Goal: Task Accomplishment & Management: Use online tool/utility

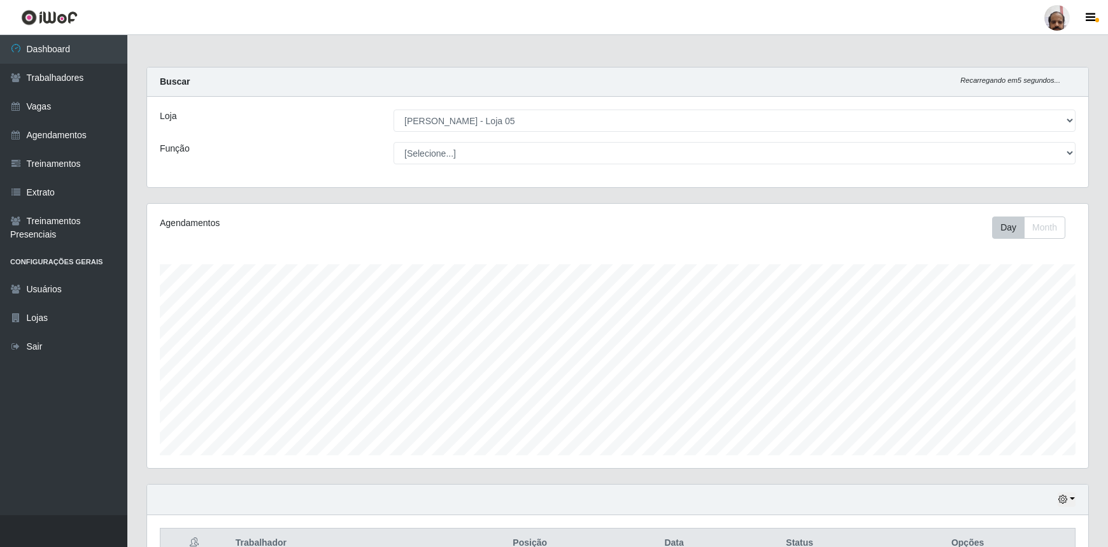
select select "252"
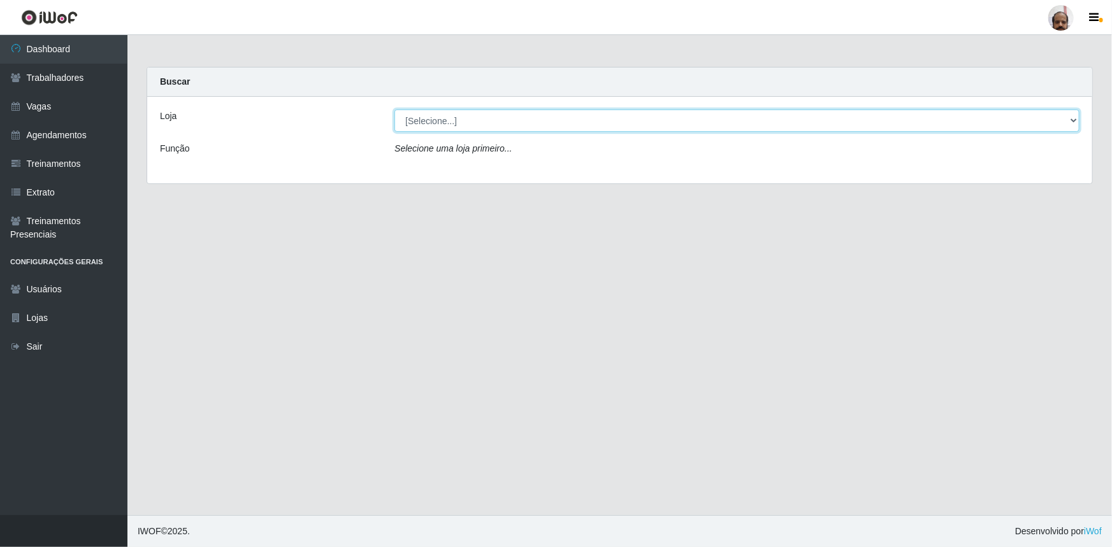
click at [444, 116] on select "[Selecione...] Mar Vermelho - Loja 05" at bounding box center [736, 121] width 685 height 22
select select "252"
click at [394, 110] on select "[Selecione...] Mar Vermelho - Loja 05" at bounding box center [736, 121] width 685 height 22
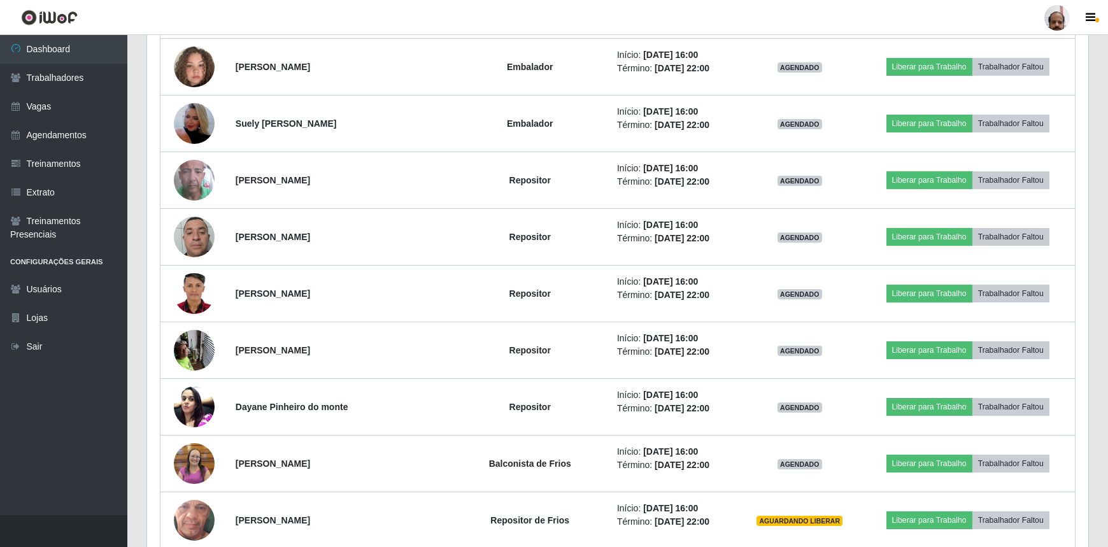
scroll to position [1447, 0]
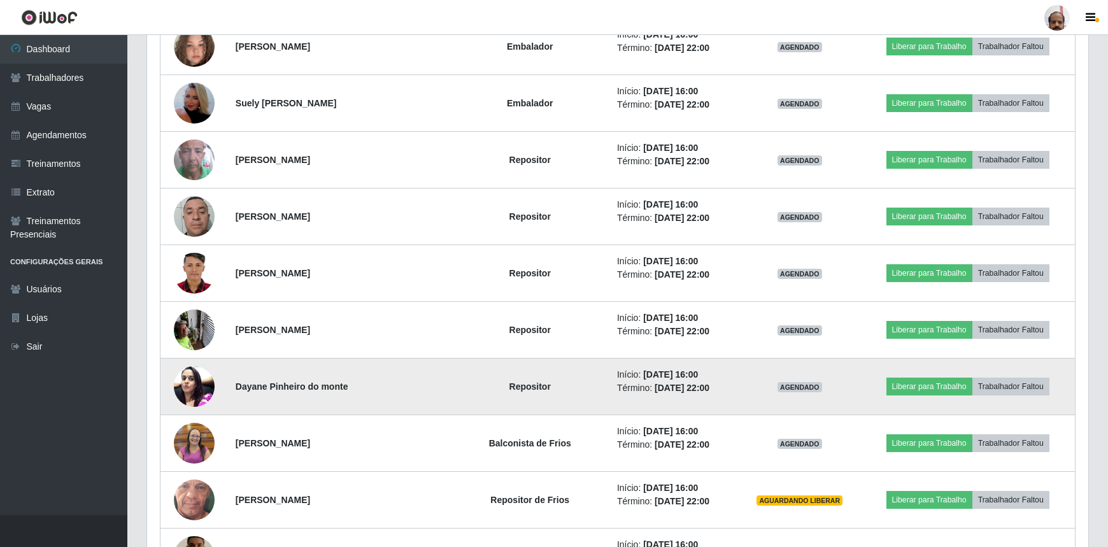
click at [190, 389] on img at bounding box center [194, 386] width 41 height 54
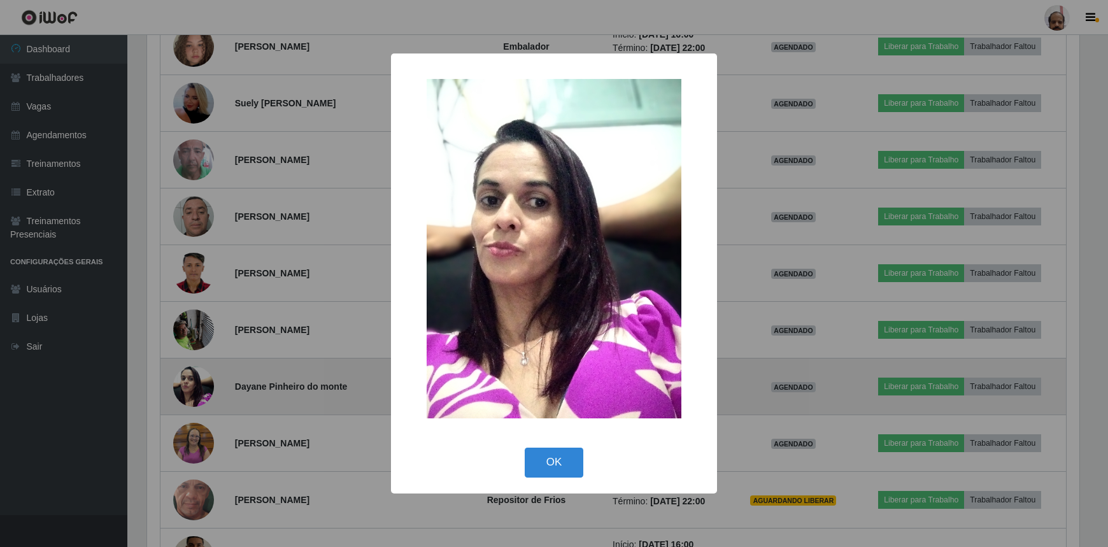
scroll to position [264, 936]
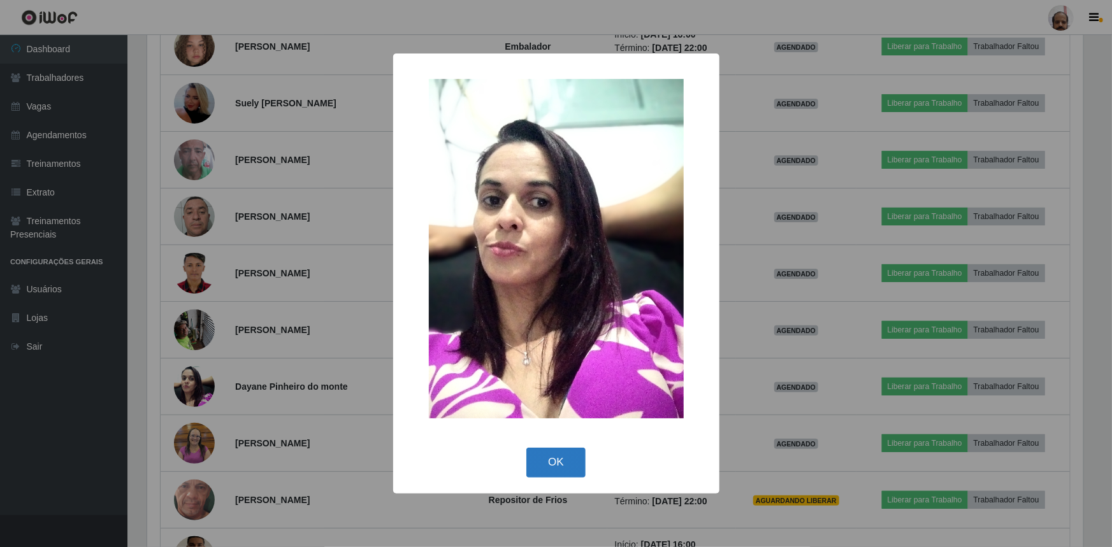
click at [545, 459] on button "OK" at bounding box center [555, 463] width 59 height 30
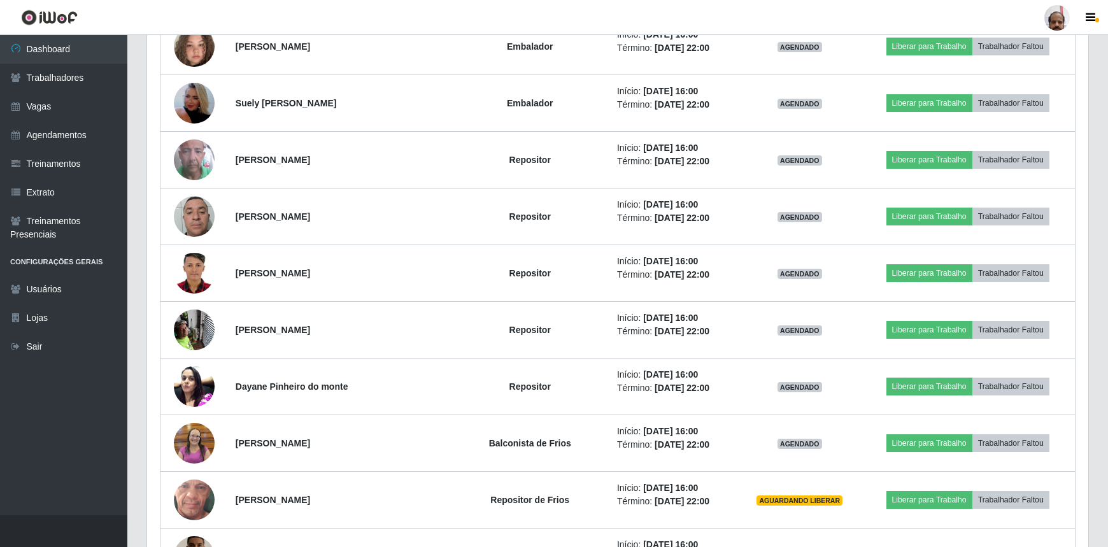
scroll to position [1389, 0]
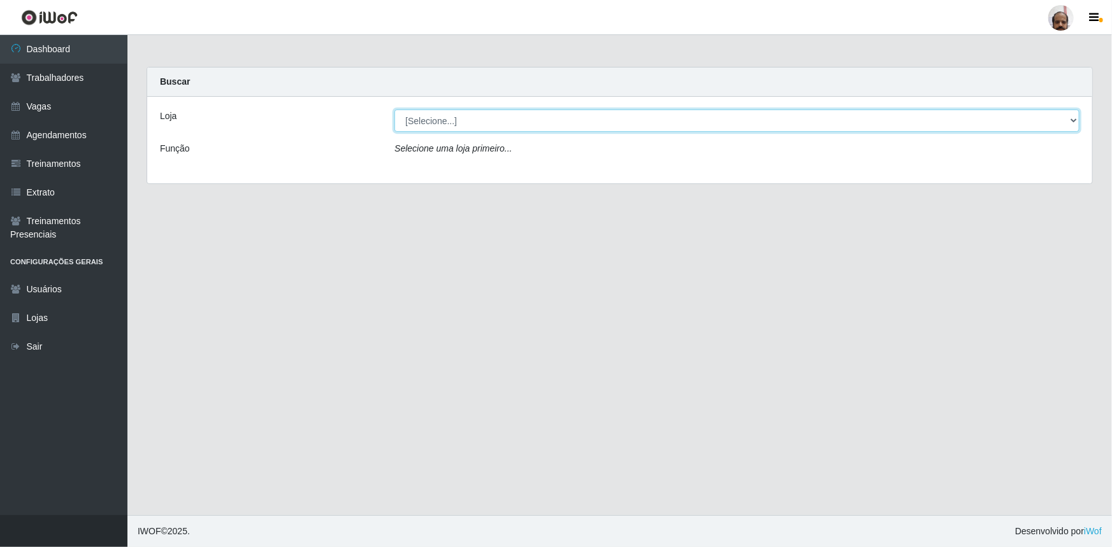
click at [458, 121] on select "[Selecione...] Mar Vermelho - Loja 05" at bounding box center [736, 121] width 685 height 22
select select "252"
click at [394, 110] on select "[Selecione...] Mar Vermelho - Loja 05" at bounding box center [736, 121] width 685 height 22
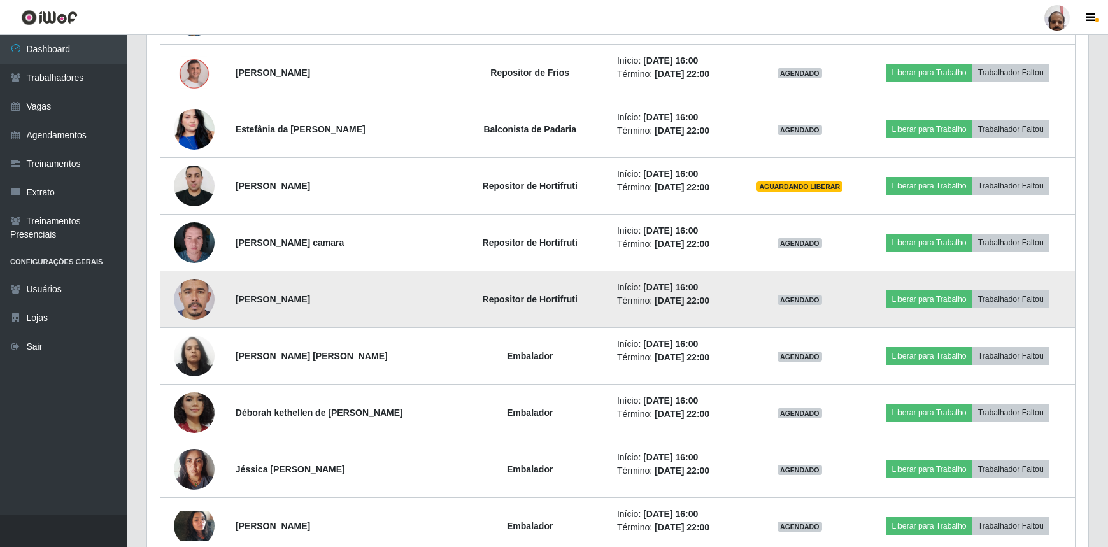
scroll to position [694, 0]
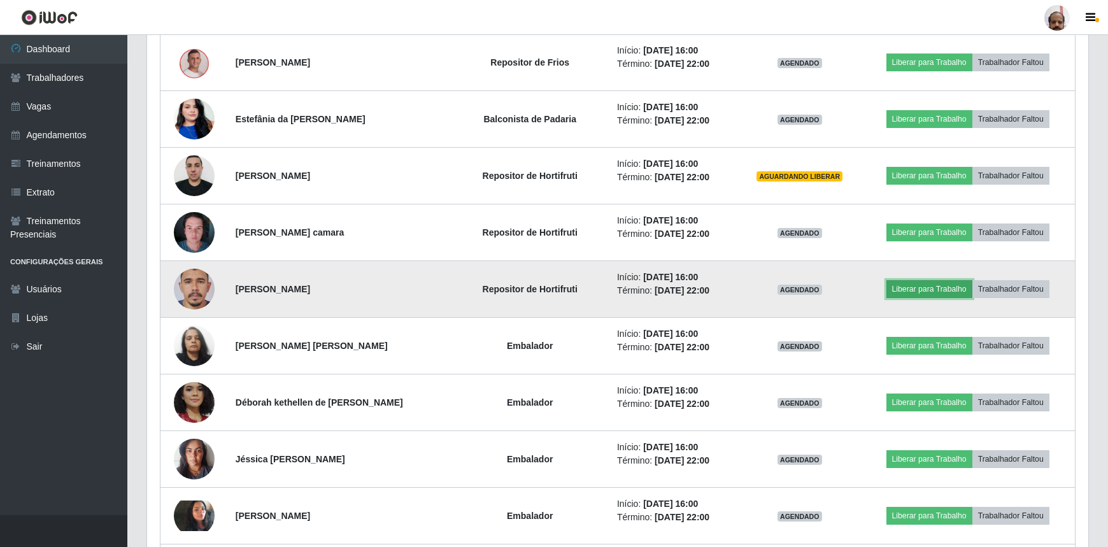
click at [917, 281] on button "Liberar para Trabalho" at bounding box center [930, 289] width 86 height 18
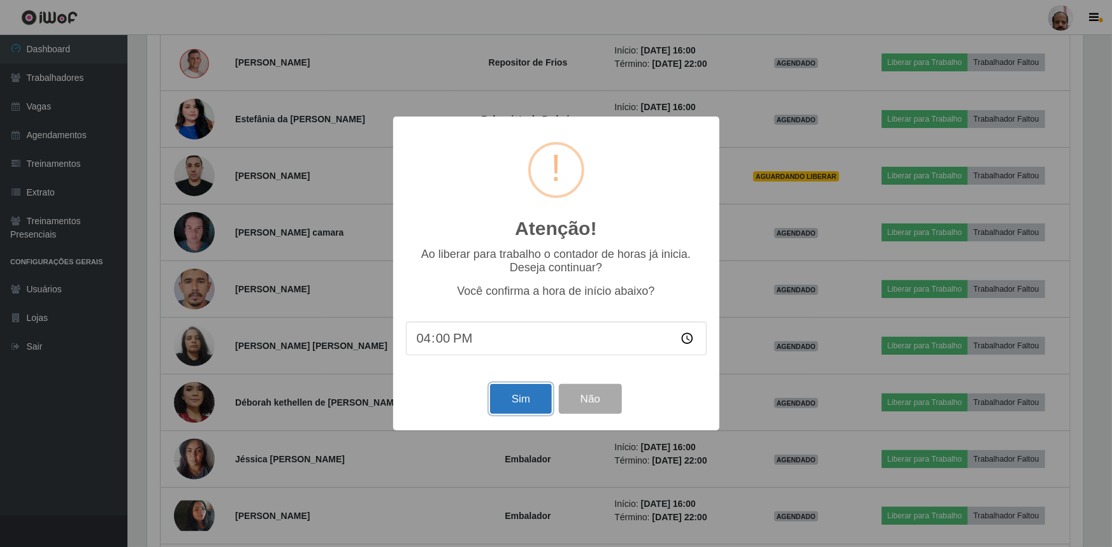
click at [522, 398] on button "Sim" at bounding box center [521, 399] width 62 height 30
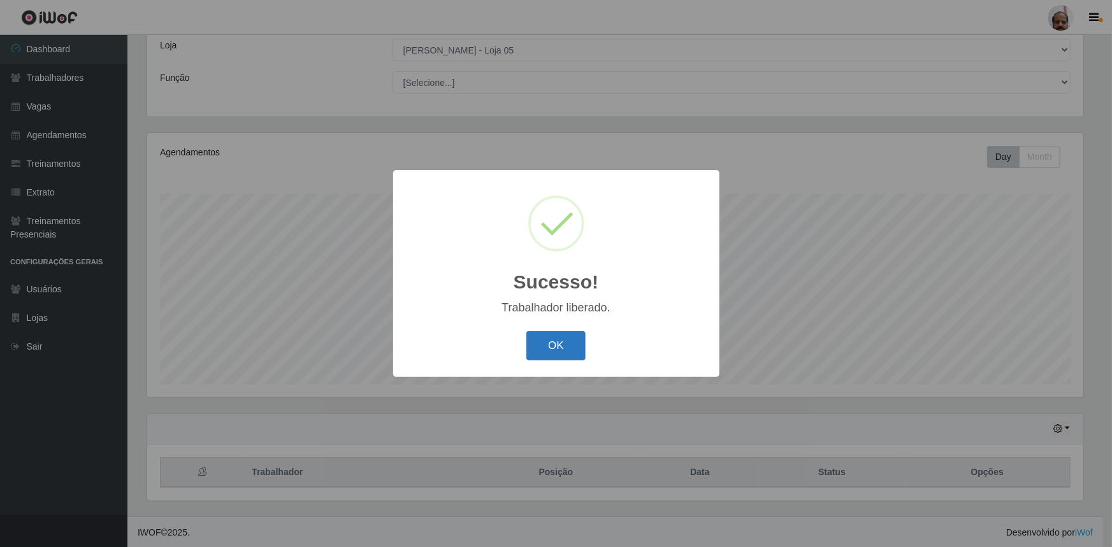
click at [561, 342] on button "OK" at bounding box center [555, 346] width 59 height 30
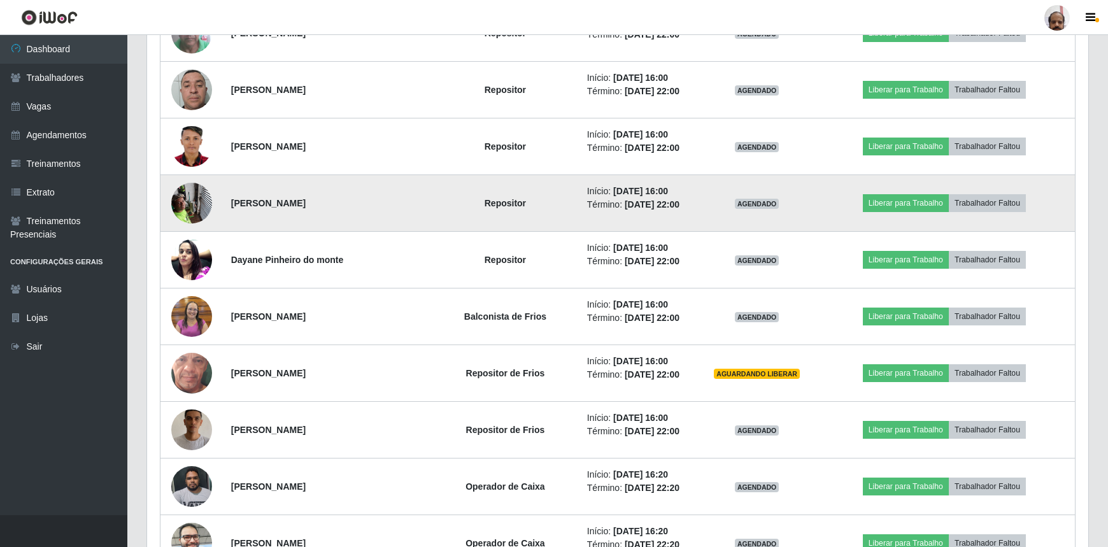
scroll to position [1577, 0]
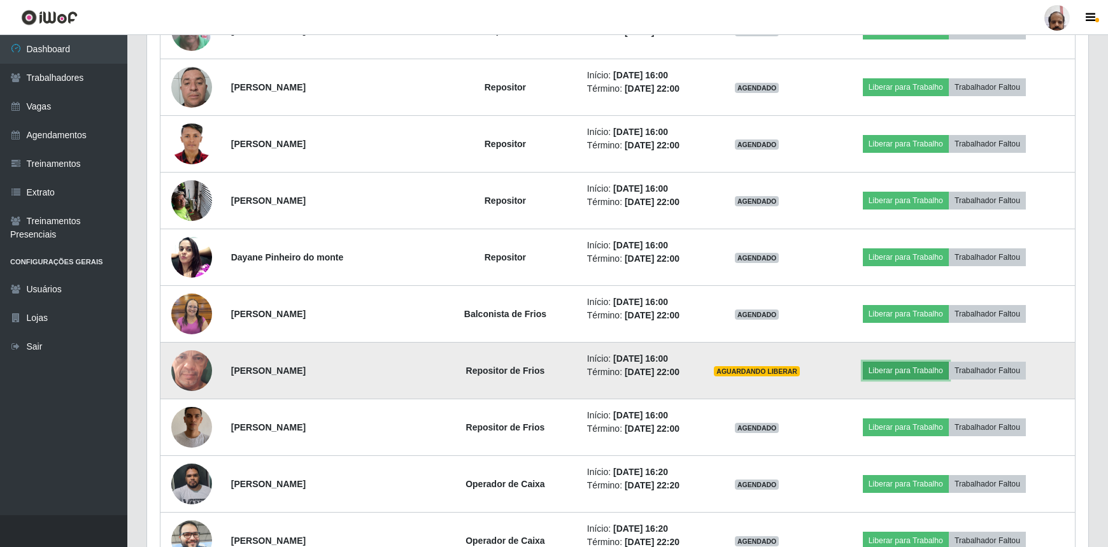
click at [901, 372] on button "Liberar para Trabalho" at bounding box center [906, 371] width 86 height 18
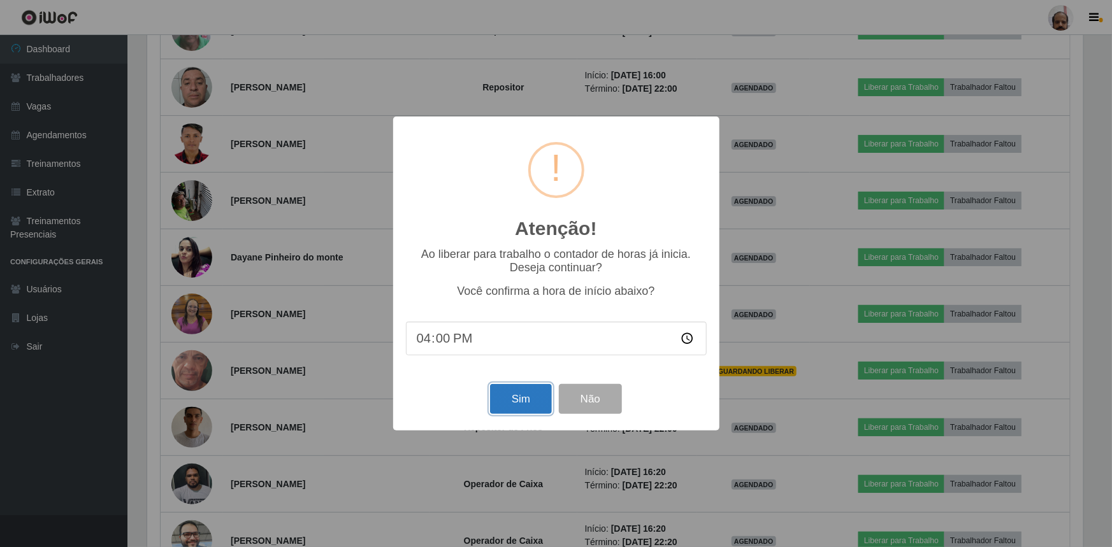
click at [519, 411] on button "Sim" at bounding box center [521, 399] width 62 height 30
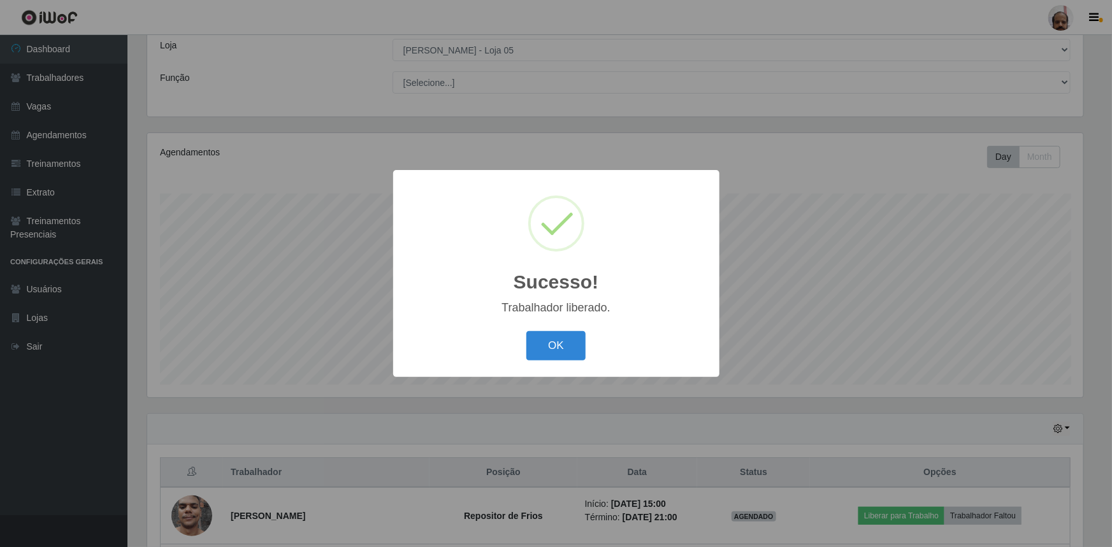
click at [539, 362] on div "OK Cancel" at bounding box center [556, 345] width 301 height 36
click at [531, 336] on button "OK" at bounding box center [555, 346] width 59 height 30
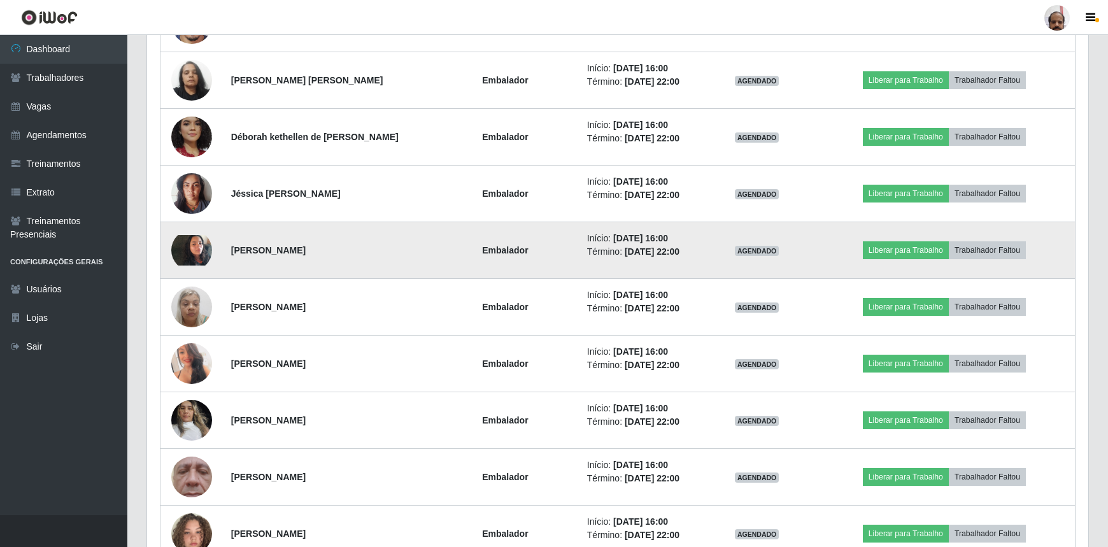
scroll to position [940, 0]
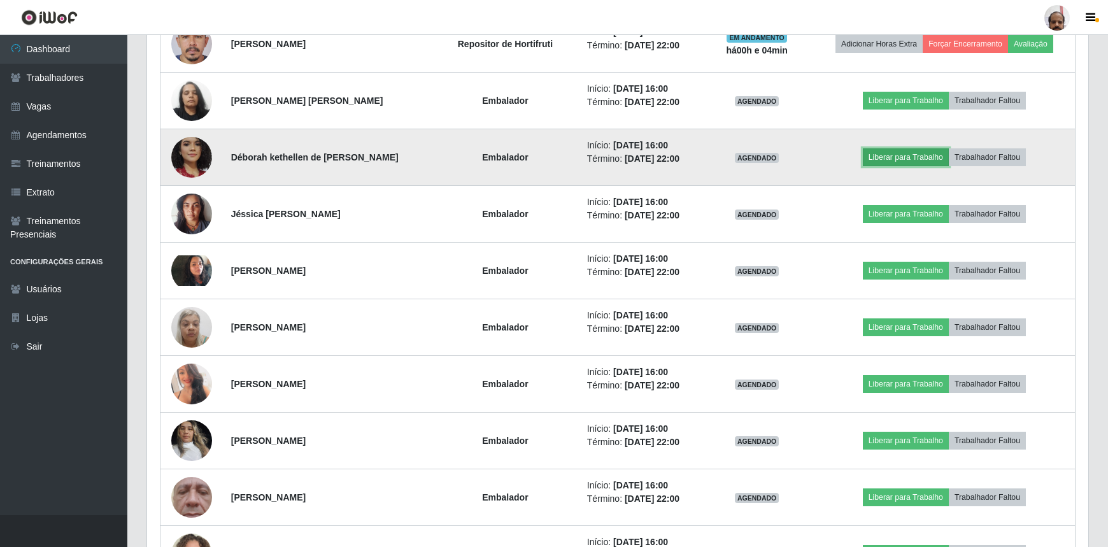
click at [901, 154] on button "Liberar para Trabalho" at bounding box center [906, 157] width 86 height 18
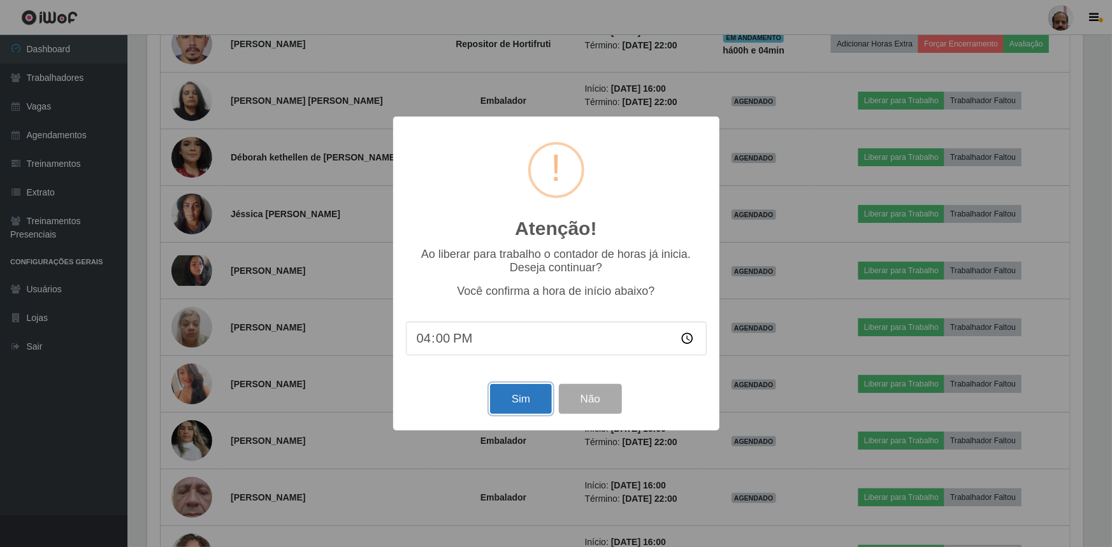
click at [527, 408] on button "Sim" at bounding box center [521, 399] width 62 height 30
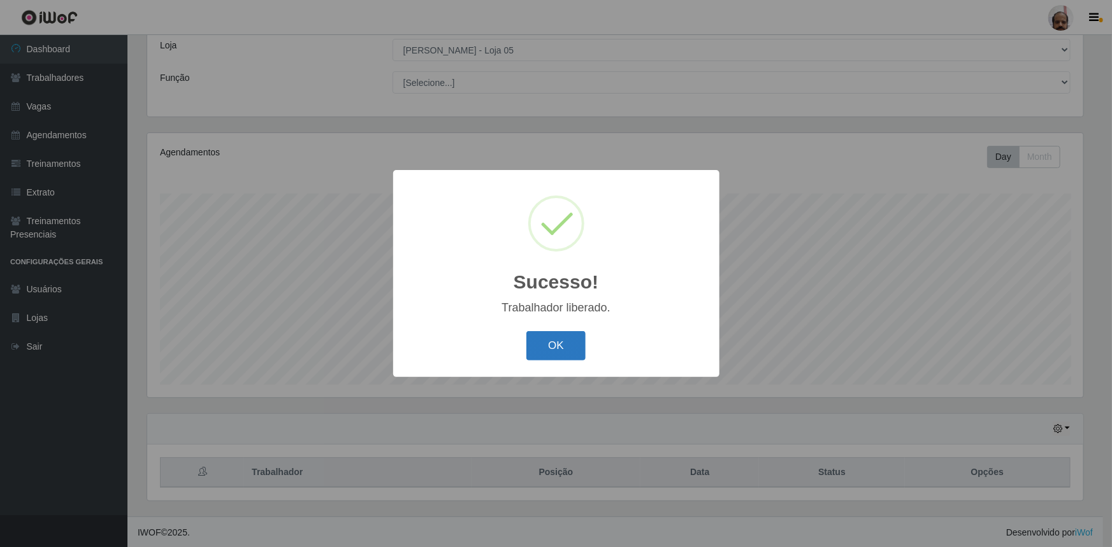
click at [549, 348] on button "OK" at bounding box center [555, 346] width 59 height 30
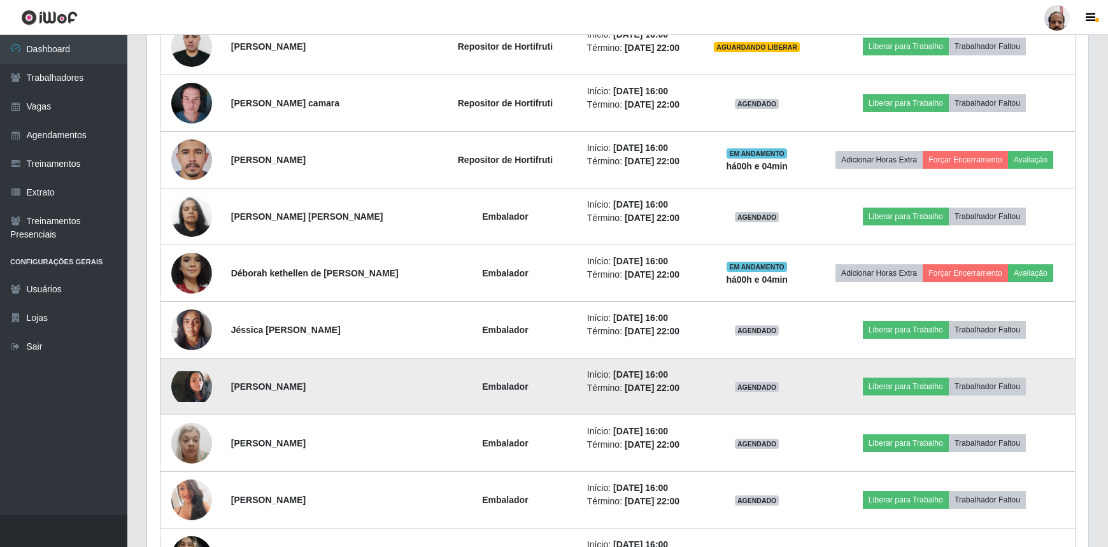
scroll to position [882, 0]
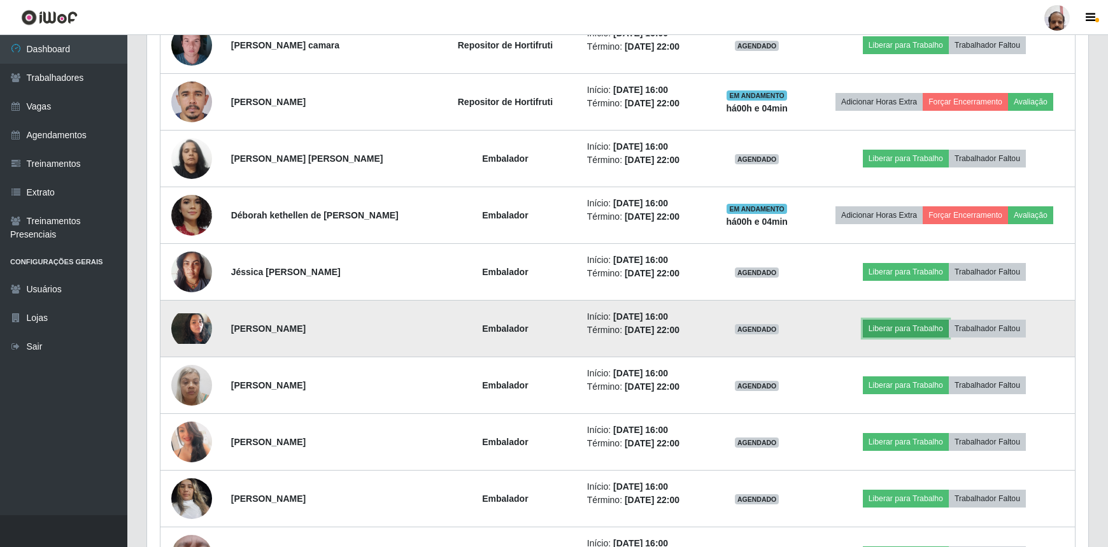
click at [894, 326] on button "Liberar para Trabalho" at bounding box center [906, 329] width 86 height 18
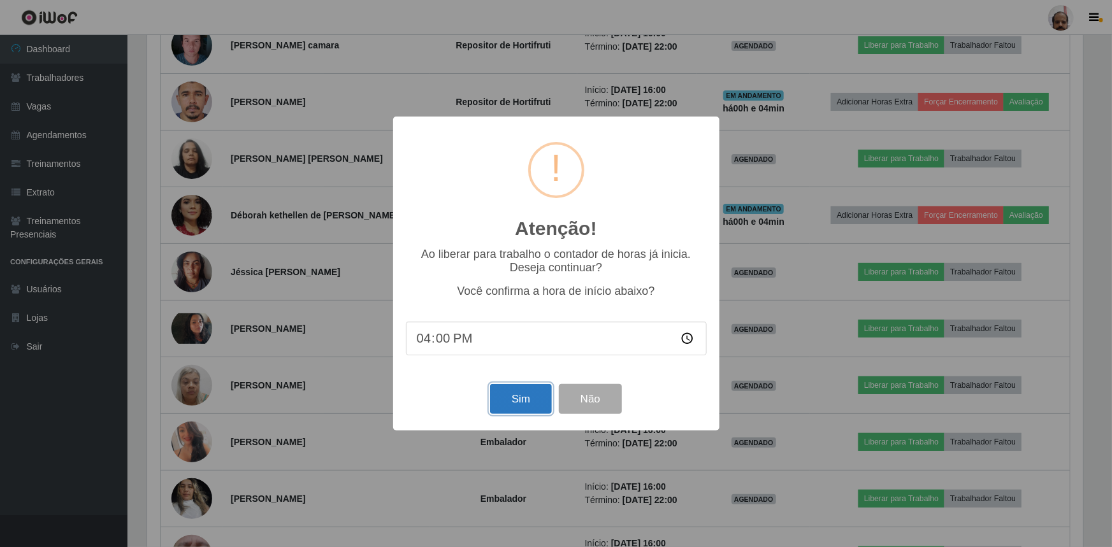
click at [521, 398] on button "Sim" at bounding box center [521, 399] width 62 height 30
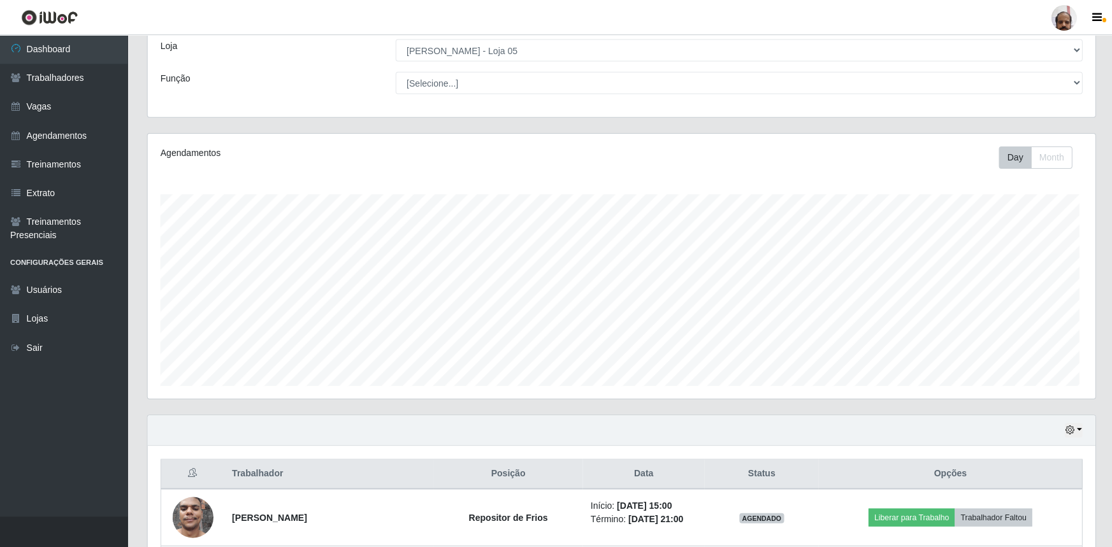
scroll to position [0, 0]
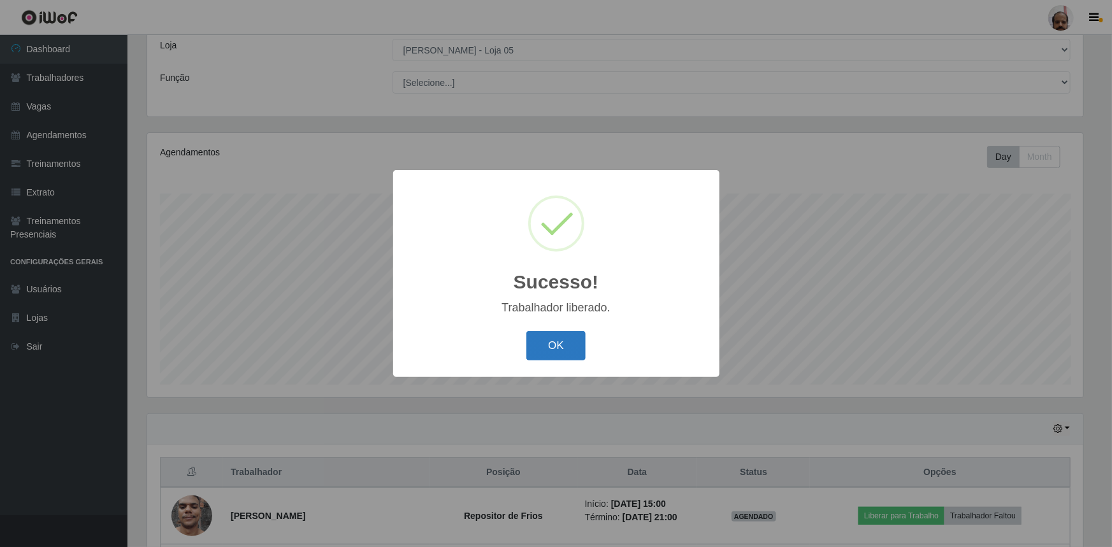
click at [556, 348] on button "OK" at bounding box center [555, 346] width 59 height 30
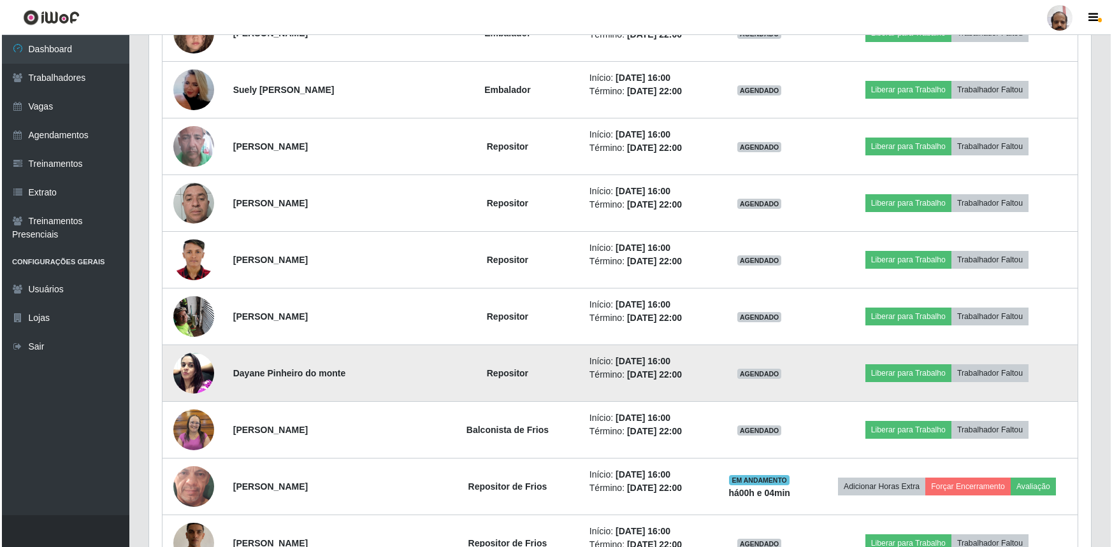
scroll to position [1519, 0]
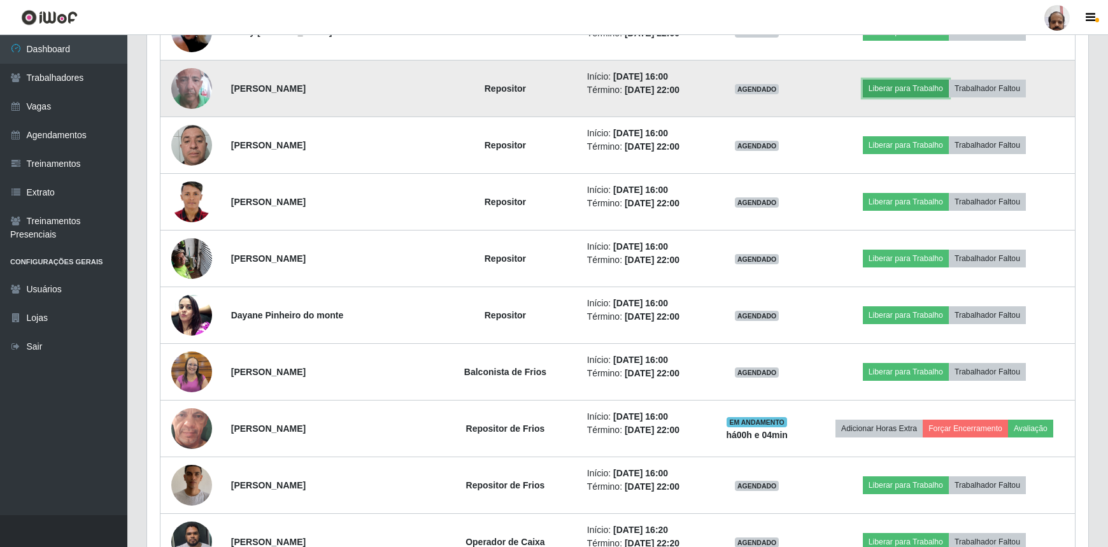
click at [895, 84] on button "Liberar para Trabalho" at bounding box center [906, 89] width 86 height 18
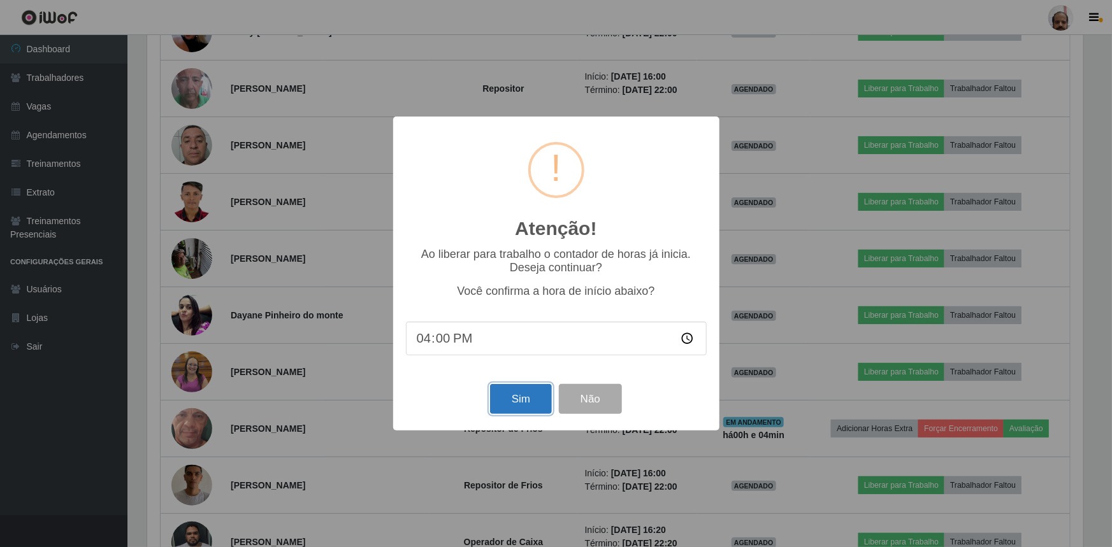
click at [523, 403] on button "Sim" at bounding box center [521, 399] width 62 height 30
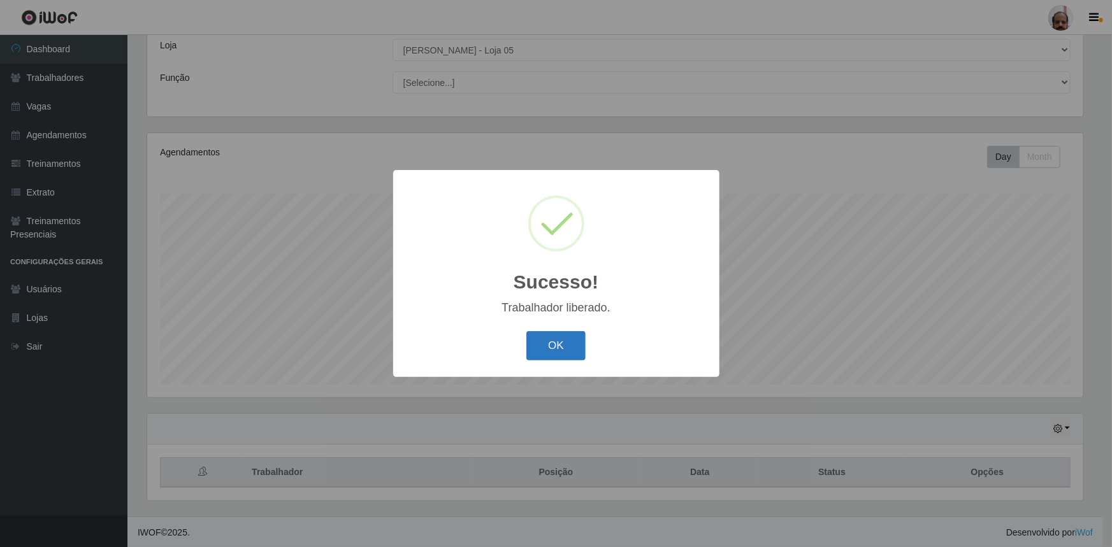
click at [559, 345] on button "OK" at bounding box center [555, 346] width 59 height 30
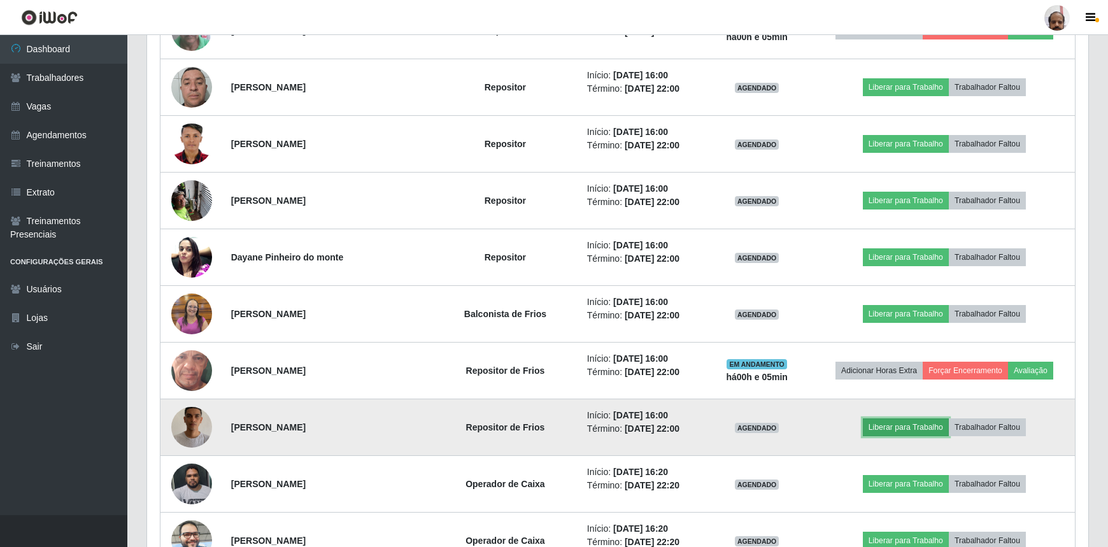
click at [909, 420] on button "Liberar para Trabalho" at bounding box center [906, 428] width 86 height 18
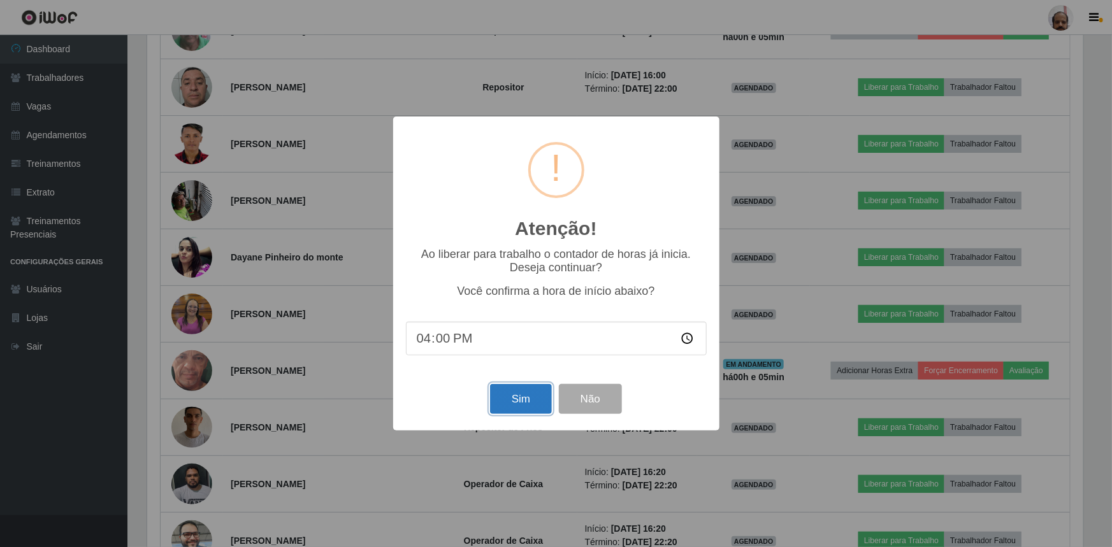
click at [515, 401] on button "Sim" at bounding box center [521, 399] width 62 height 30
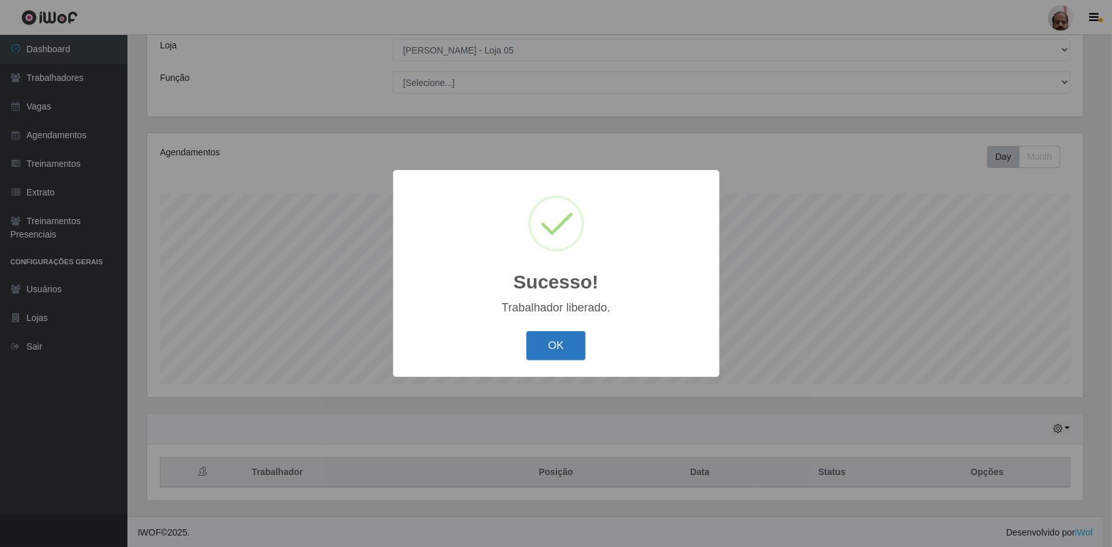
click at [563, 353] on button "OK" at bounding box center [555, 346] width 59 height 30
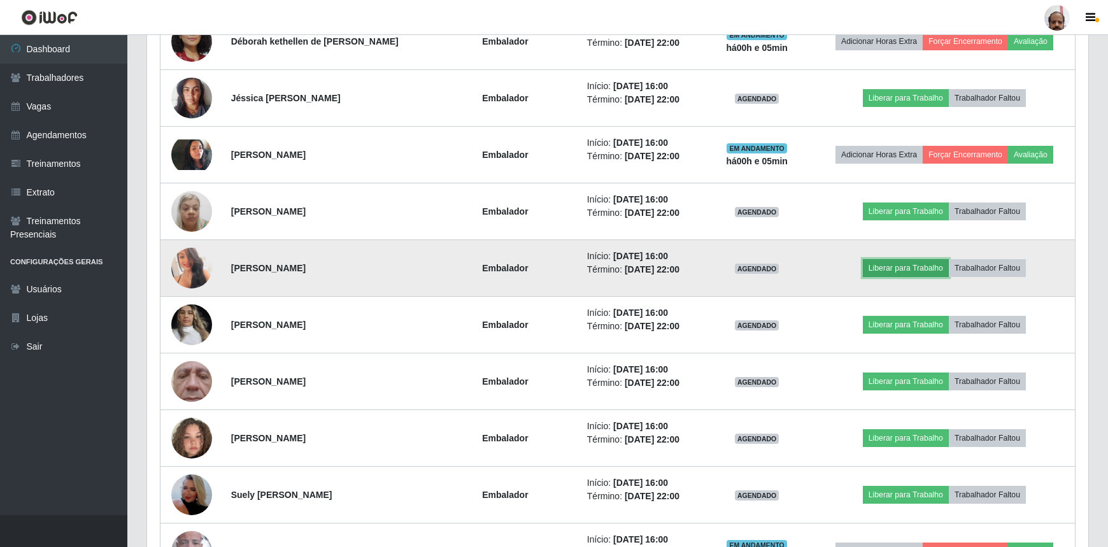
click at [899, 262] on button "Liberar para Trabalho" at bounding box center [906, 268] width 86 height 18
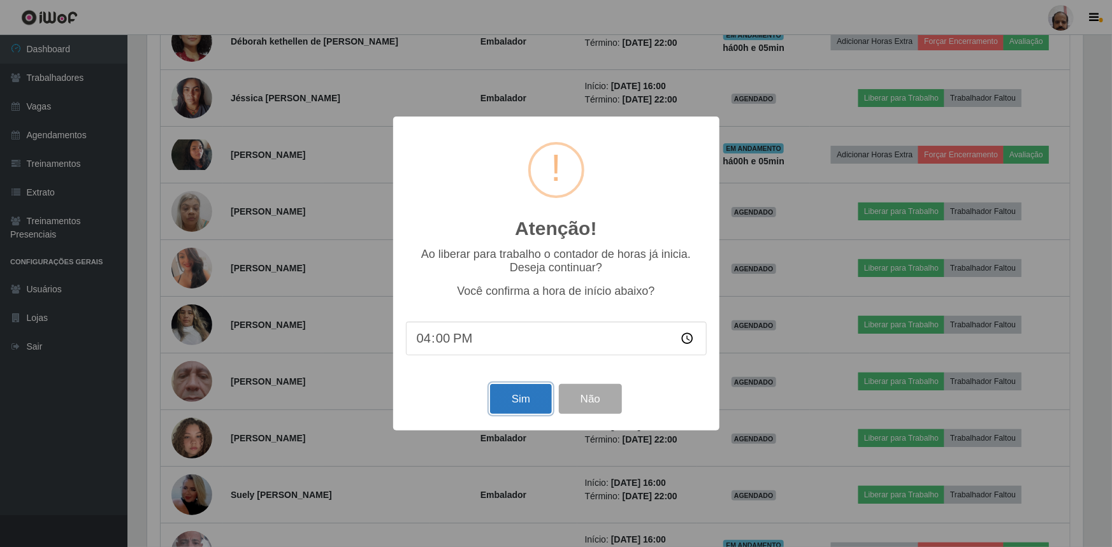
click at [517, 401] on button "Sim" at bounding box center [521, 399] width 62 height 30
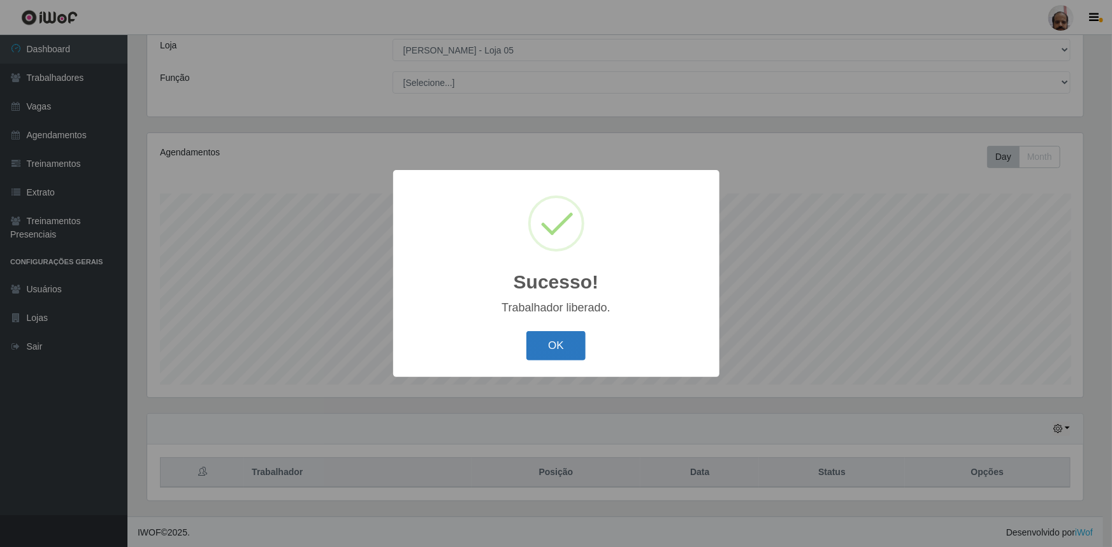
click at [561, 348] on button "OK" at bounding box center [555, 346] width 59 height 30
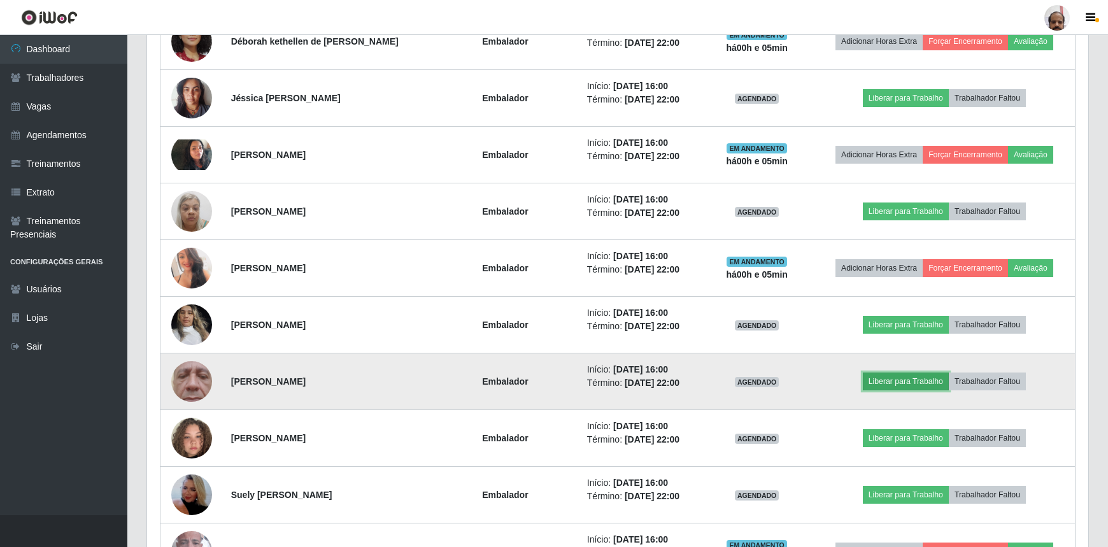
click at [921, 380] on button "Liberar para Trabalho" at bounding box center [906, 382] width 86 height 18
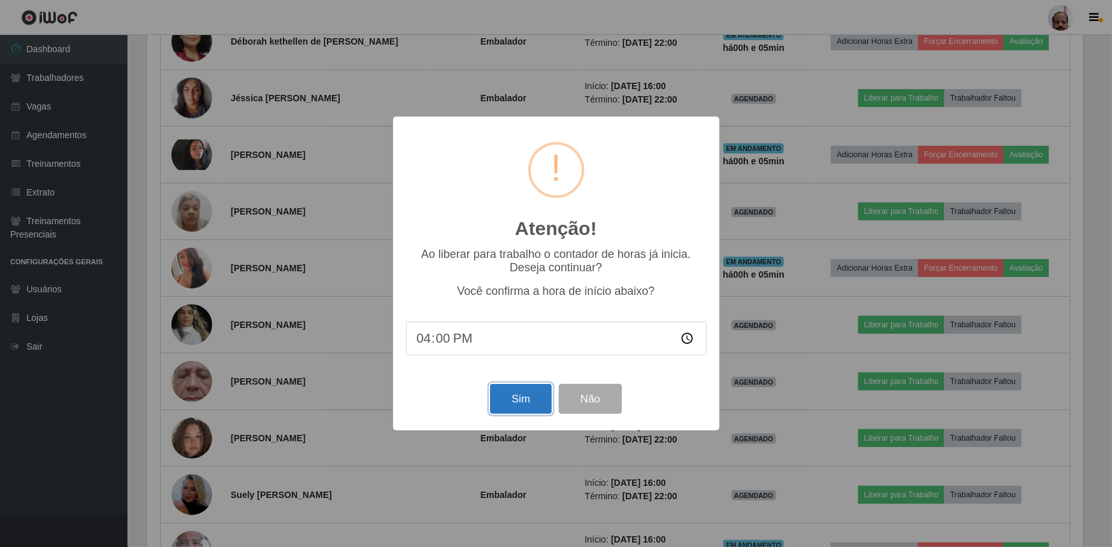
click at [526, 399] on button "Sim" at bounding box center [521, 399] width 62 height 30
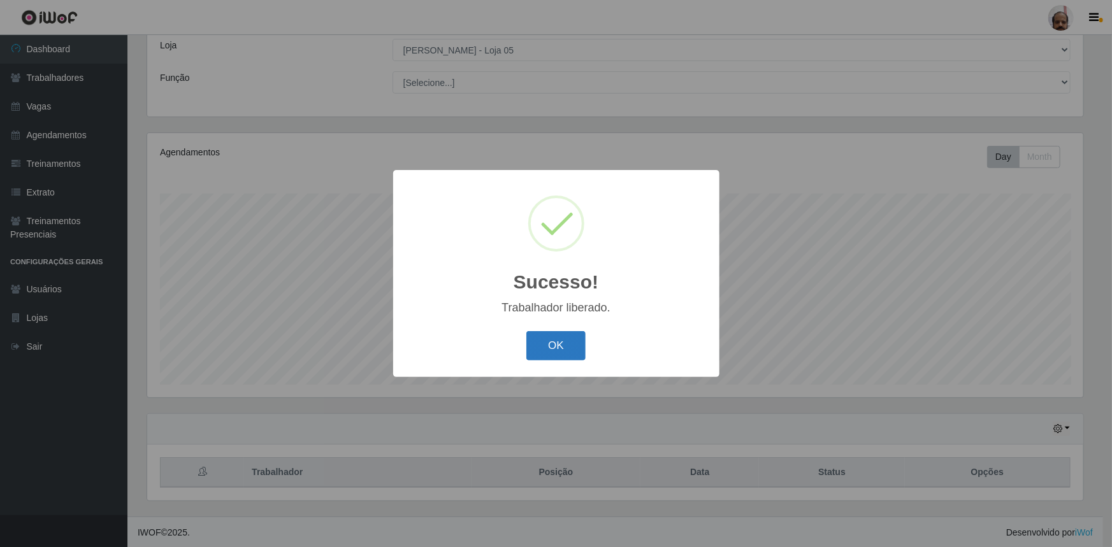
click at [550, 338] on button "OK" at bounding box center [555, 346] width 59 height 30
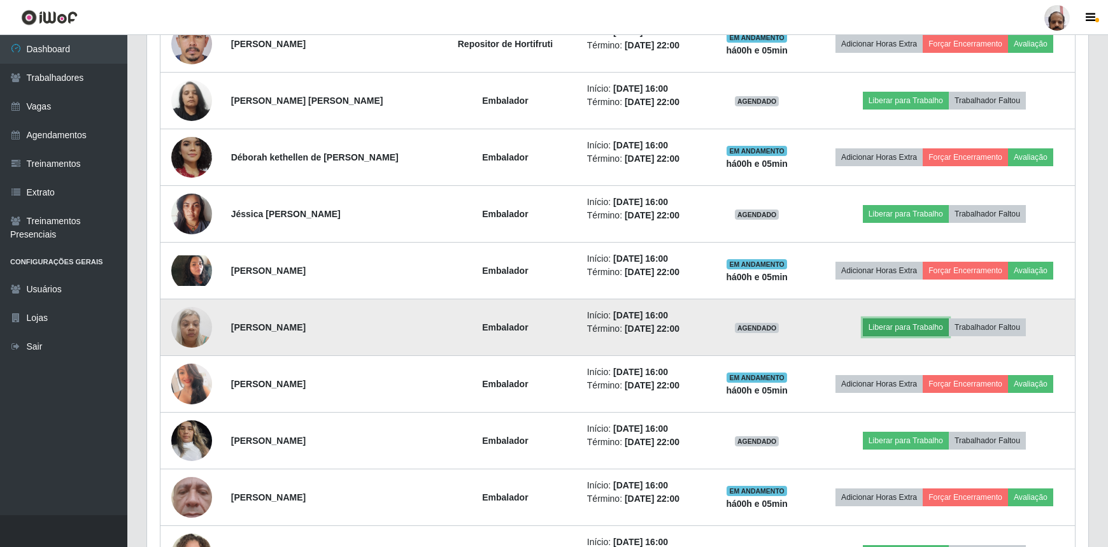
click at [905, 324] on button "Liberar para Trabalho" at bounding box center [906, 328] width 86 height 18
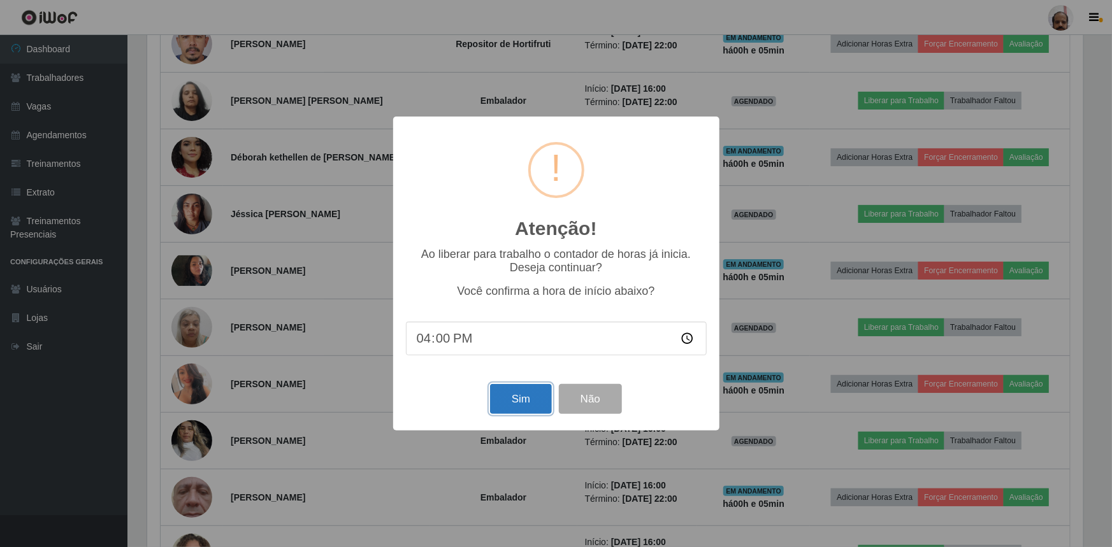
click at [507, 401] on button "Sim" at bounding box center [521, 399] width 62 height 30
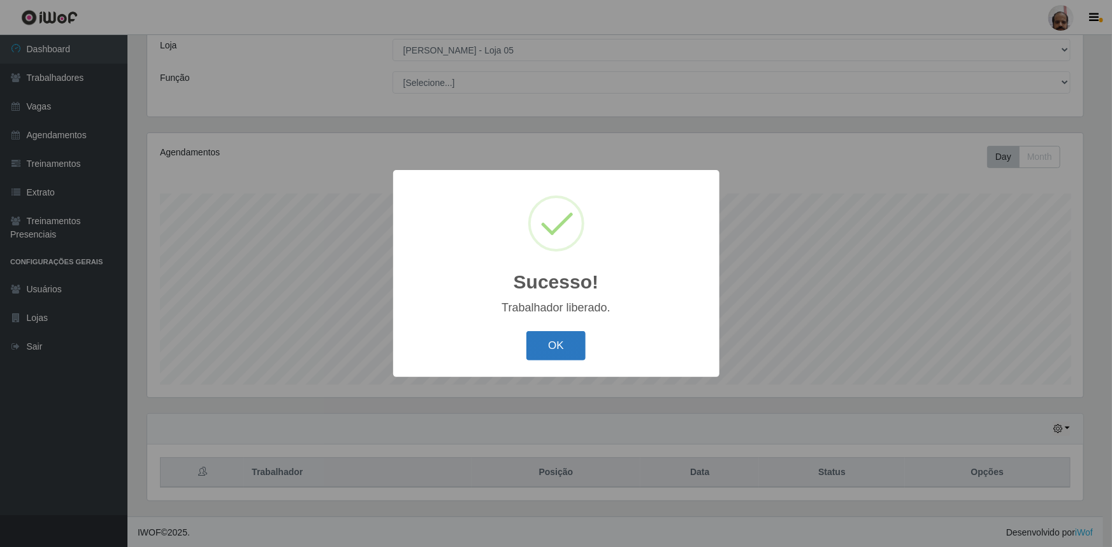
click at [557, 345] on button "OK" at bounding box center [555, 346] width 59 height 30
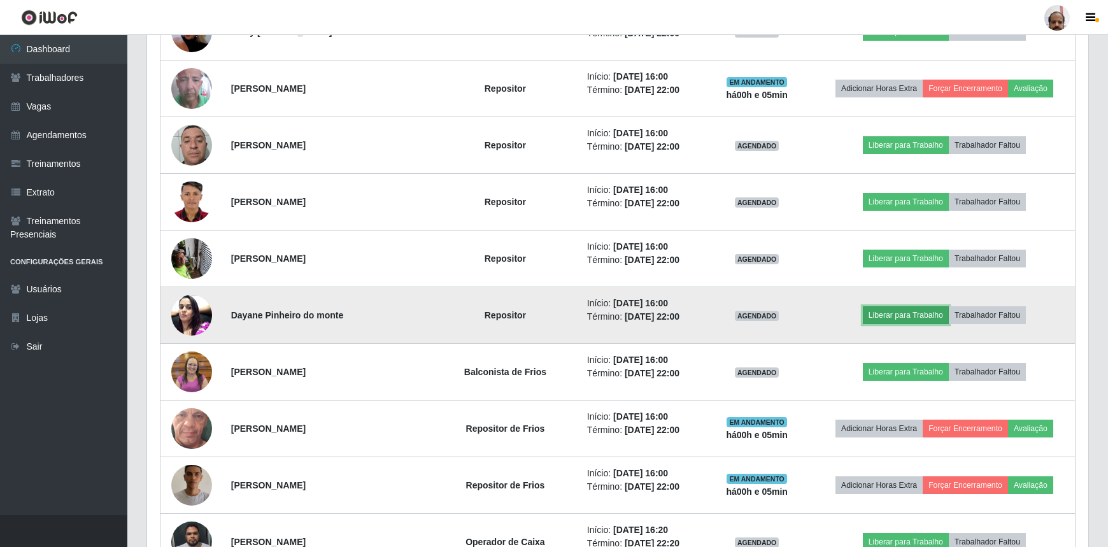
click at [908, 313] on button "Liberar para Trabalho" at bounding box center [906, 315] width 86 height 18
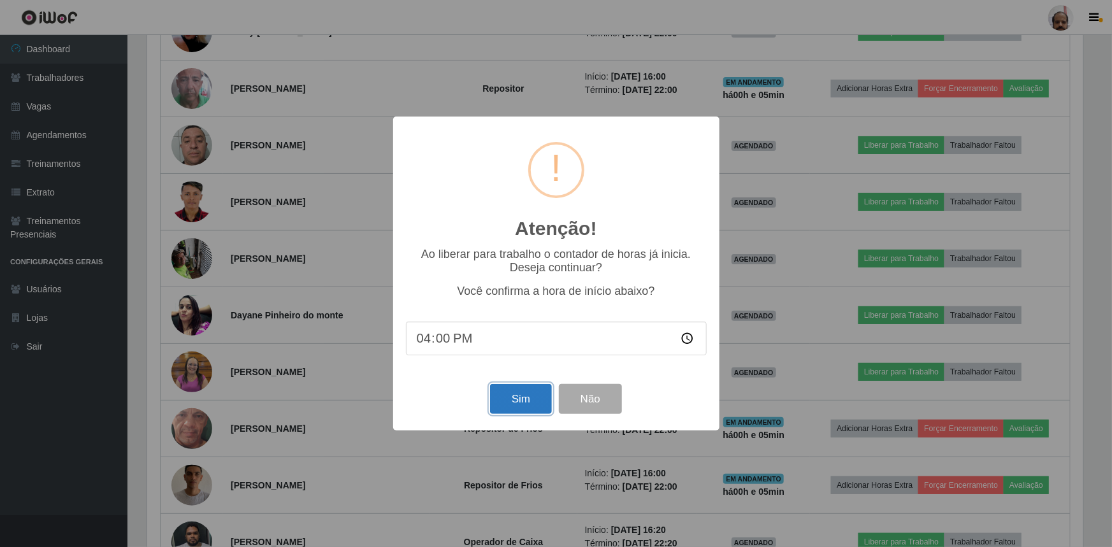
click at [507, 401] on button "Sim" at bounding box center [521, 399] width 62 height 30
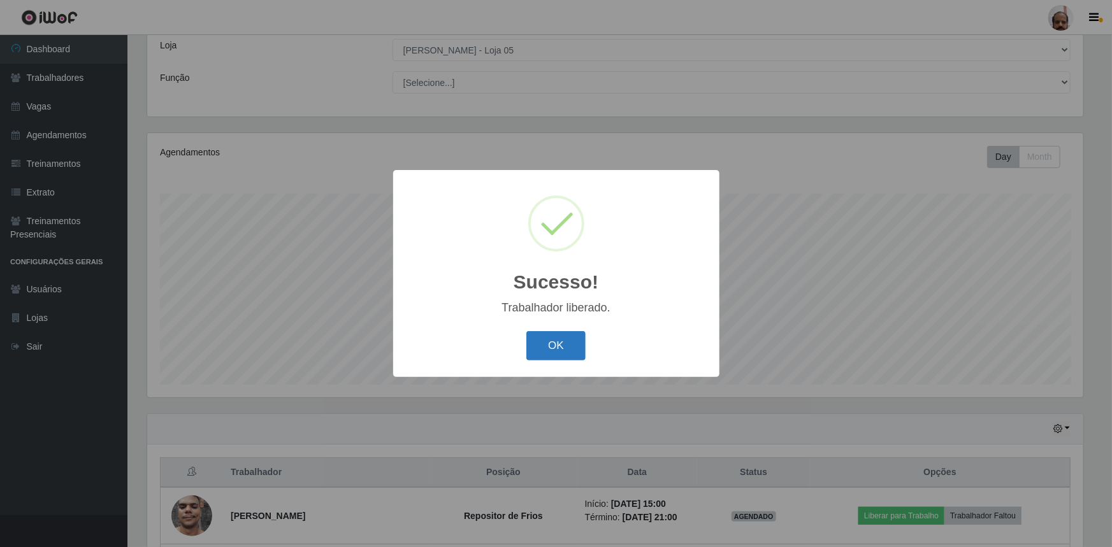
click at [556, 350] on button "OK" at bounding box center [555, 346] width 59 height 30
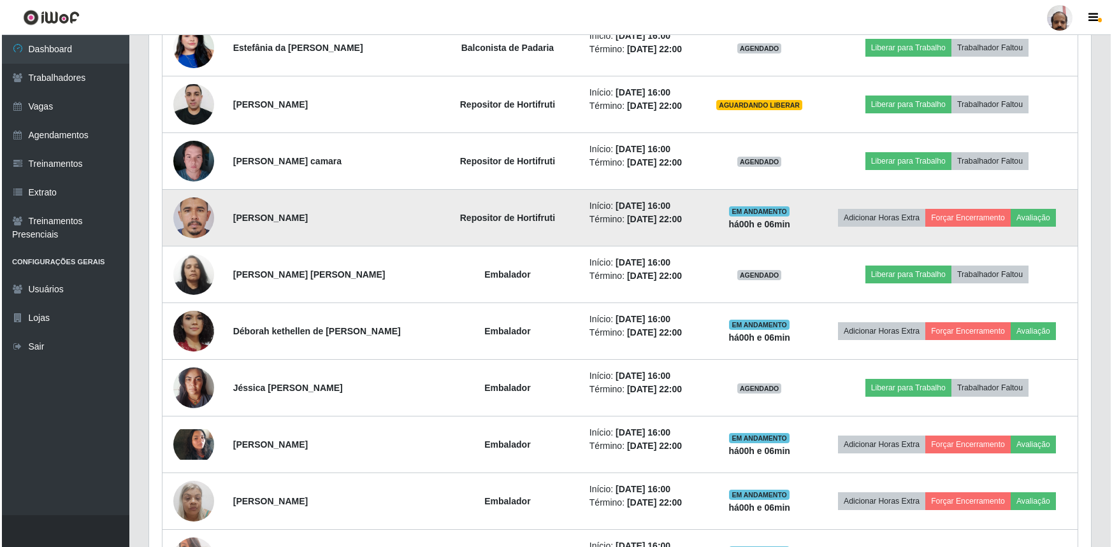
scroll to position [824, 0]
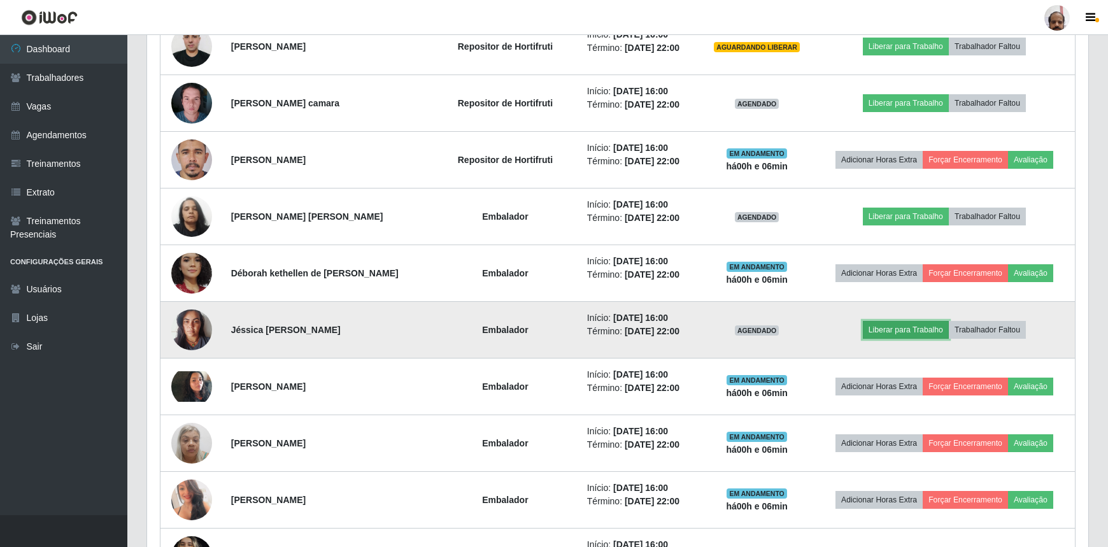
click at [895, 326] on button "Liberar para Trabalho" at bounding box center [906, 330] width 86 height 18
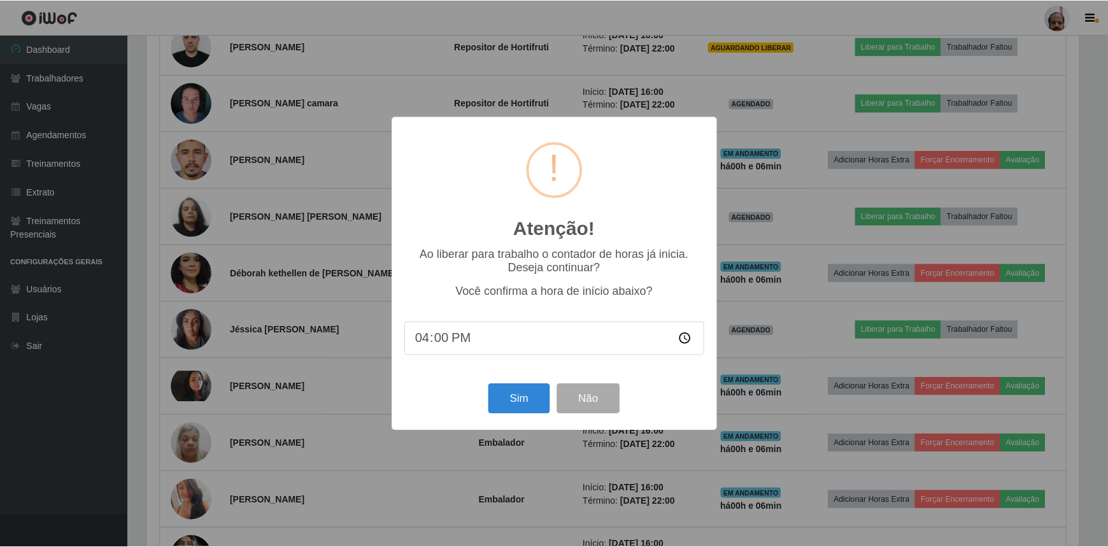
scroll to position [264, 936]
click at [529, 398] on button "Sim" at bounding box center [521, 399] width 62 height 30
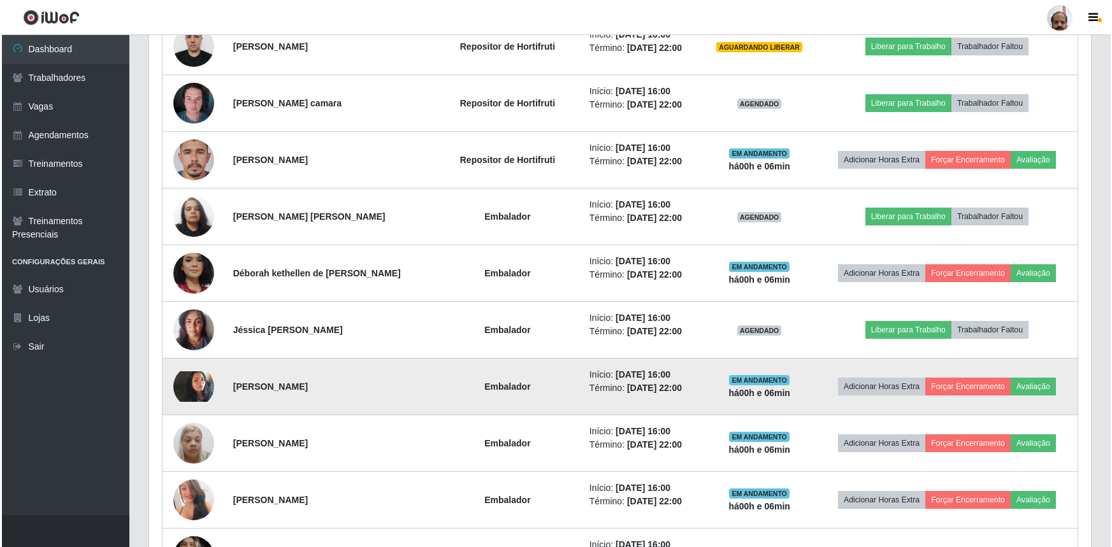
scroll to position [71, 0]
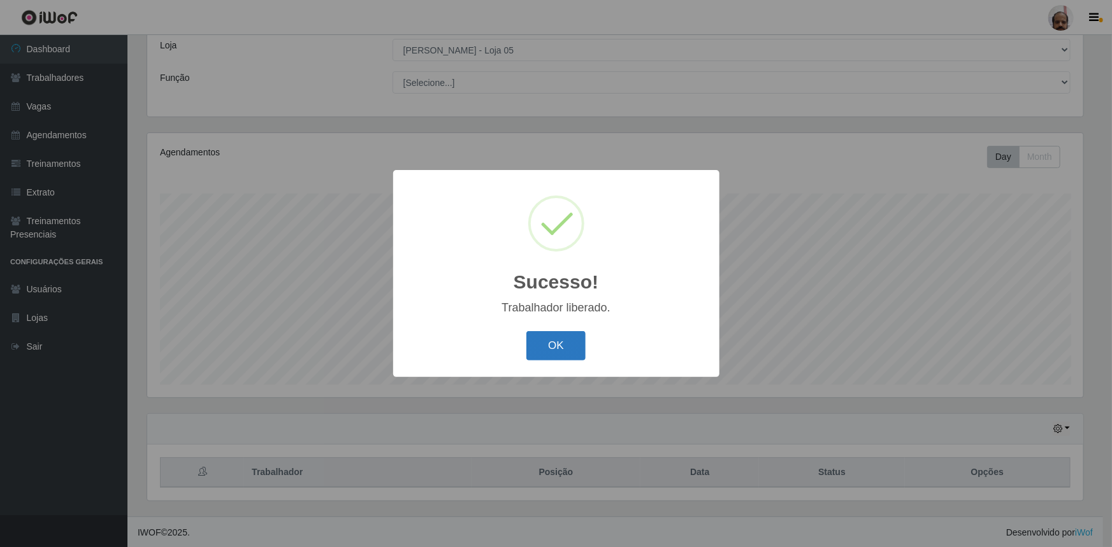
click at [557, 343] on button "OK" at bounding box center [555, 346] width 59 height 30
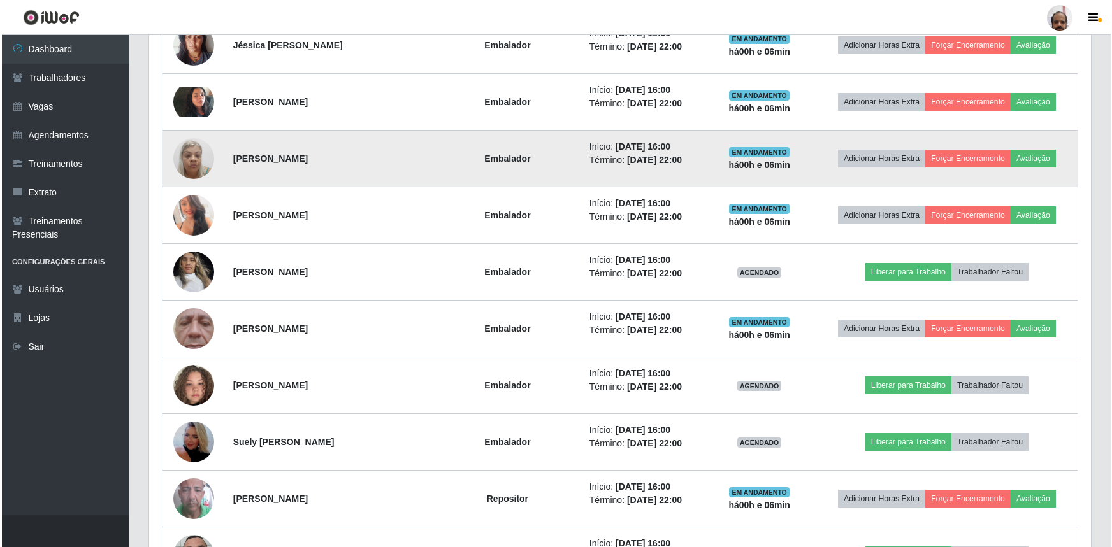
scroll to position [1114, 0]
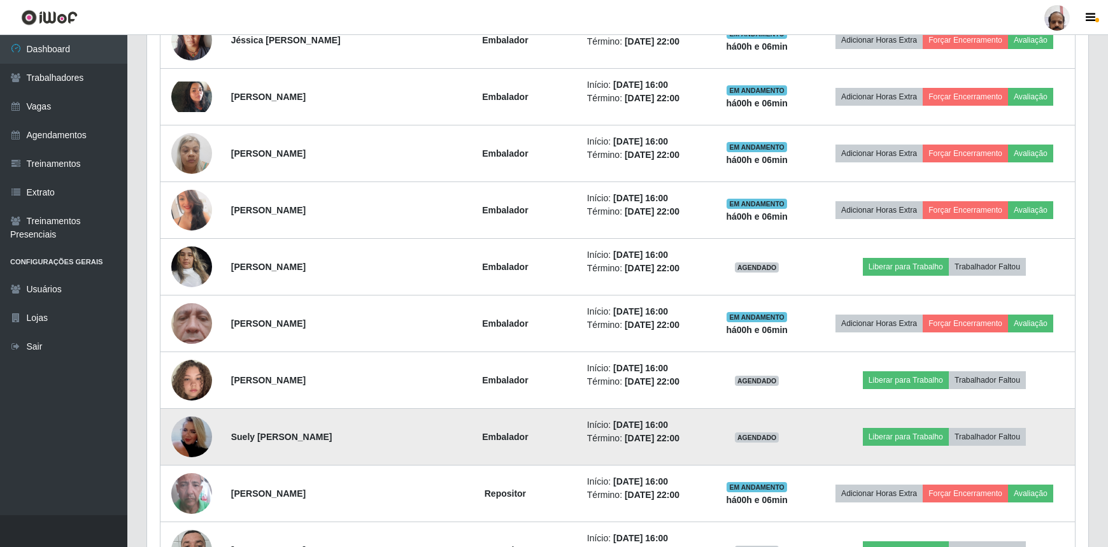
click at [197, 431] on img at bounding box center [191, 437] width 41 height 73
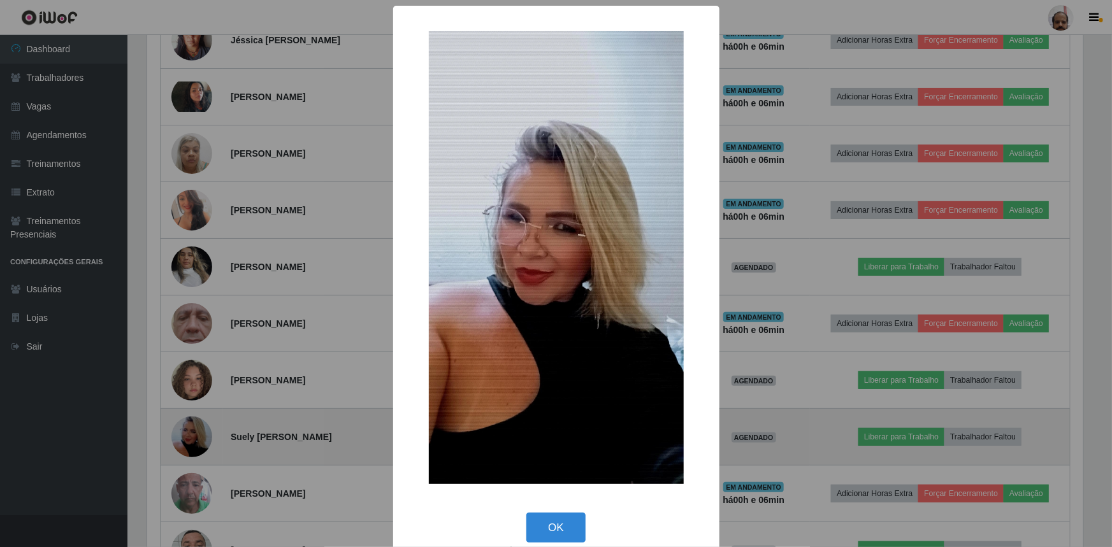
scroll to position [636778, 636106]
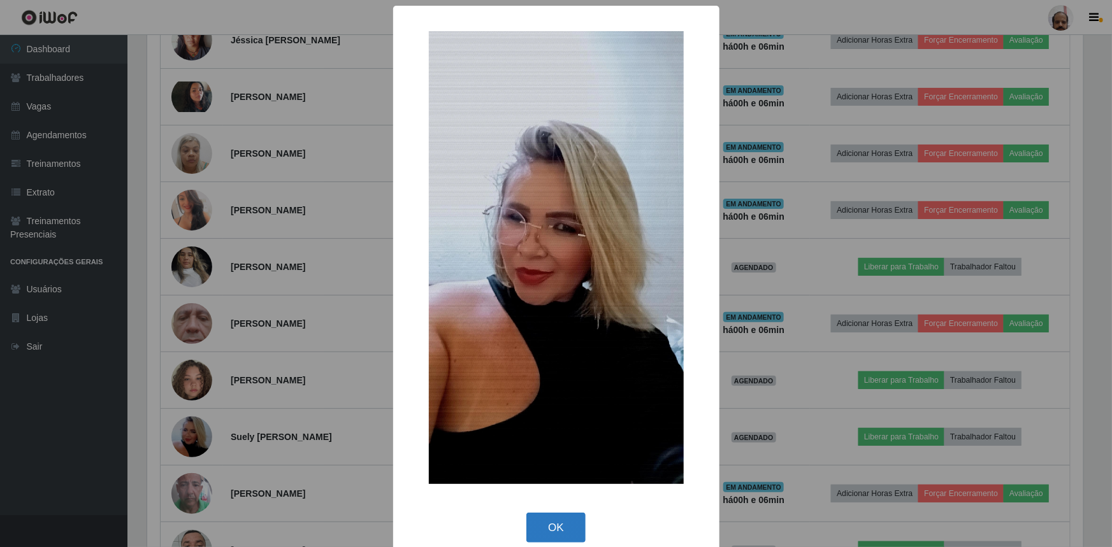
click at [556, 531] on button "OK" at bounding box center [555, 528] width 59 height 30
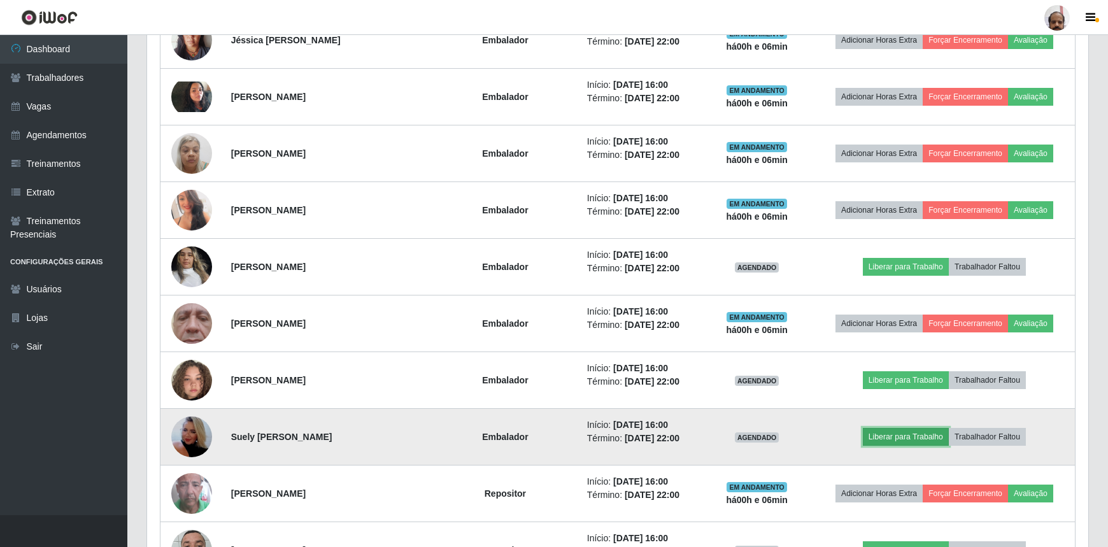
click at [901, 434] on button "Liberar para Trabalho" at bounding box center [906, 437] width 86 height 18
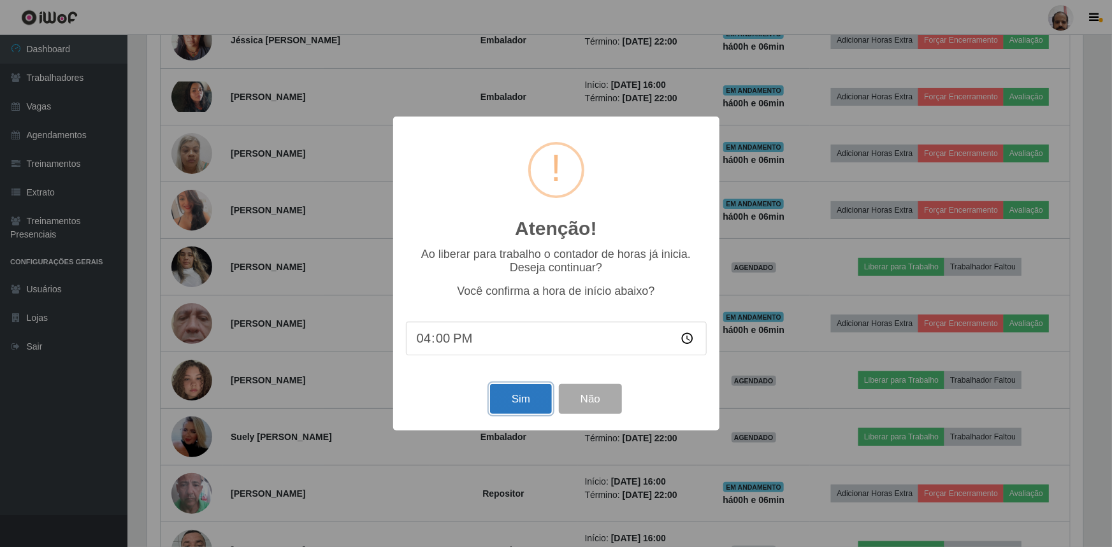
click at [515, 403] on button "Sim" at bounding box center [521, 399] width 62 height 30
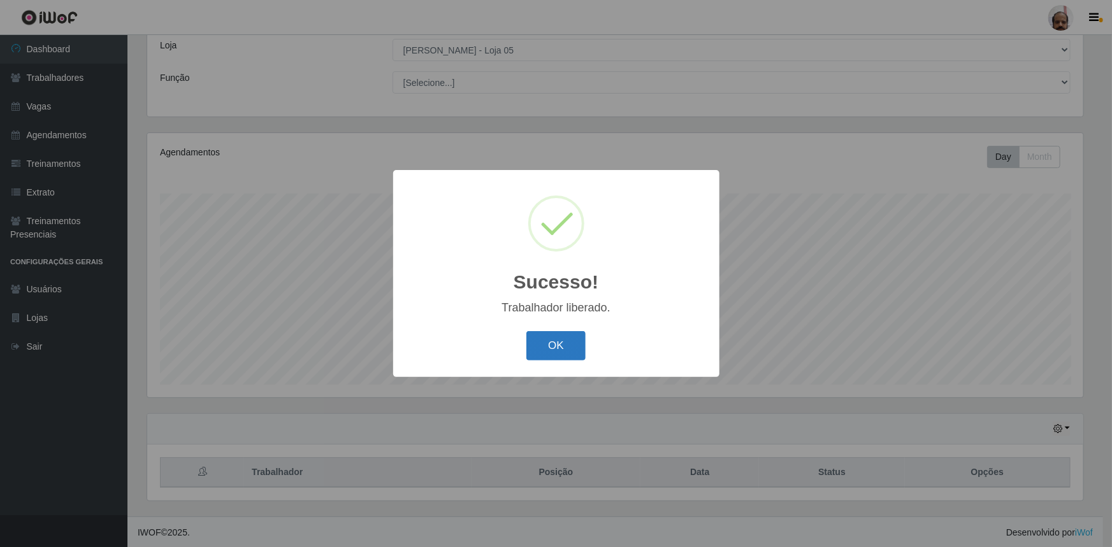
click at [550, 351] on button "OK" at bounding box center [555, 346] width 59 height 30
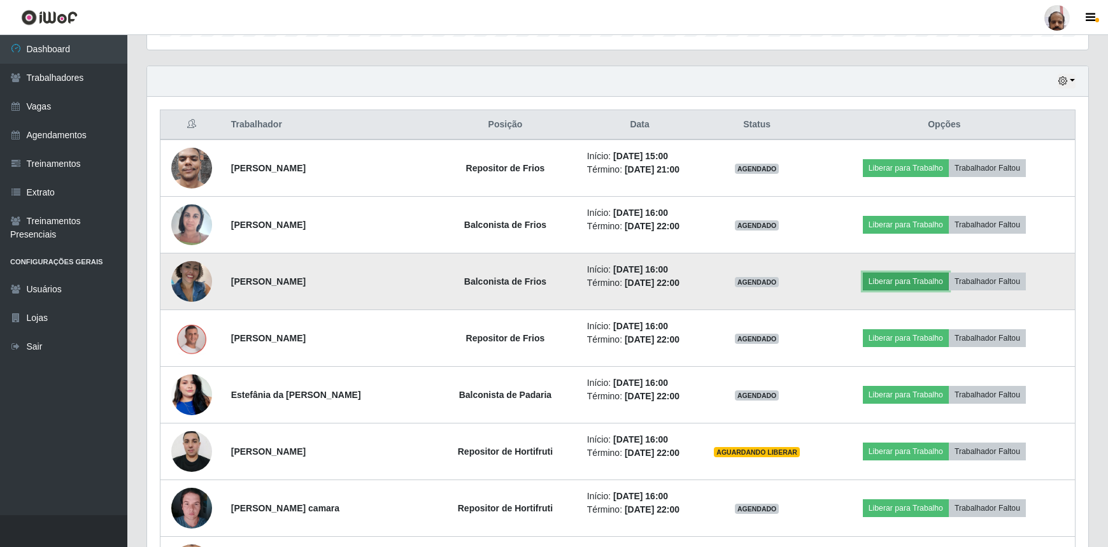
click at [905, 278] on button "Liberar para Trabalho" at bounding box center [906, 282] width 86 height 18
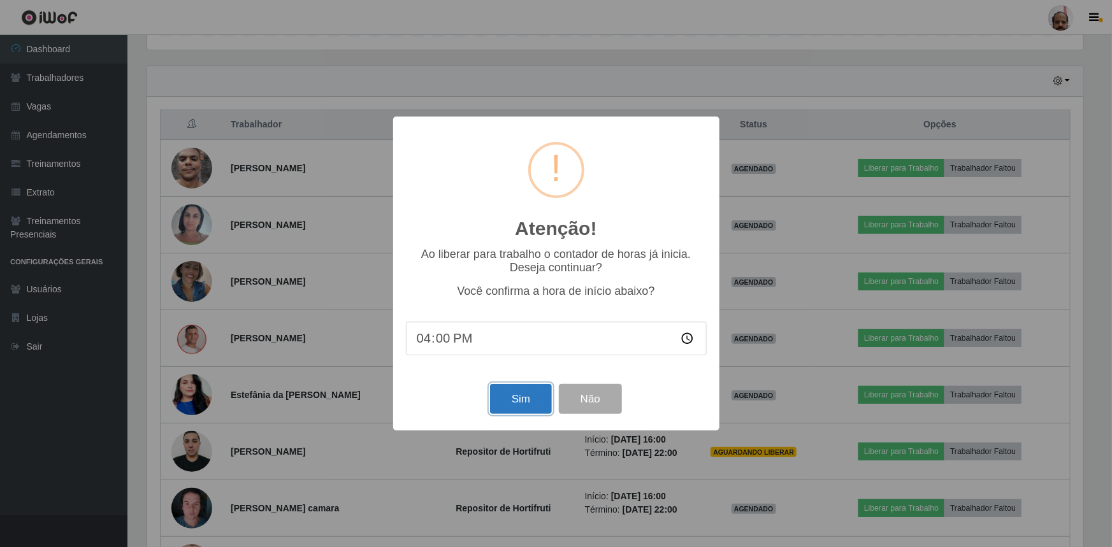
click at [522, 403] on button "Sim" at bounding box center [521, 399] width 62 height 30
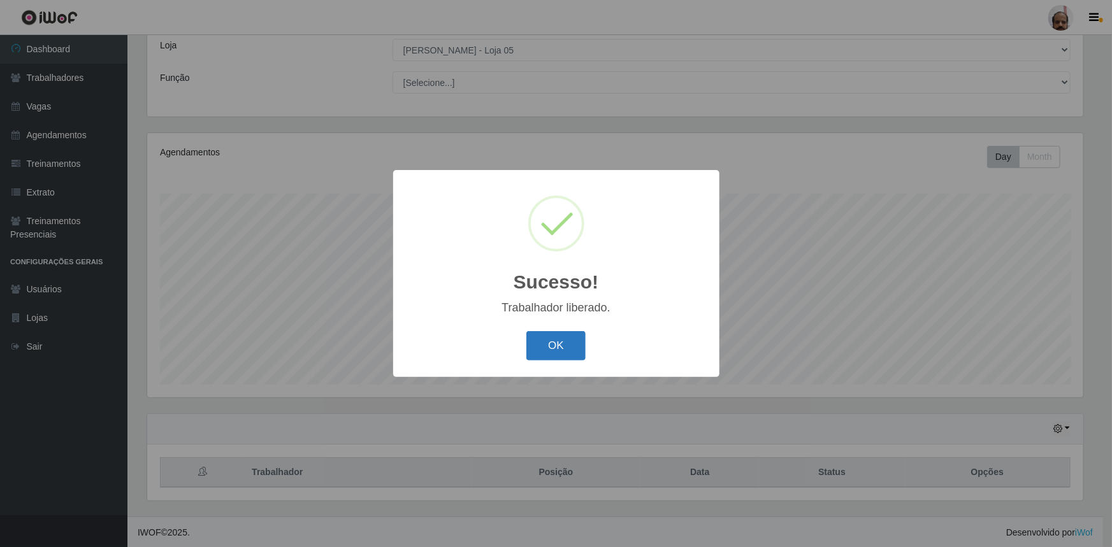
click at [548, 348] on button "OK" at bounding box center [555, 346] width 59 height 30
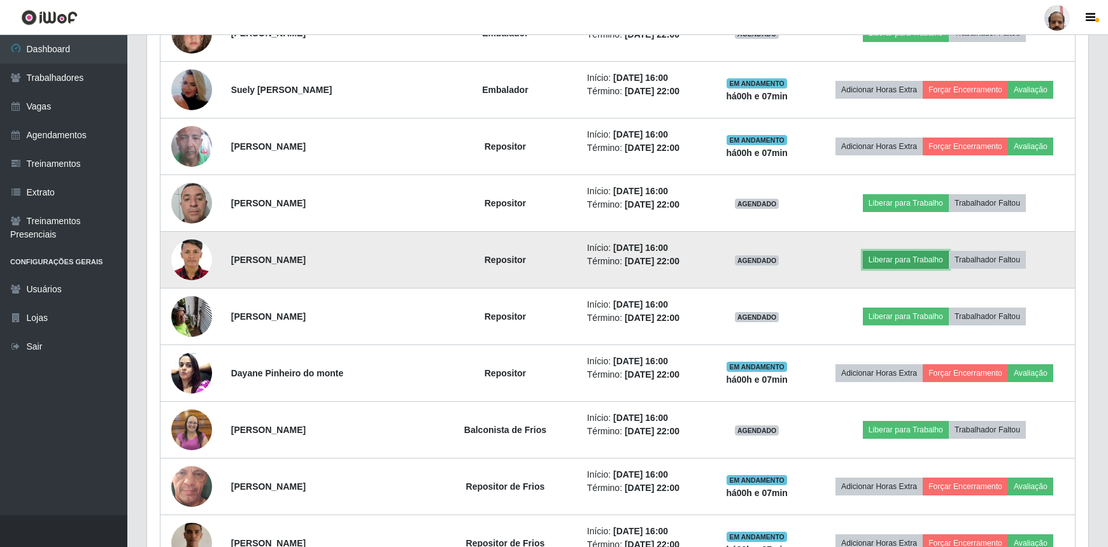
click at [921, 258] on button "Liberar para Trabalho" at bounding box center [906, 260] width 86 height 18
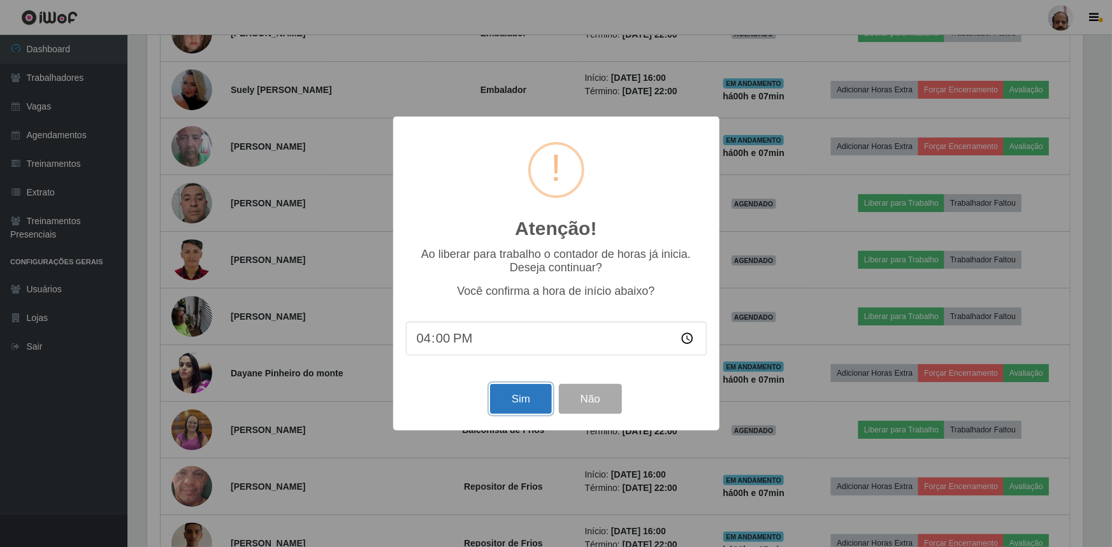
click at [512, 398] on button "Sim" at bounding box center [521, 399] width 62 height 30
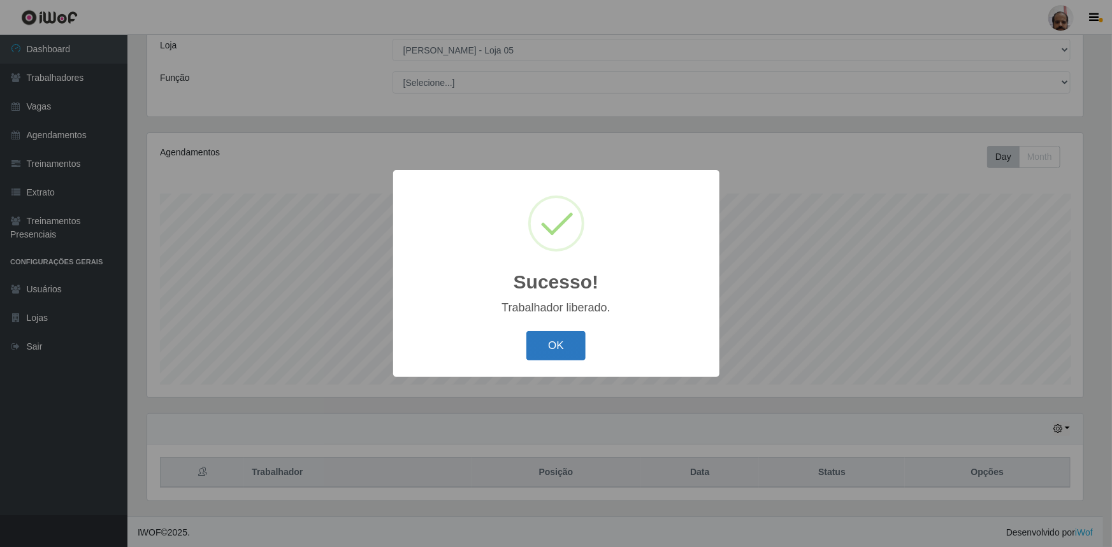
click at [548, 345] on button "OK" at bounding box center [555, 346] width 59 height 30
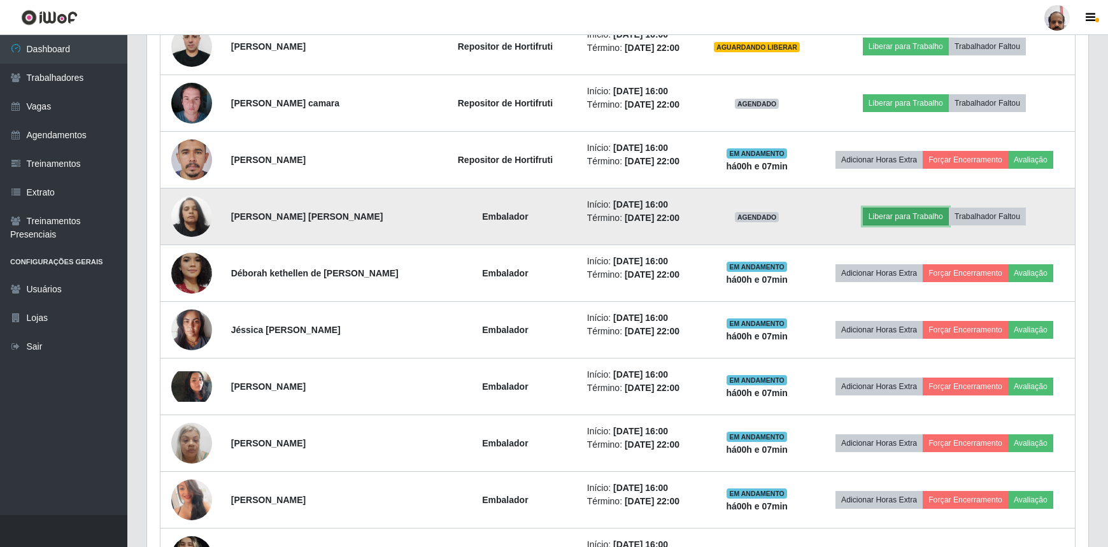
click at [905, 212] on button "Liberar para Trabalho" at bounding box center [906, 217] width 86 height 18
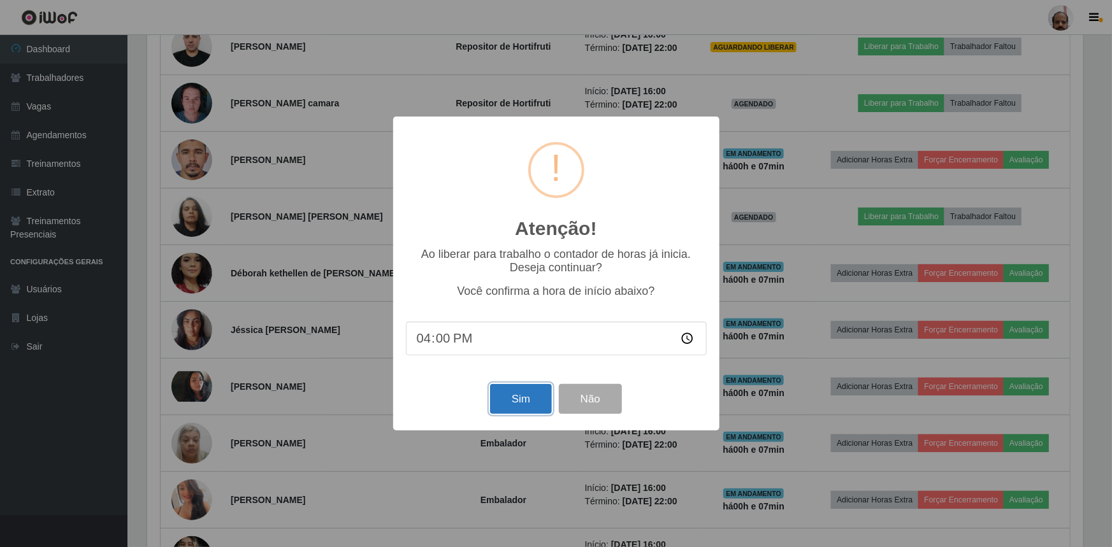
click at [516, 406] on button "Sim" at bounding box center [521, 399] width 62 height 30
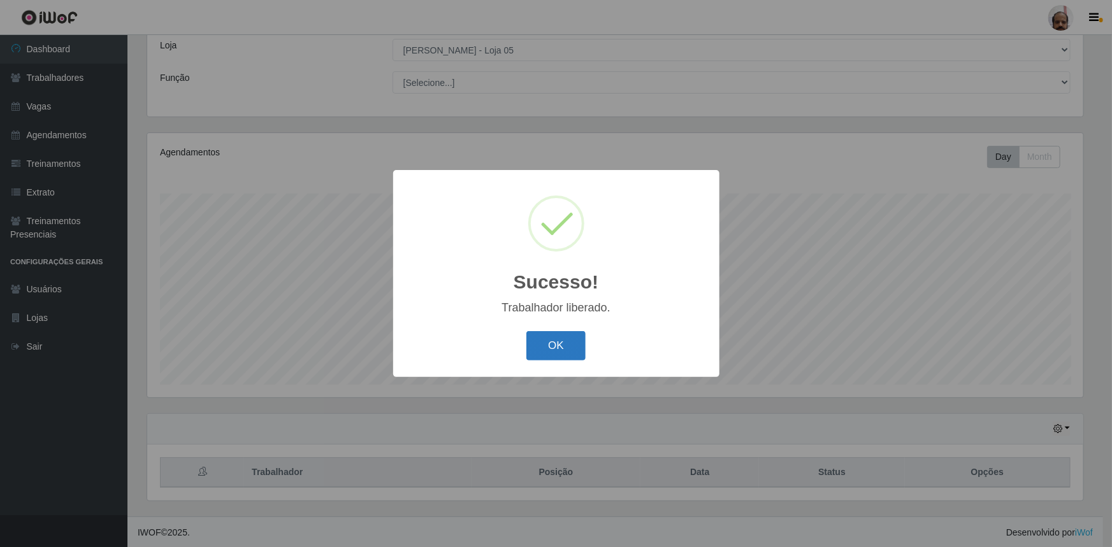
click at [550, 347] on button "OK" at bounding box center [555, 346] width 59 height 30
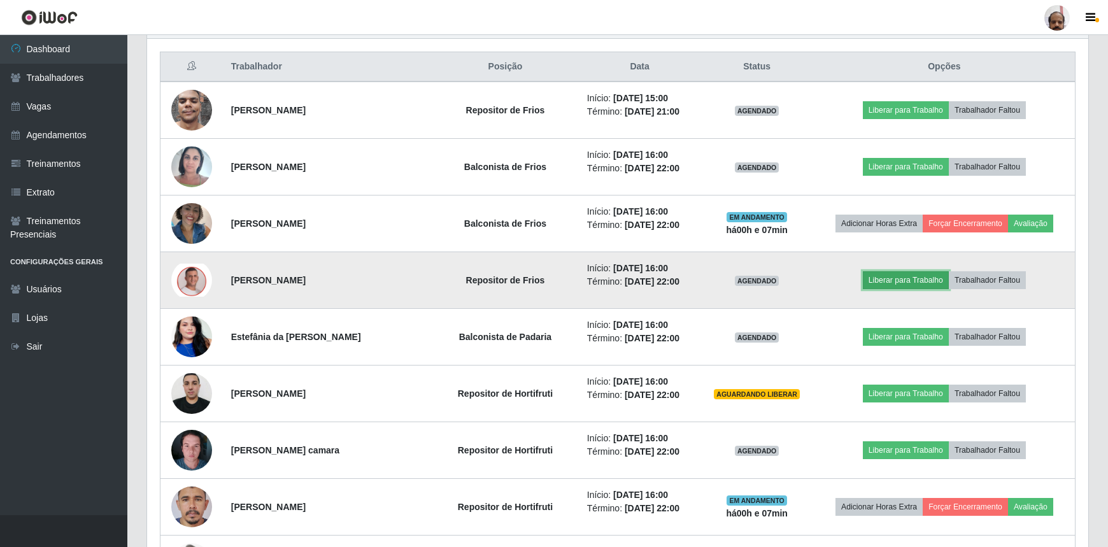
click at [900, 280] on button "Liberar para Trabalho" at bounding box center [906, 280] width 86 height 18
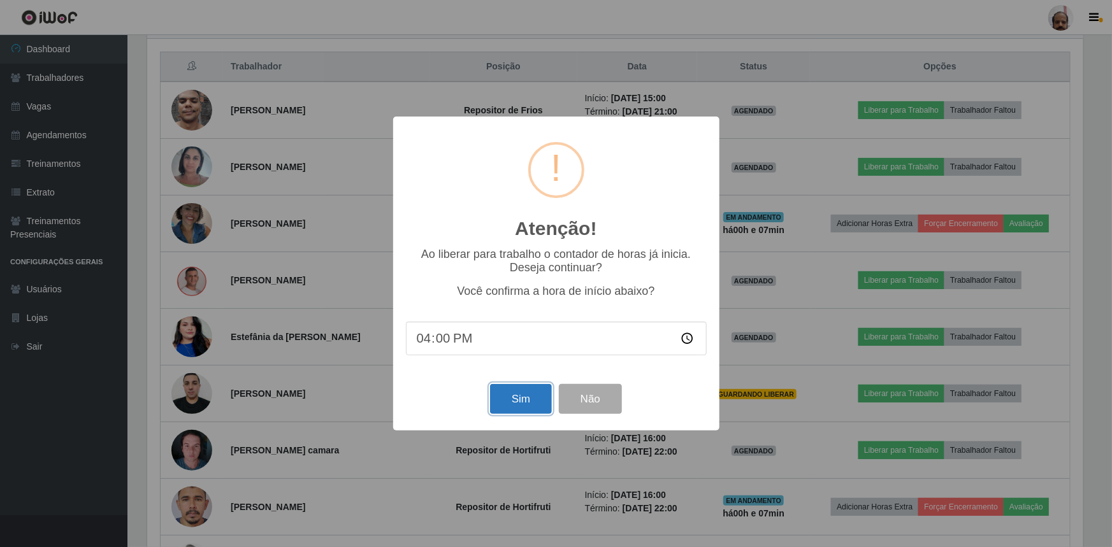
click at [516, 398] on button "Sim" at bounding box center [521, 399] width 62 height 30
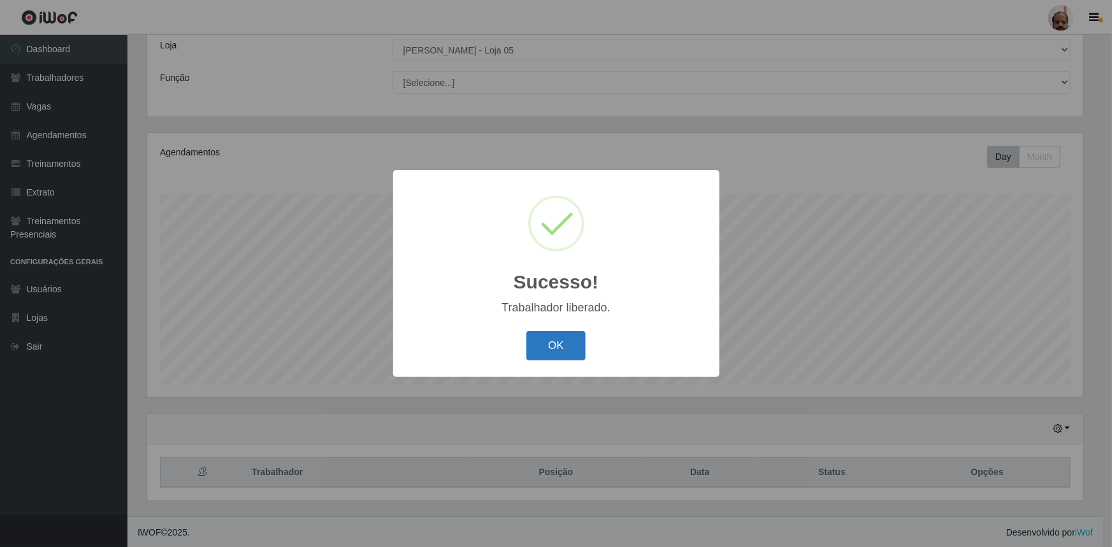
click at [535, 344] on button "OK" at bounding box center [555, 346] width 59 height 30
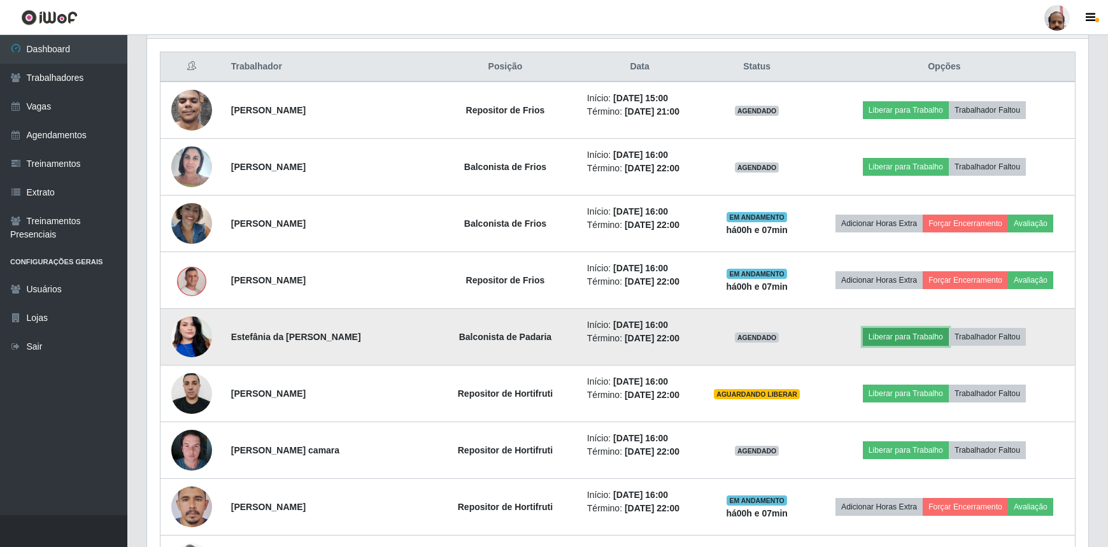
click at [917, 331] on button "Liberar para Trabalho" at bounding box center [906, 337] width 86 height 18
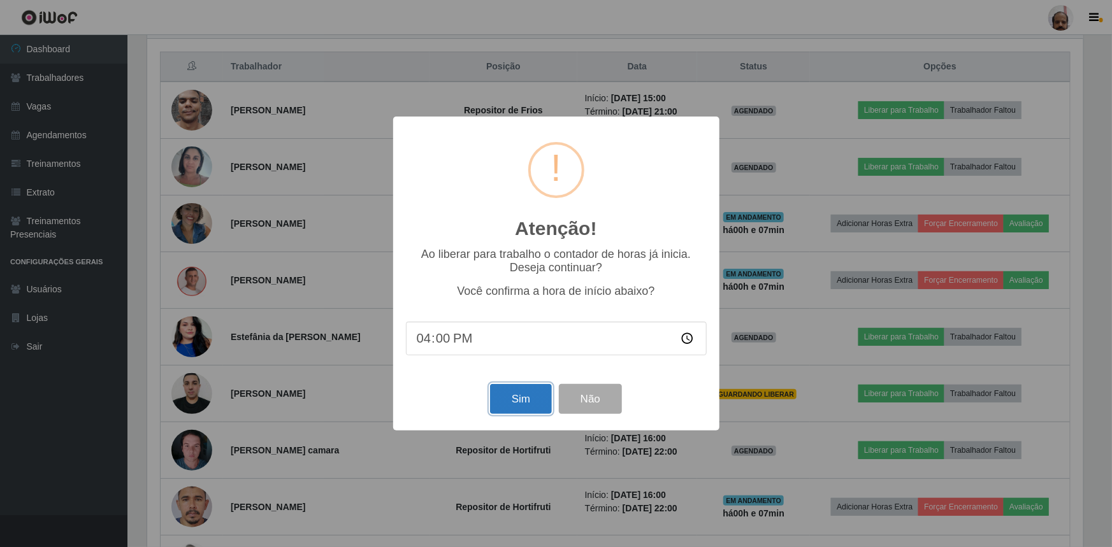
click at [519, 401] on button "Sim" at bounding box center [521, 399] width 62 height 30
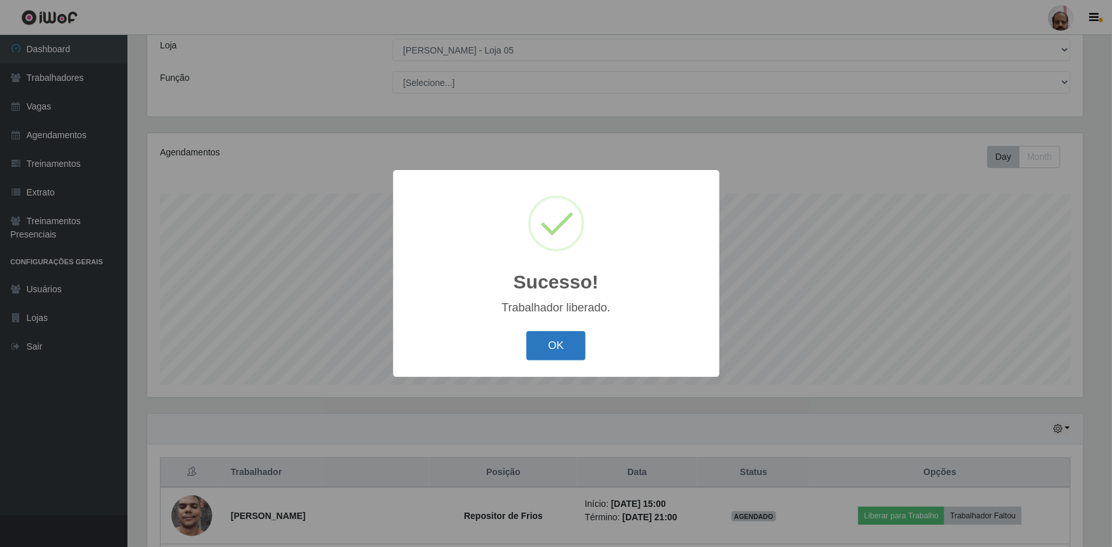
click at [562, 343] on button "OK" at bounding box center [555, 346] width 59 height 30
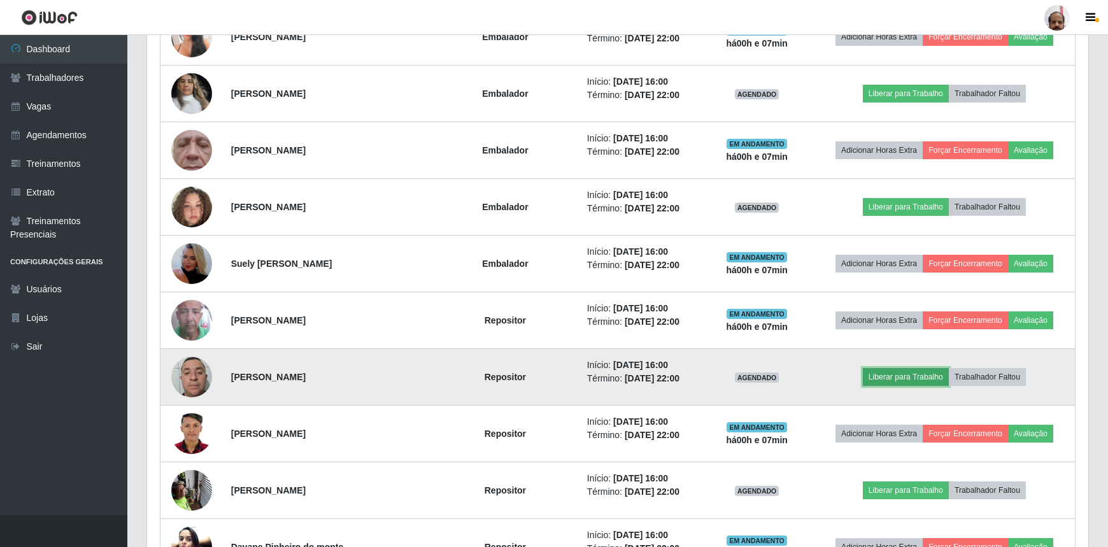
click at [895, 371] on button "Liberar para Trabalho" at bounding box center [906, 377] width 86 height 18
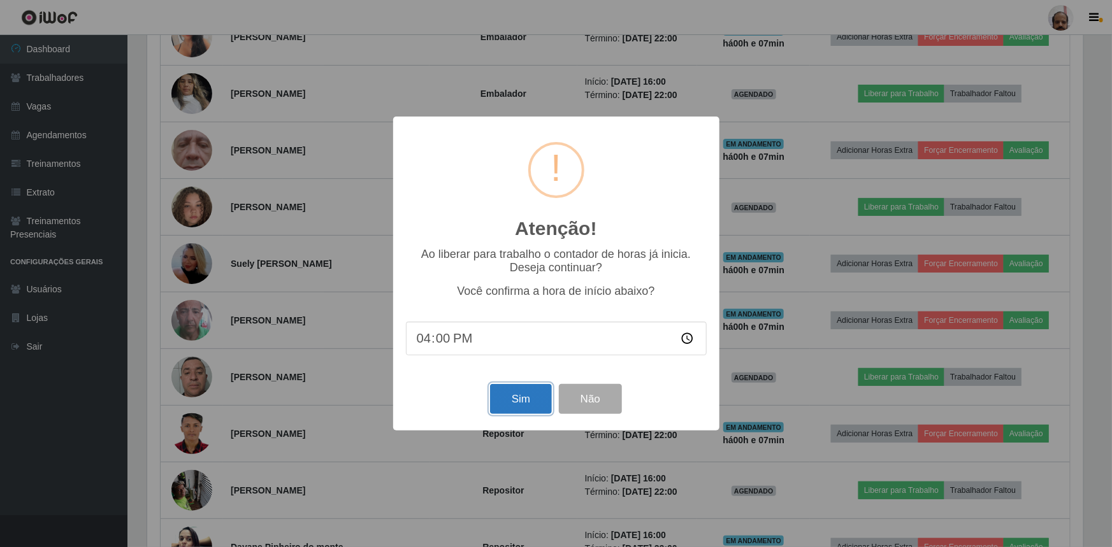
click at [517, 400] on button "Sim" at bounding box center [521, 399] width 62 height 30
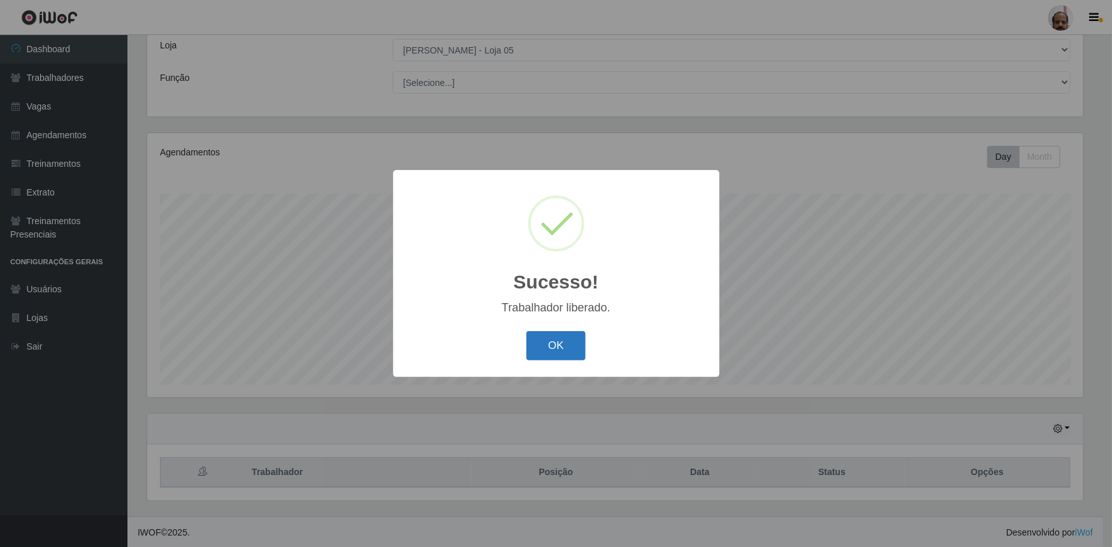
click at [535, 349] on button "OK" at bounding box center [555, 346] width 59 height 30
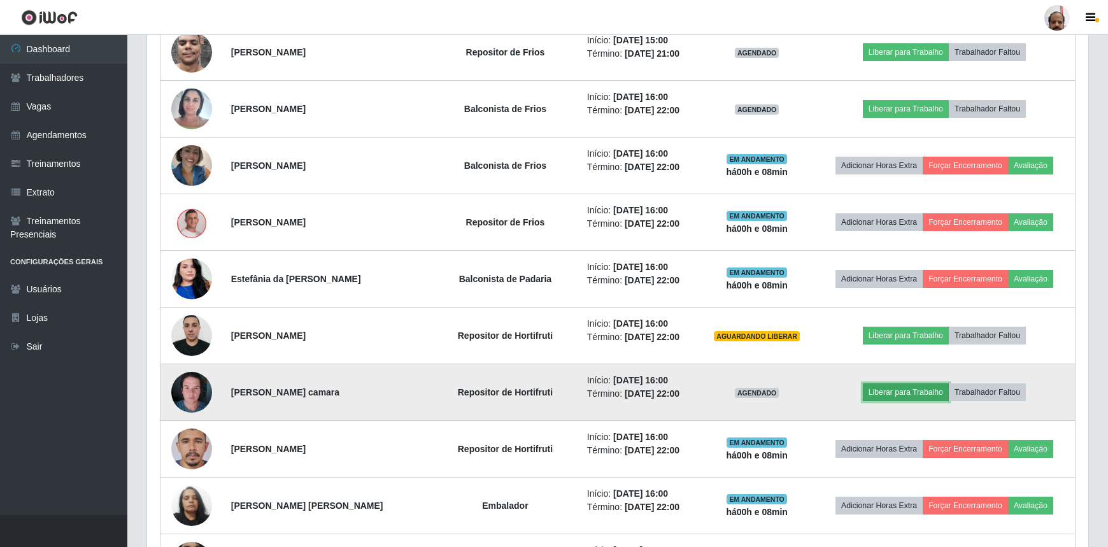
click at [893, 390] on button "Liberar para Trabalho" at bounding box center [906, 392] width 86 height 18
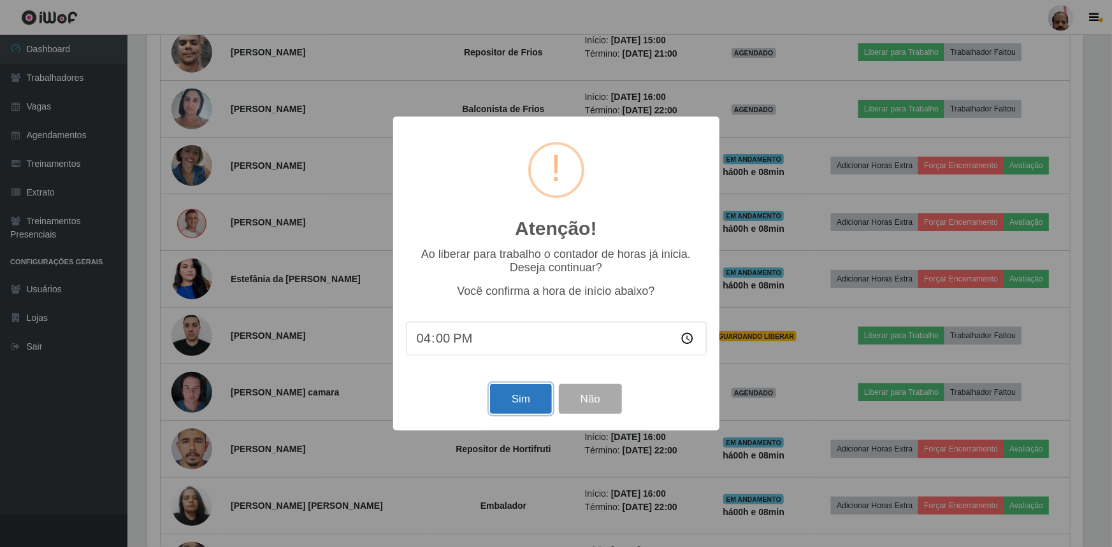
click at [520, 403] on button "Sim" at bounding box center [521, 399] width 62 height 30
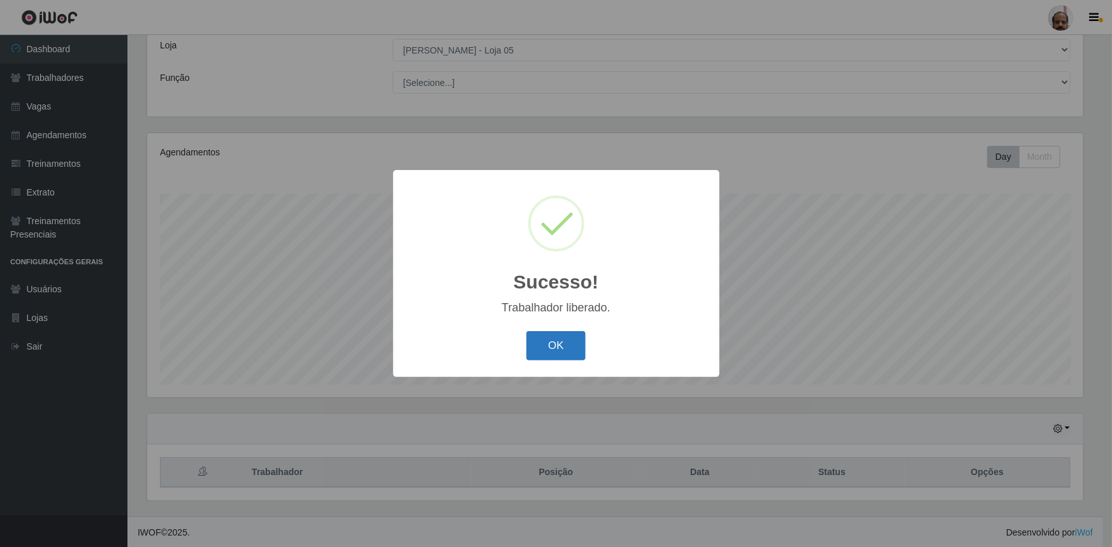
click at [565, 352] on button "OK" at bounding box center [555, 346] width 59 height 30
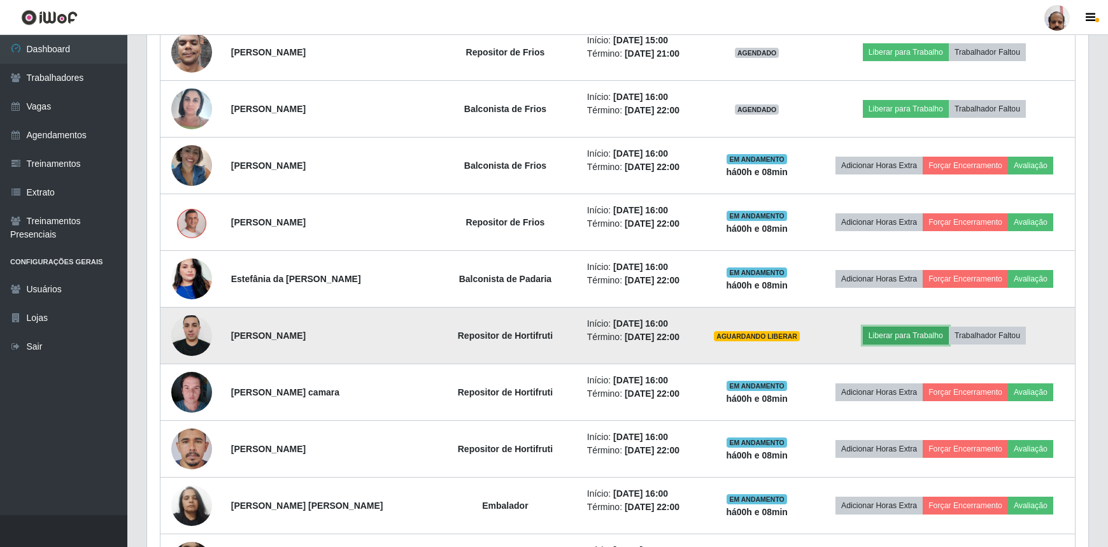
click at [910, 333] on button "Liberar para Trabalho" at bounding box center [906, 336] width 86 height 18
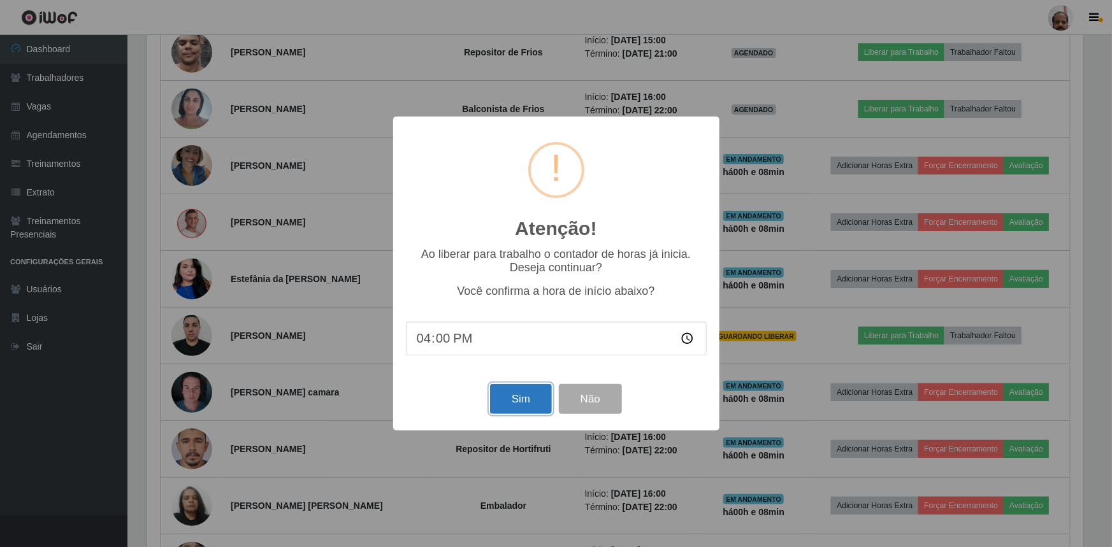
click at [531, 394] on button "Sim" at bounding box center [521, 399] width 62 height 30
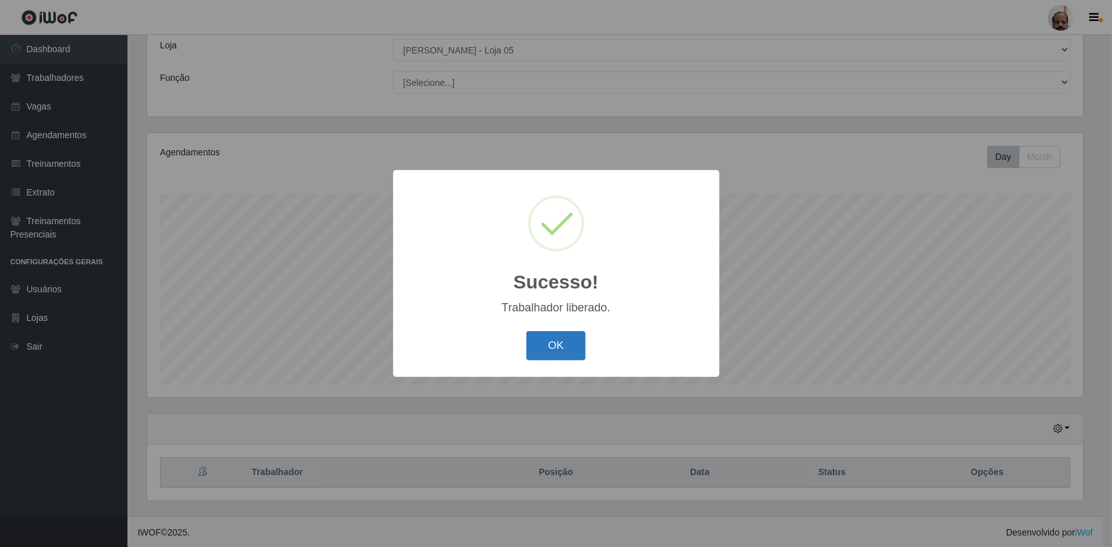
click at [552, 338] on button "OK" at bounding box center [555, 346] width 59 height 30
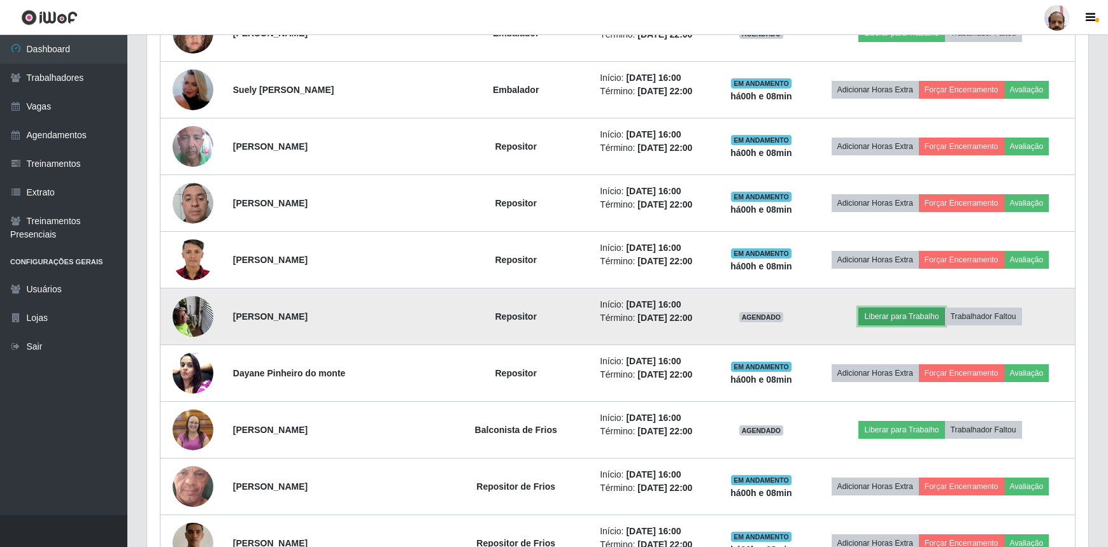
click at [921, 312] on button "Liberar para Trabalho" at bounding box center [902, 317] width 86 height 18
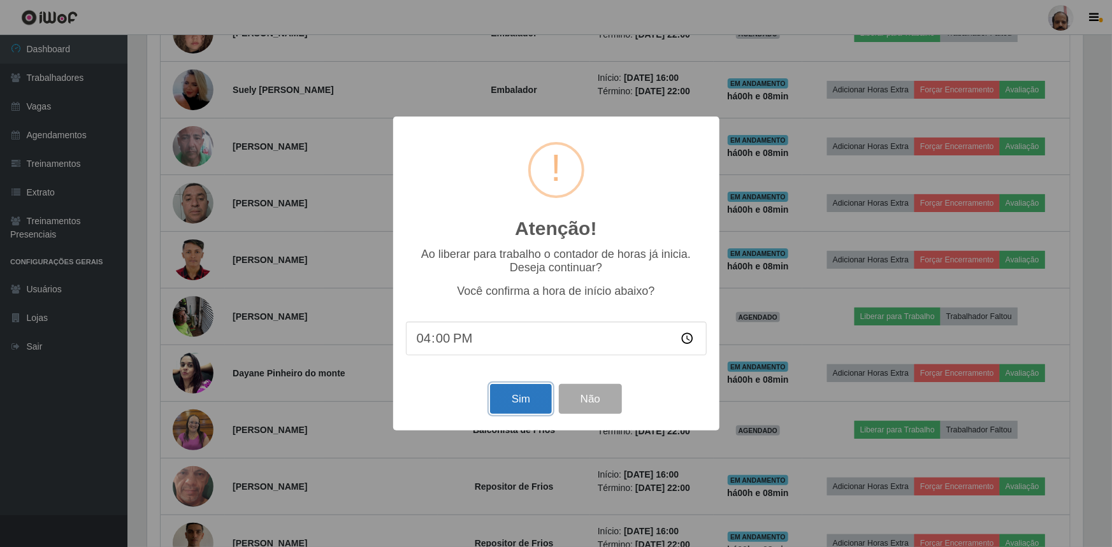
click at [505, 401] on button "Sim" at bounding box center [521, 399] width 62 height 30
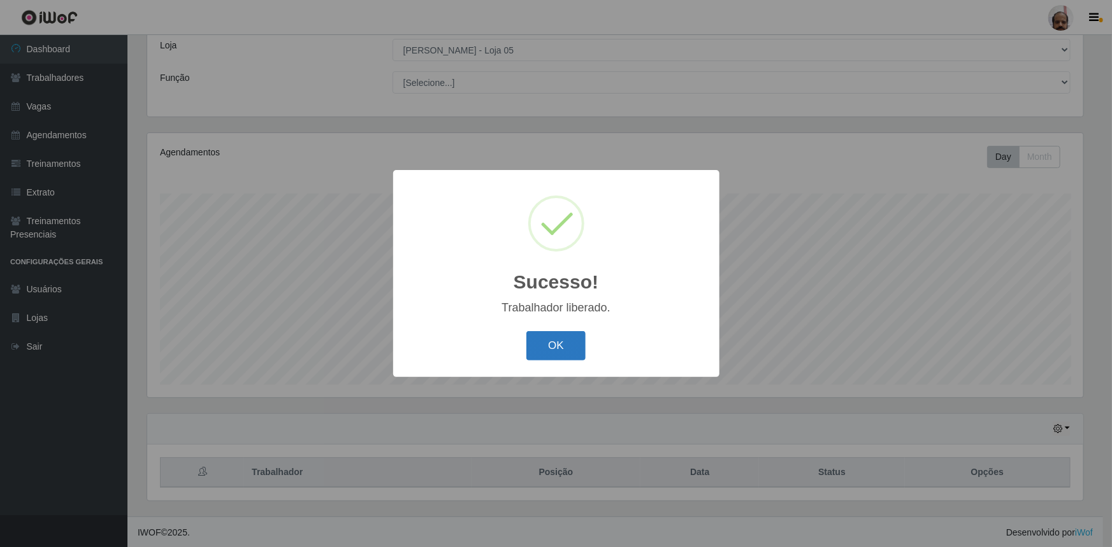
click at [549, 351] on button "OK" at bounding box center [555, 346] width 59 height 30
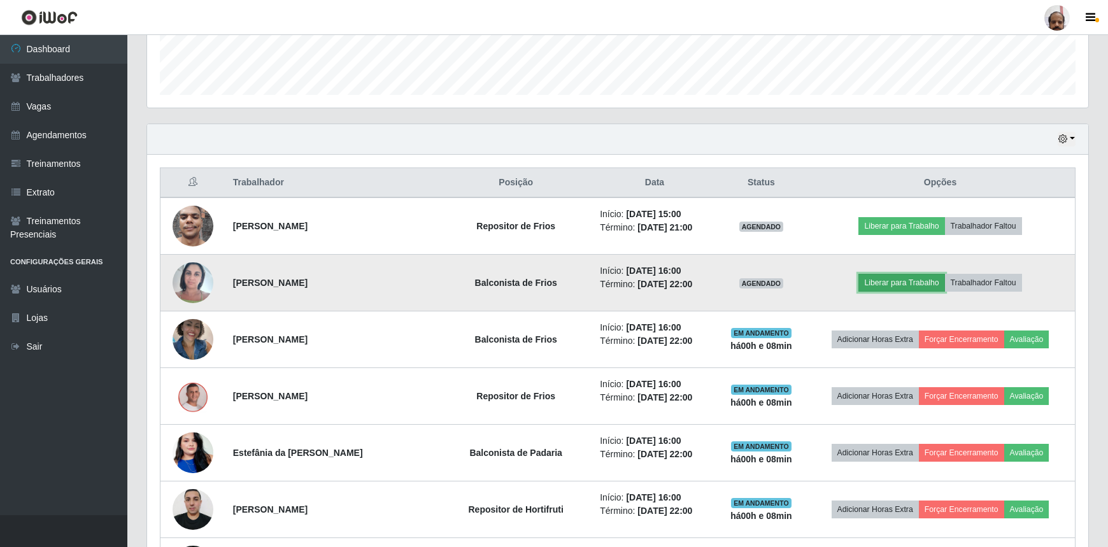
click at [892, 279] on button "Liberar para Trabalho" at bounding box center [902, 283] width 86 height 18
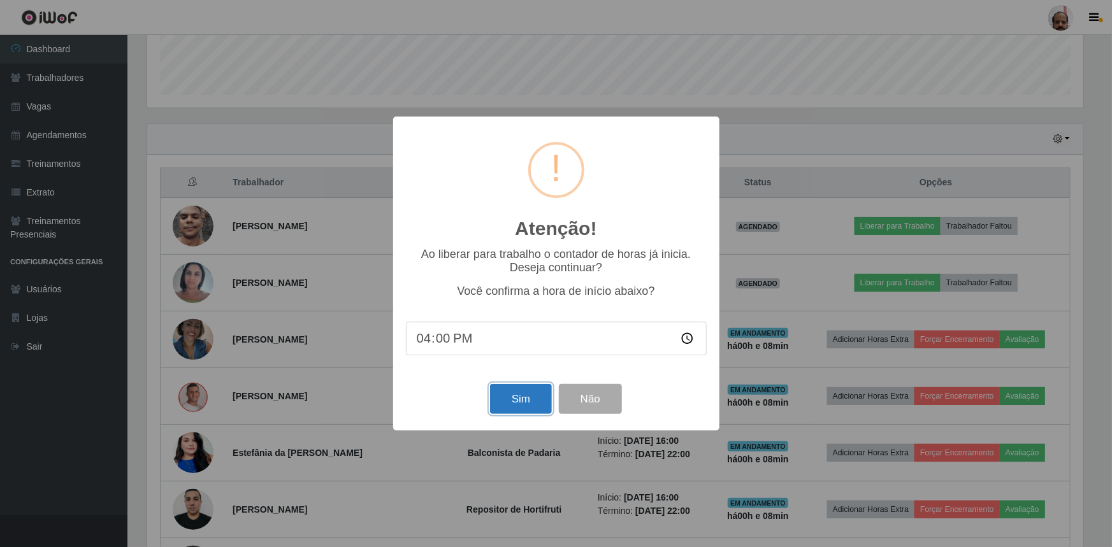
click at [522, 401] on button "Sim" at bounding box center [521, 399] width 62 height 30
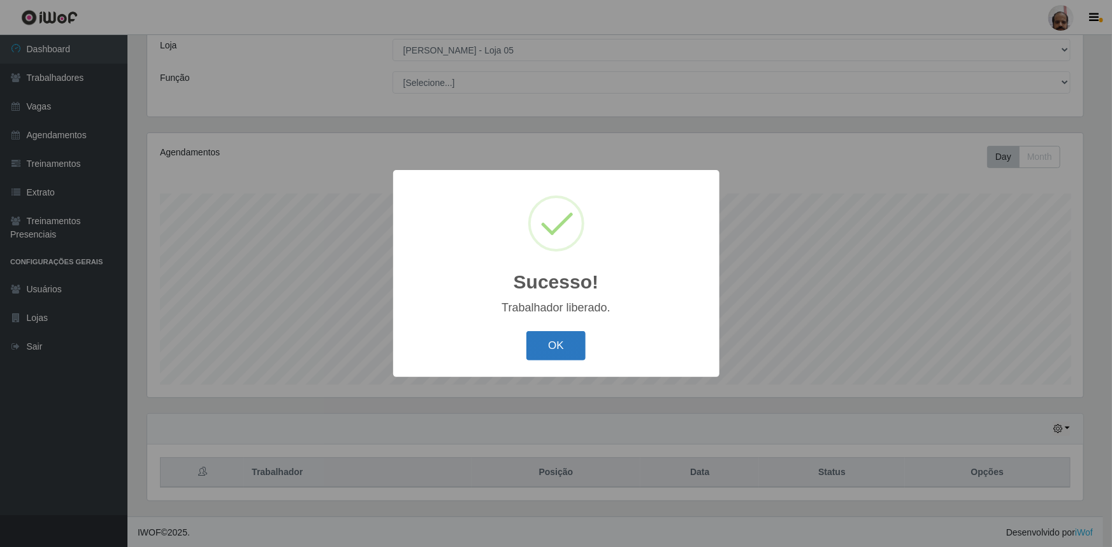
click at [555, 352] on button "OK" at bounding box center [555, 346] width 59 height 30
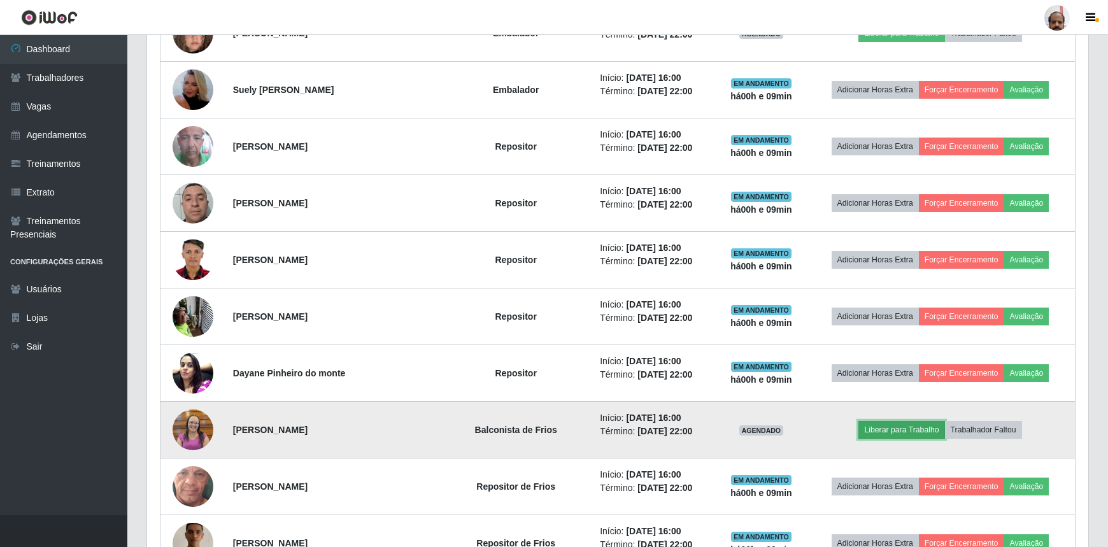
click at [892, 424] on button "Liberar para Trabalho" at bounding box center [902, 430] width 86 height 18
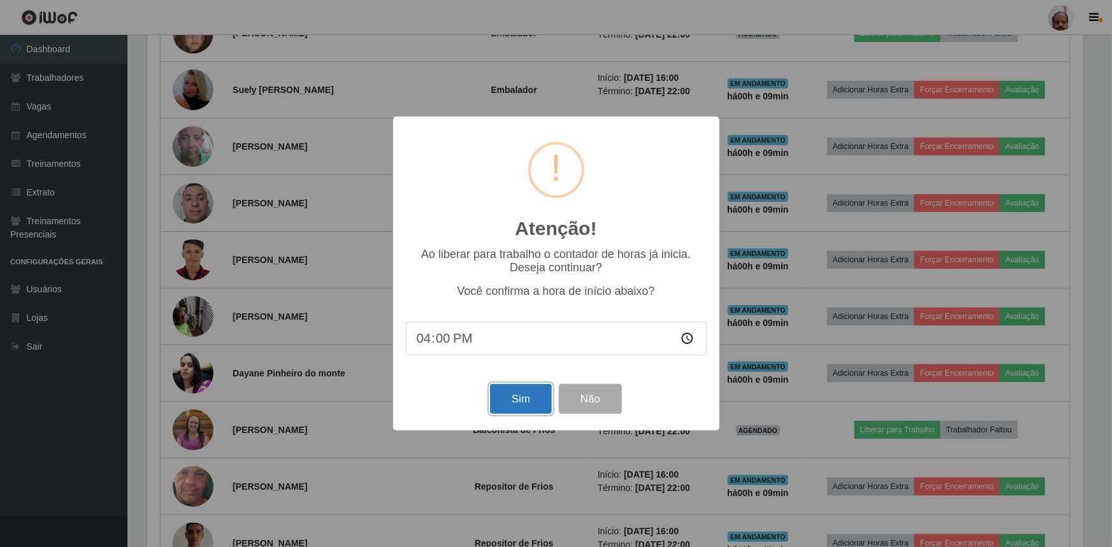
click at [514, 405] on button "Sim" at bounding box center [521, 399] width 62 height 30
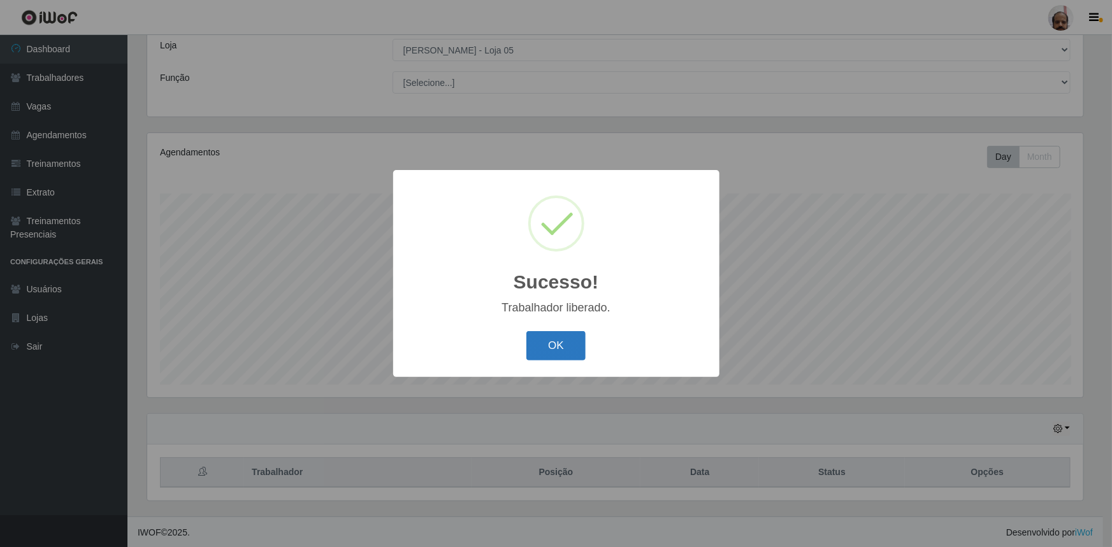
click at [564, 344] on button "OK" at bounding box center [555, 346] width 59 height 30
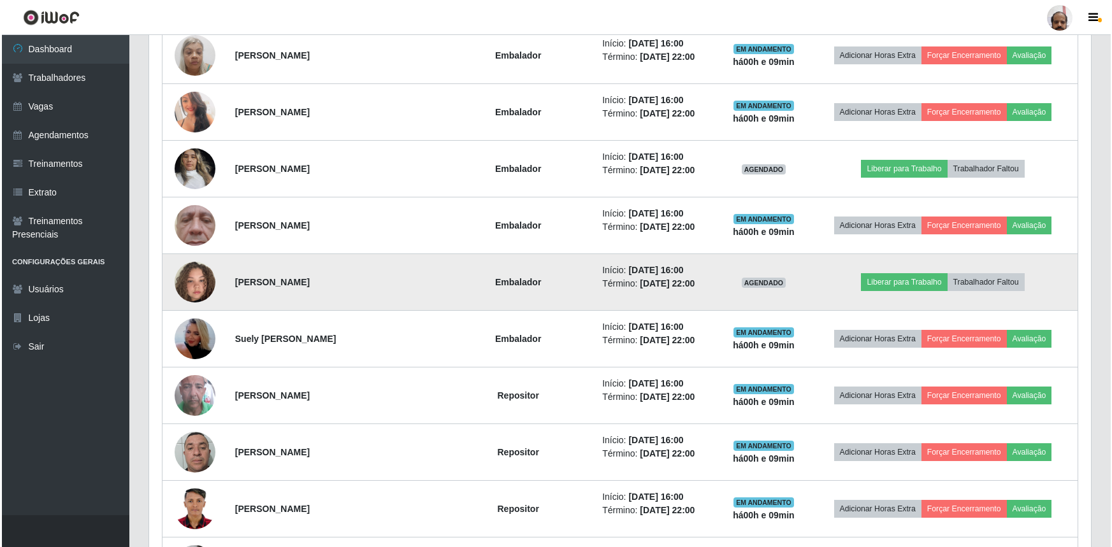
scroll to position [1229, 0]
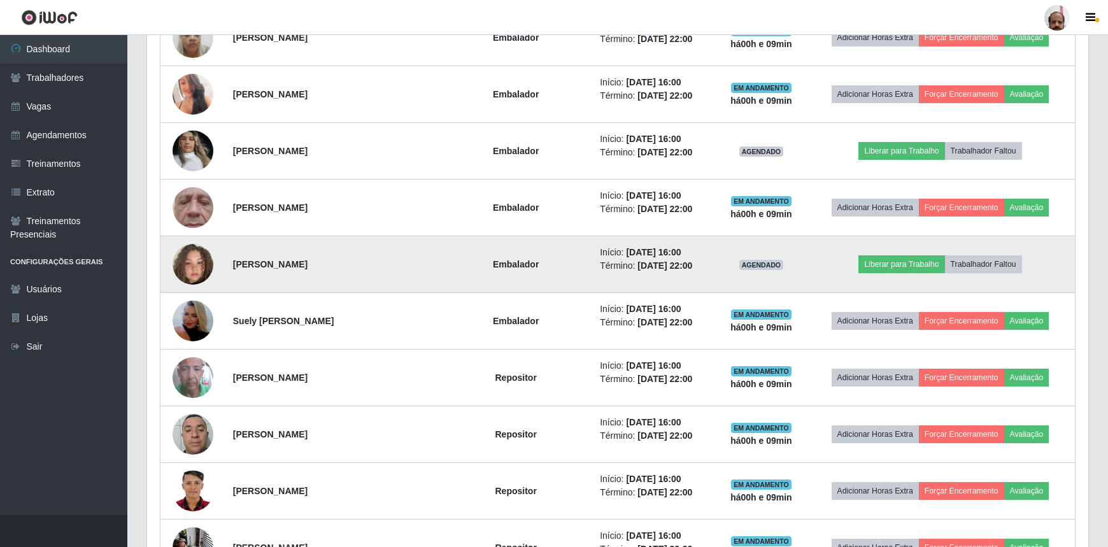
click at [203, 263] on img at bounding box center [193, 264] width 41 height 73
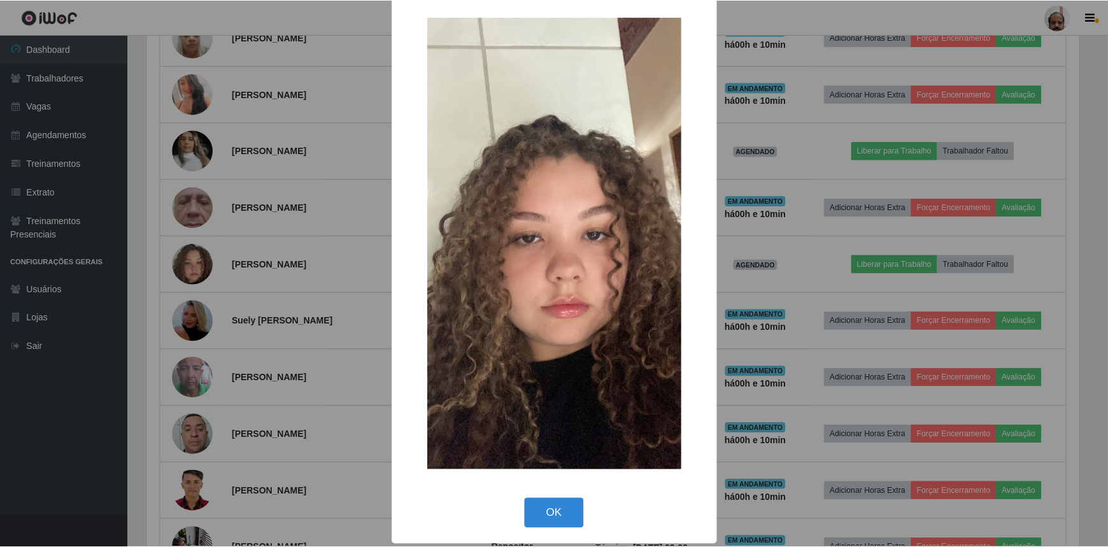
scroll to position [17, 0]
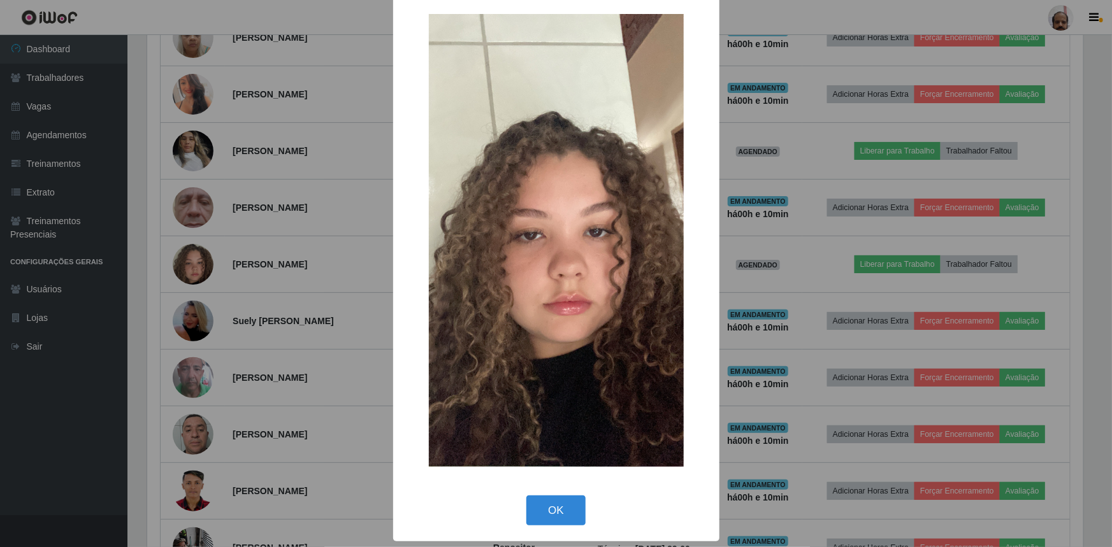
drag, startPoint x: 543, startPoint y: 506, endPoint x: 526, endPoint y: 480, distance: 31.6
click at [544, 506] on button "OK" at bounding box center [555, 511] width 59 height 30
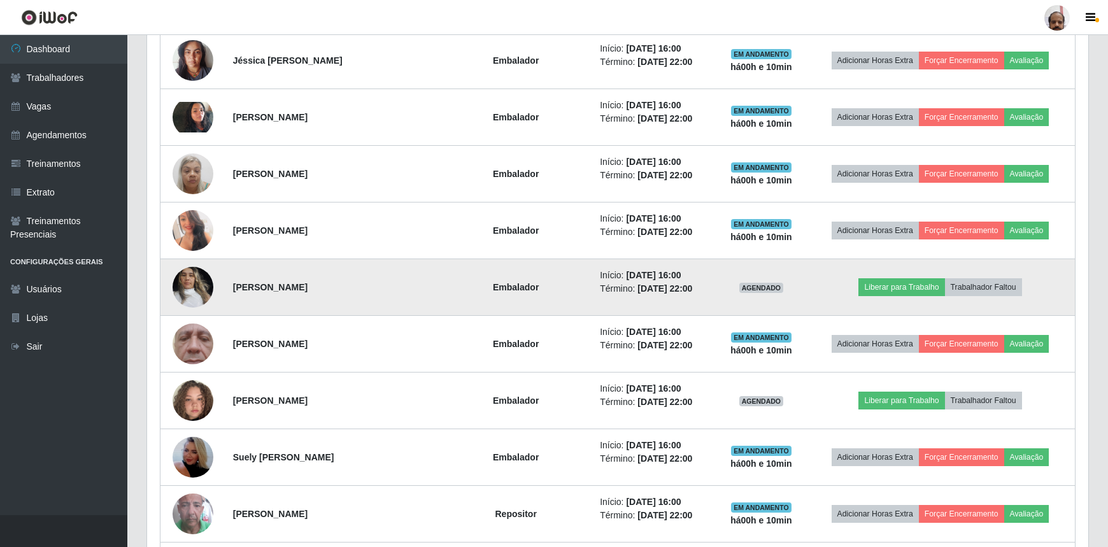
scroll to position [1114, 0]
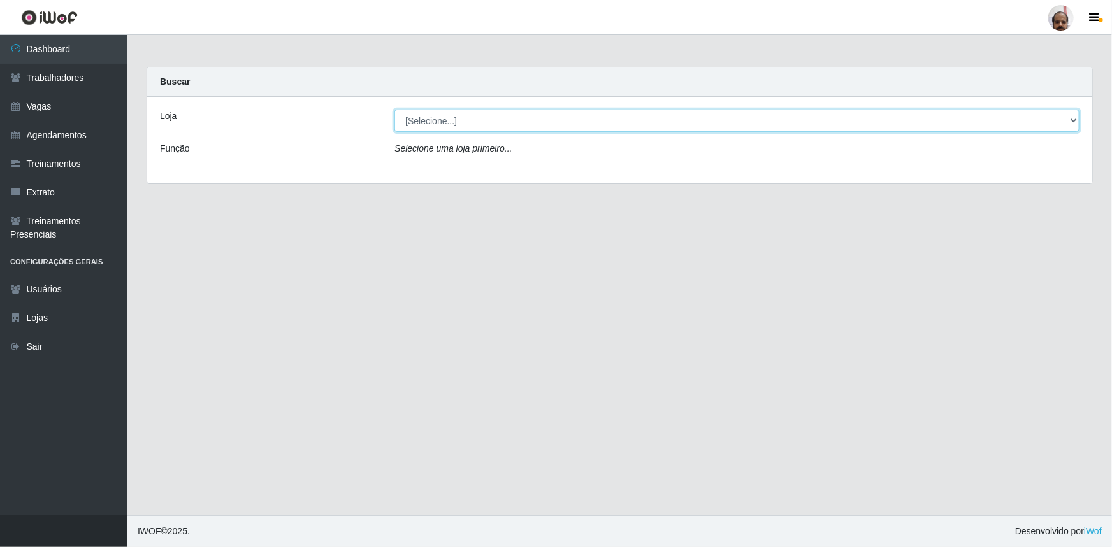
click at [419, 122] on select "[Selecione...] Mar Vermelho - Loja 05" at bounding box center [736, 121] width 685 height 22
select select "252"
click at [394, 110] on select "[Selecione...] Mar Vermelho - Loja 05" at bounding box center [736, 121] width 685 height 22
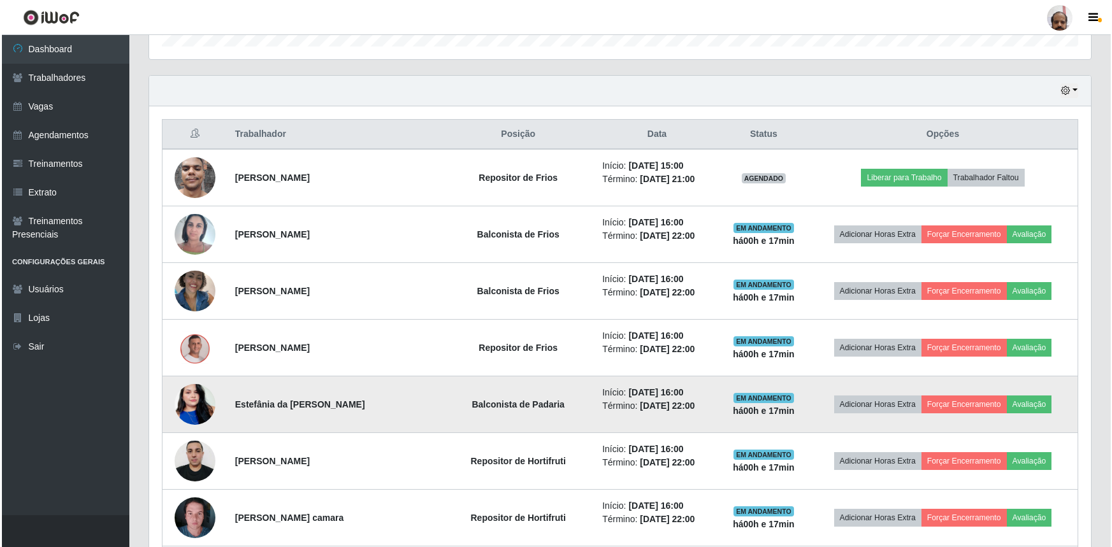
scroll to position [405, 0]
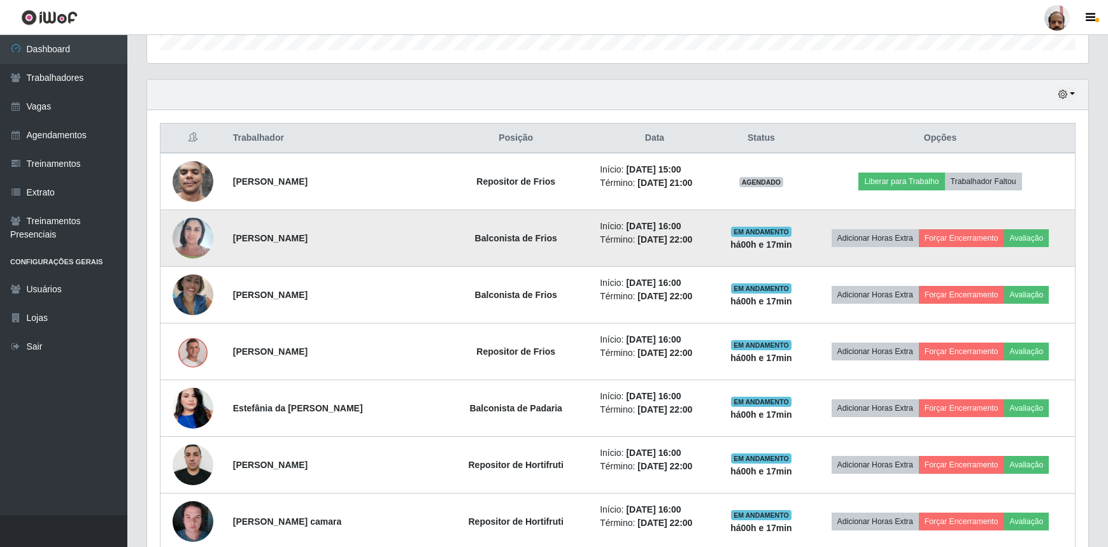
click at [204, 233] on img at bounding box center [193, 238] width 41 height 54
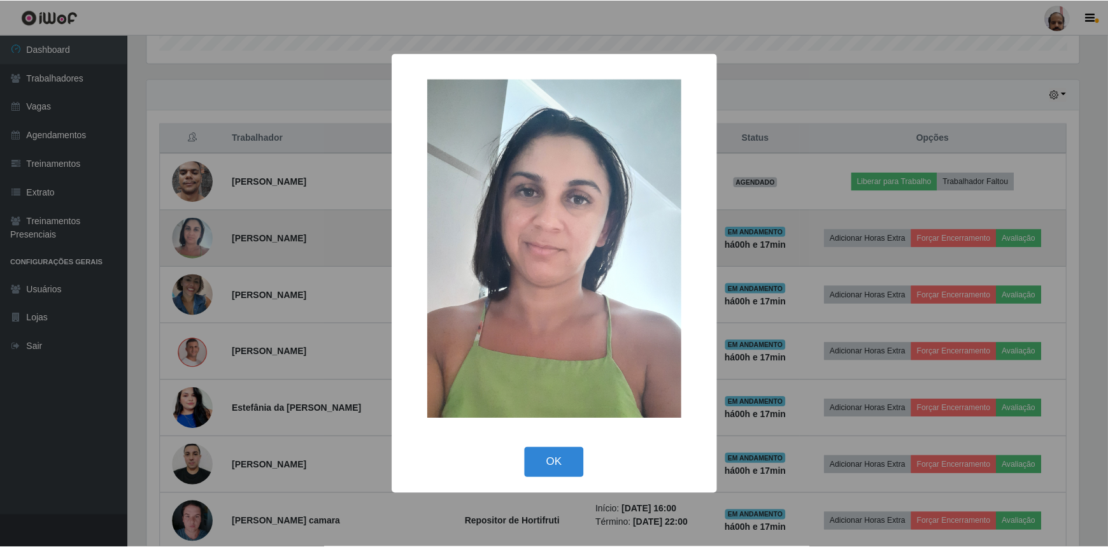
scroll to position [264, 936]
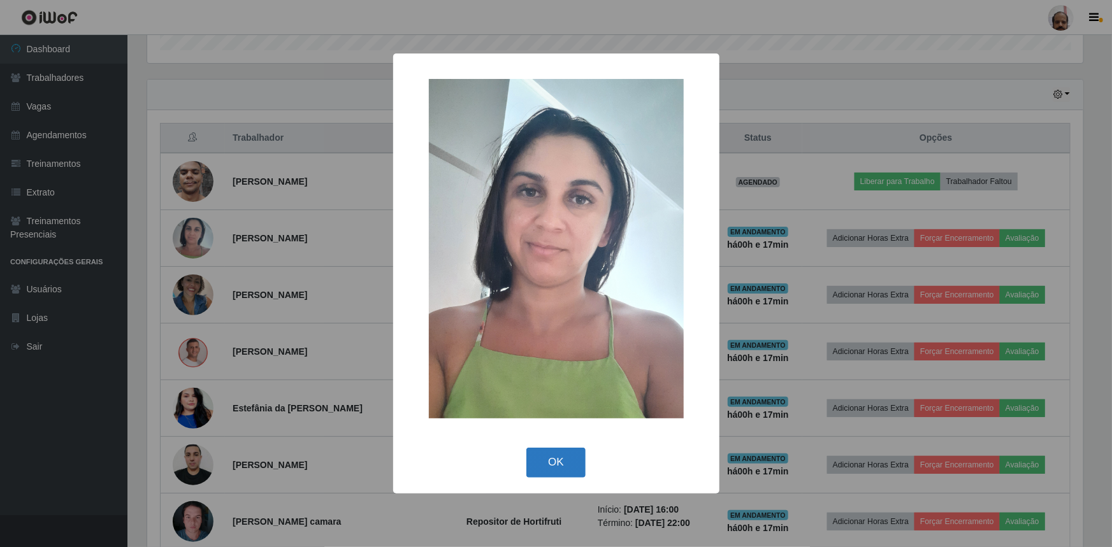
click at [556, 464] on button "OK" at bounding box center [555, 463] width 59 height 30
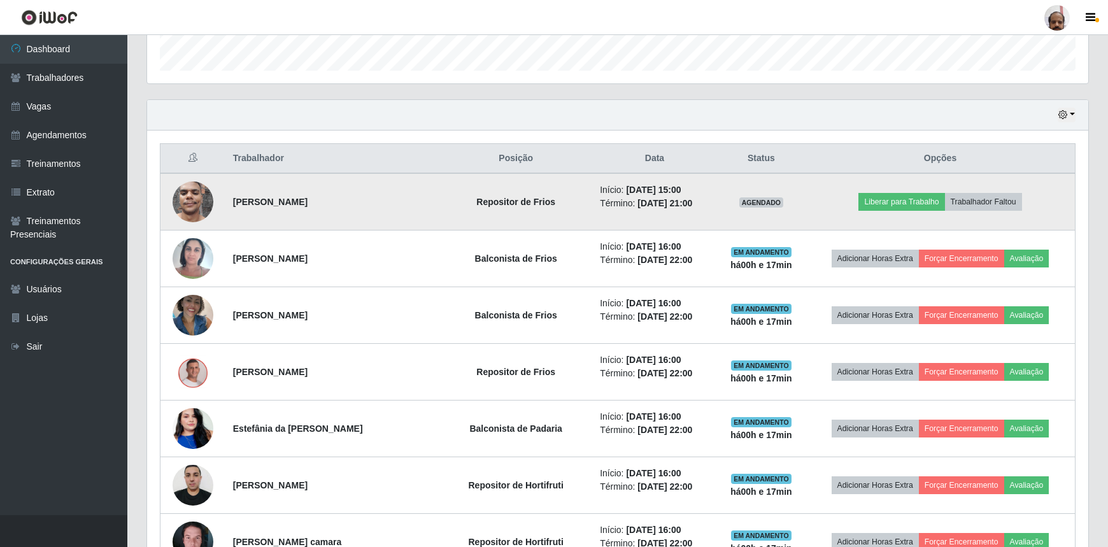
scroll to position [405, 0]
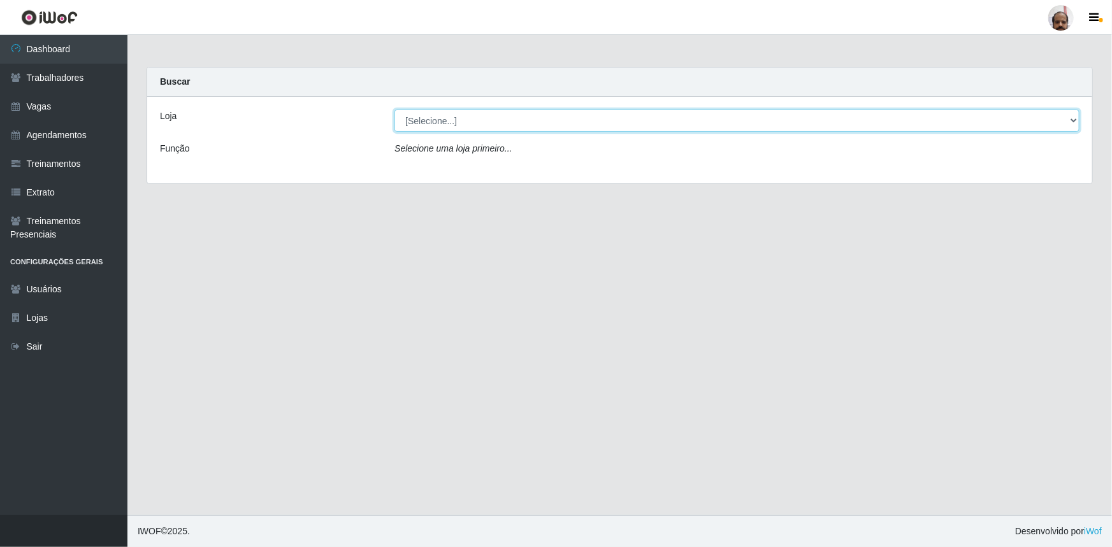
click at [426, 118] on select "[Selecione...] Mar Vermelho - Loja 05" at bounding box center [736, 121] width 685 height 22
select select "252"
click at [394, 110] on select "[Selecione...] Mar Vermelho - Loja 05" at bounding box center [736, 121] width 685 height 22
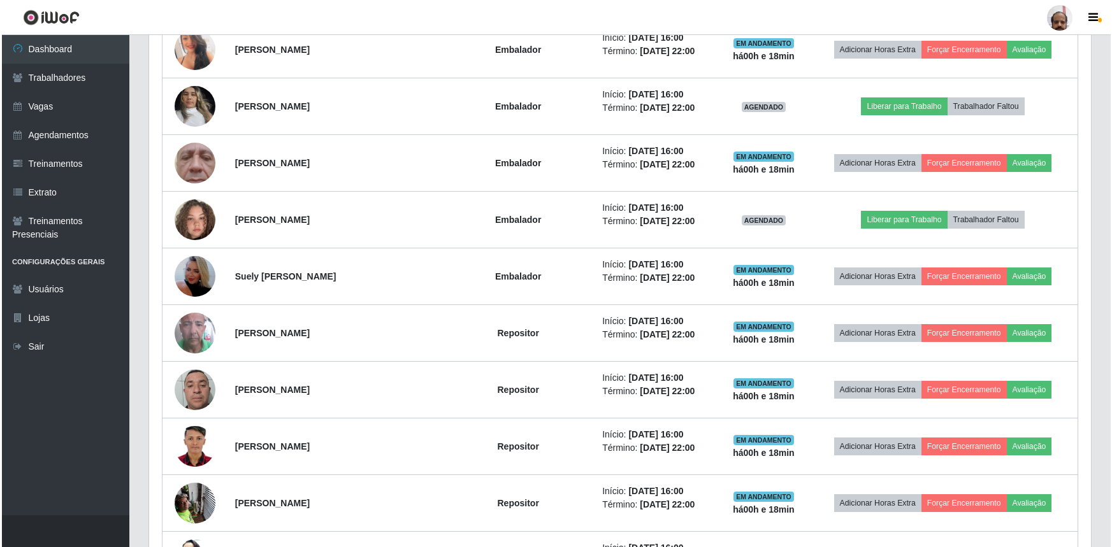
scroll to position [1274, 0]
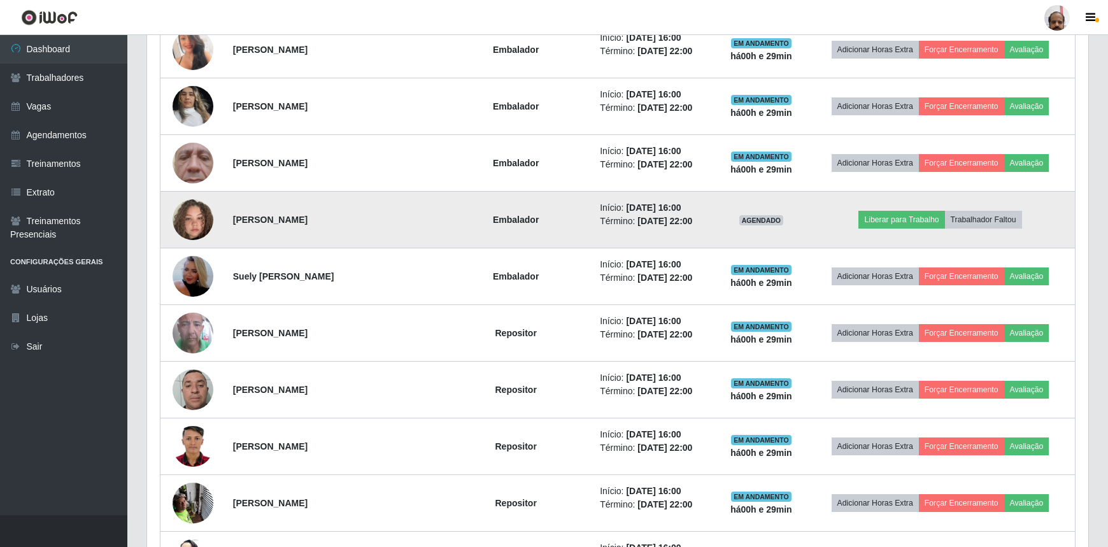
click at [176, 213] on img at bounding box center [193, 219] width 41 height 73
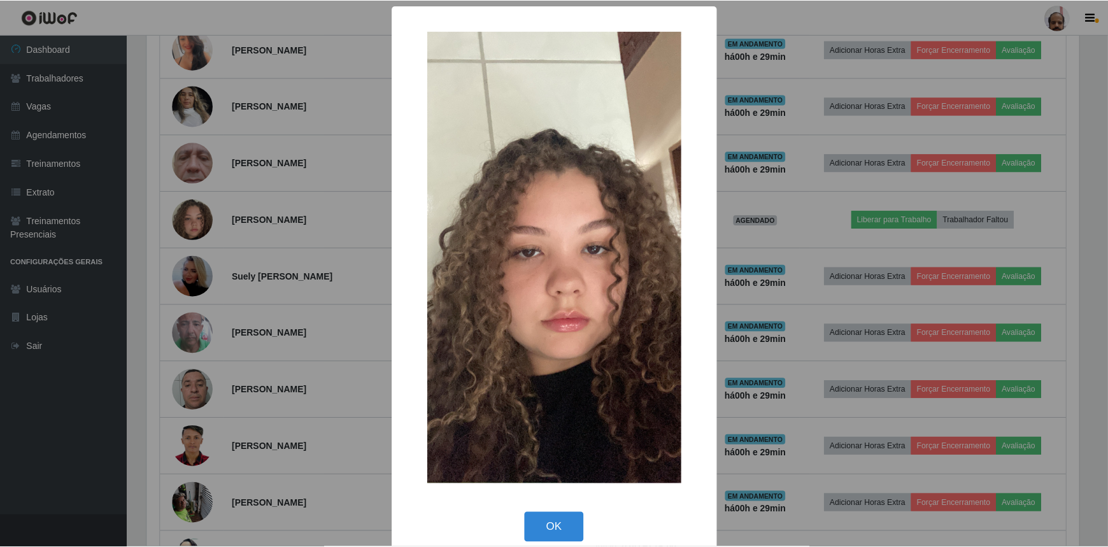
scroll to position [264, 936]
click at [190, 222] on div "× OK Cancel" at bounding box center [556, 273] width 1112 height 547
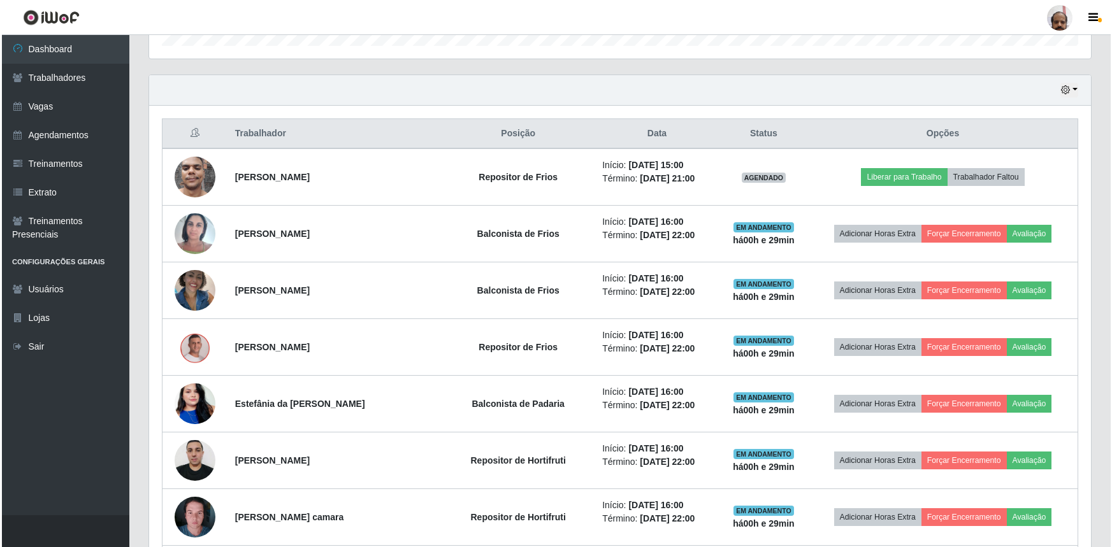
scroll to position [405, 0]
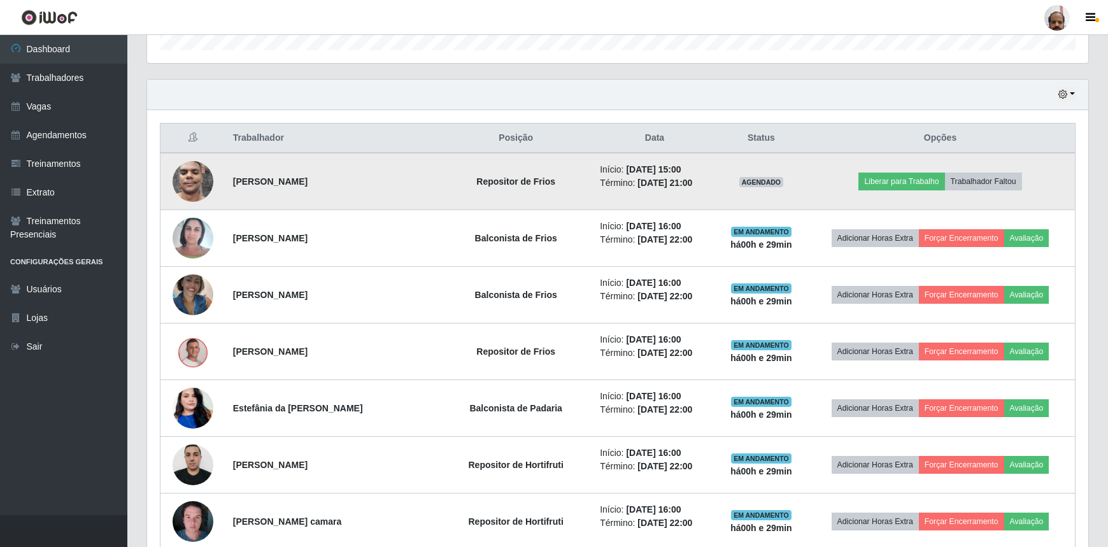
click at [182, 172] on img at bounding box center [193, 181] width 41 height 54
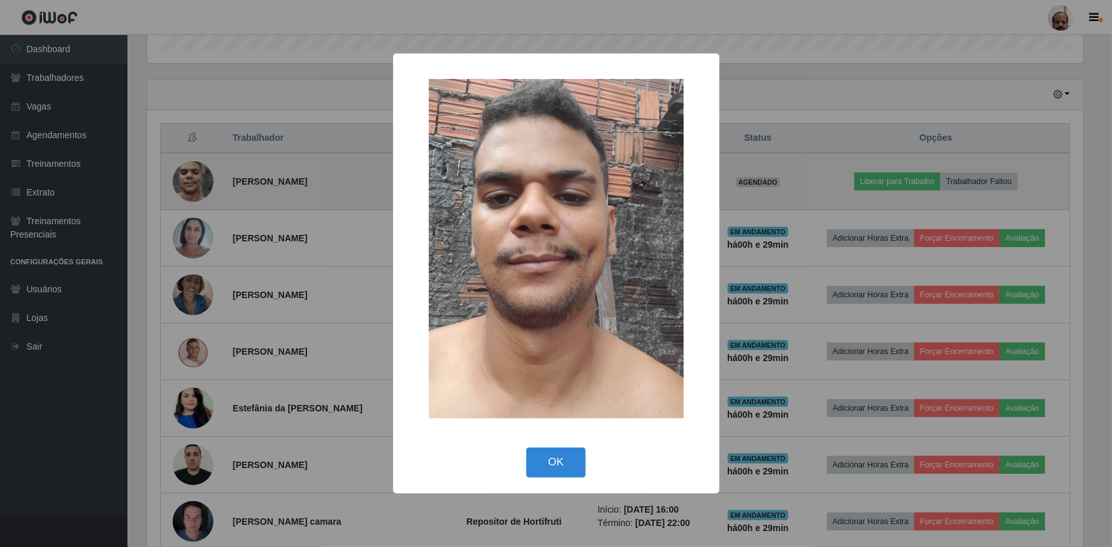
click at [185, 178] on div "× OK Cancel" at bounding box center [556, 273] width 1112 height 547
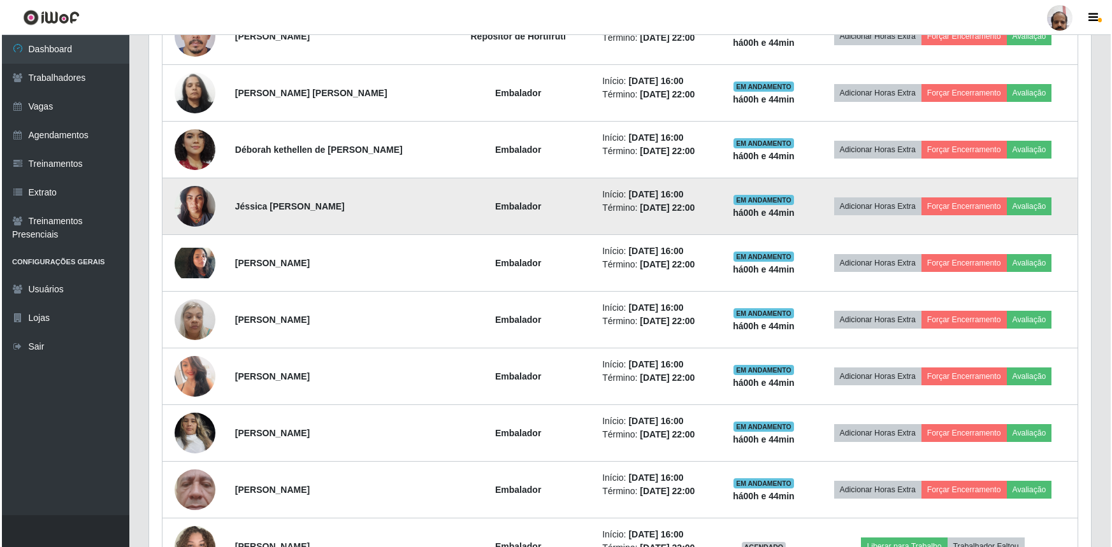
scroll to position [1158, 0]
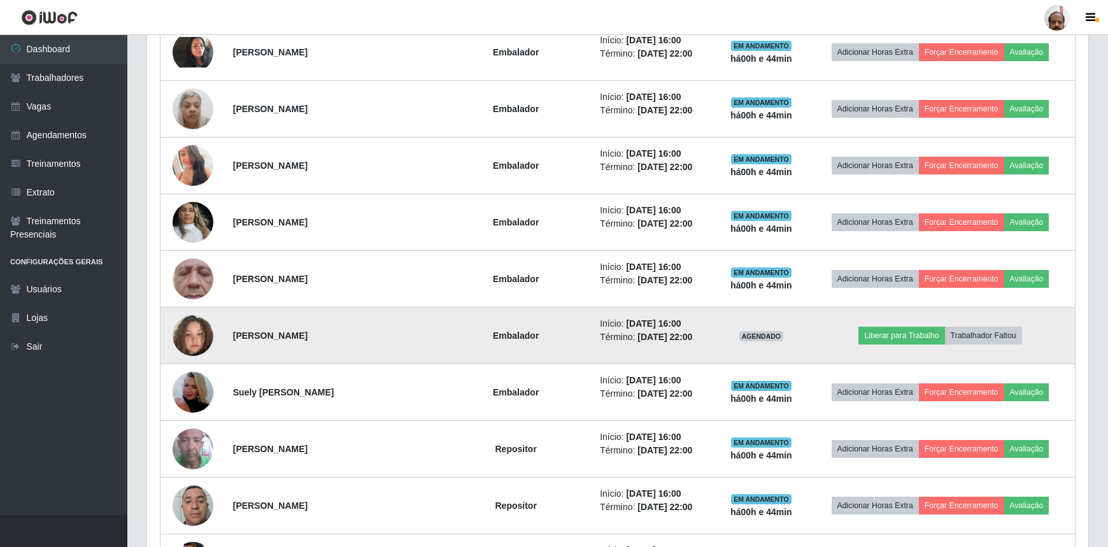
click at [182, 345] on img at bounding box center [193, 335] width 41 height 73
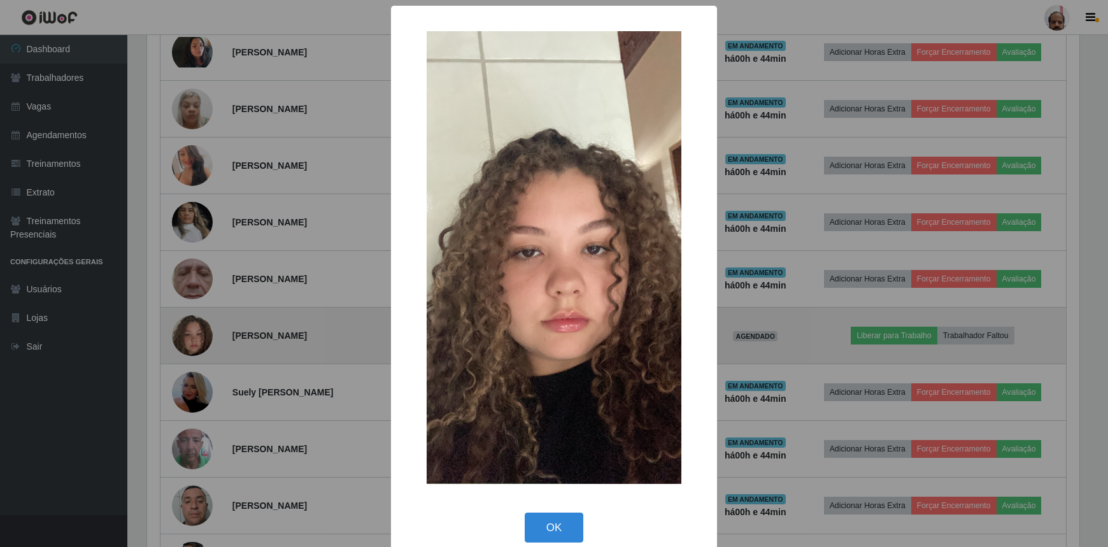
scroll to position [264, 936]
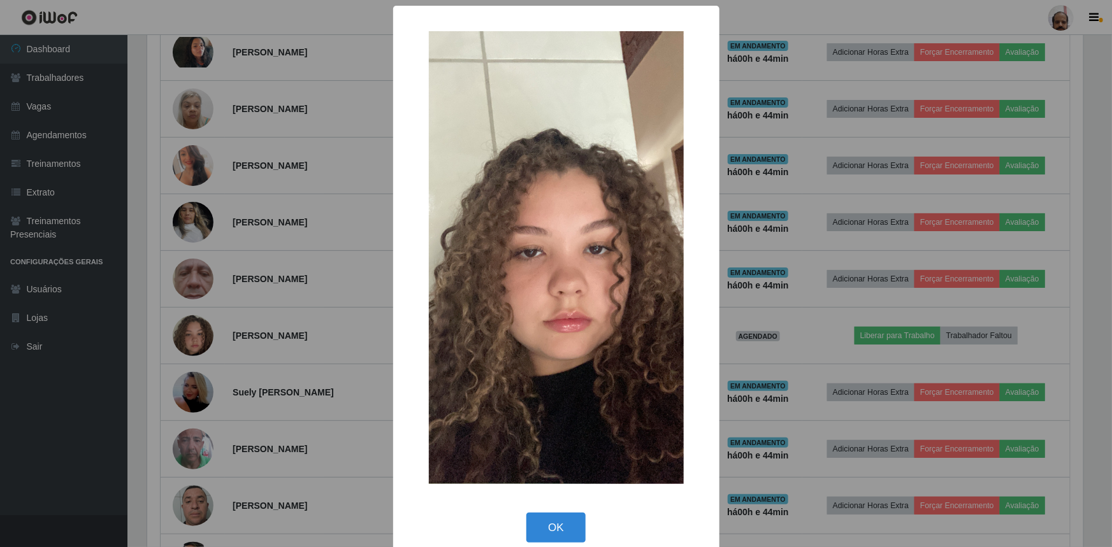
click at [194, 336] on div "× OK Cancel" at bounding box center [556, 273] width 1112 height 547
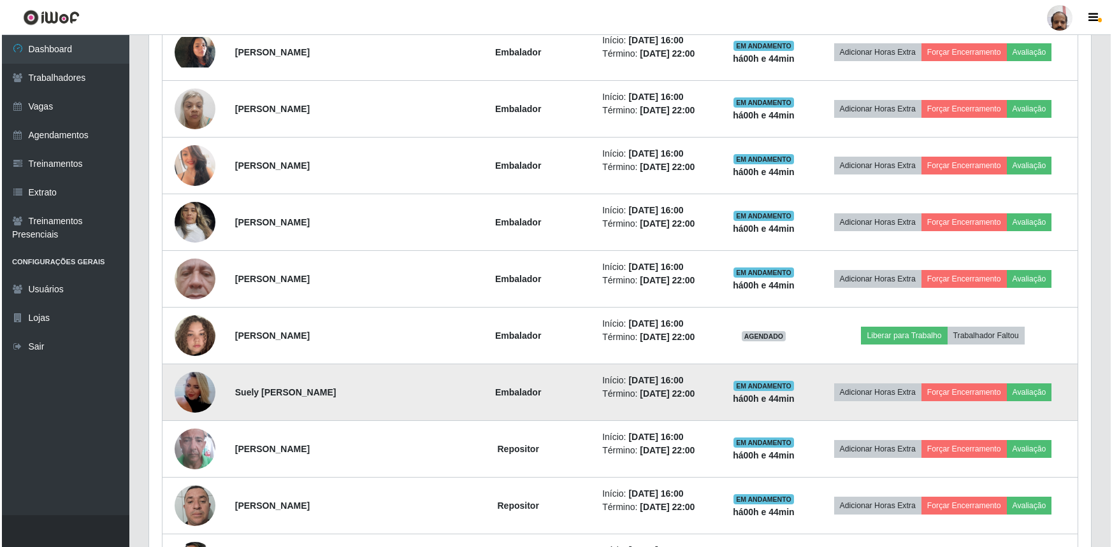
scroll to position [264, 942]
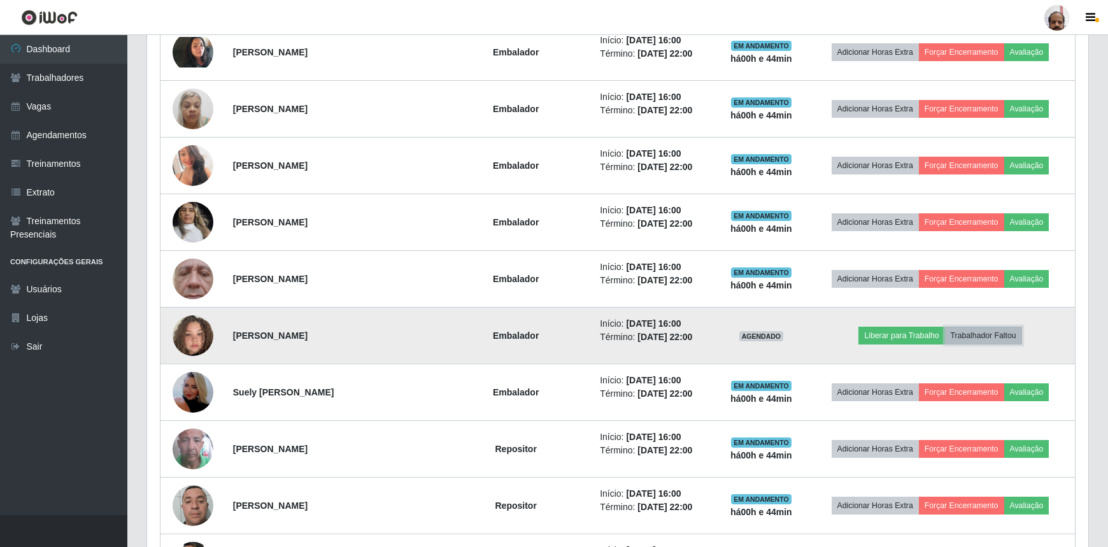
click at [980, 333] on button "Trabalhador Faltou" at bounding box center [983, 336] width 77 height 18
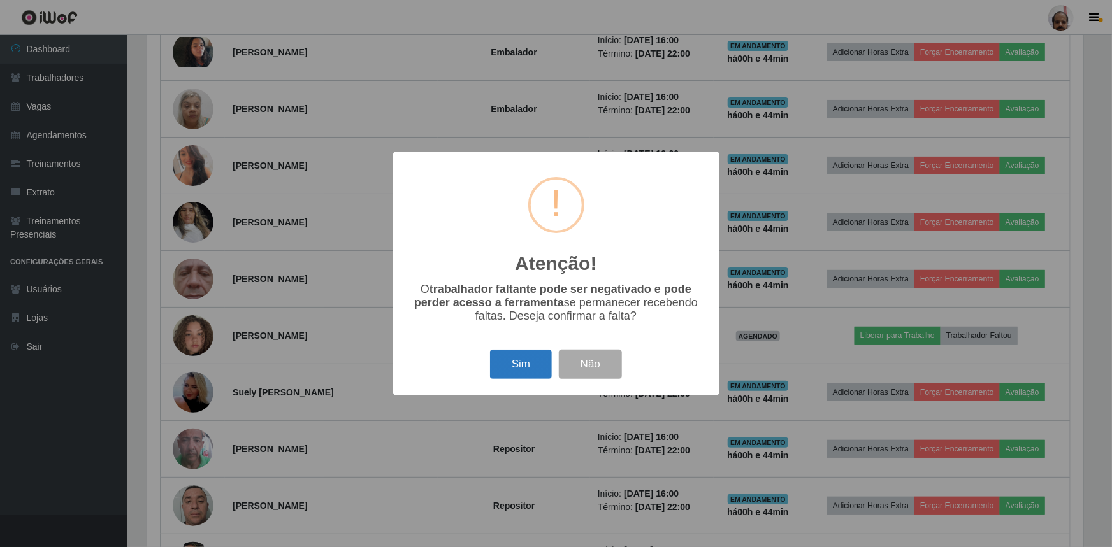
click at [544, 374] on button "Sim" at bounding box center [521, 365] width 62 height 30
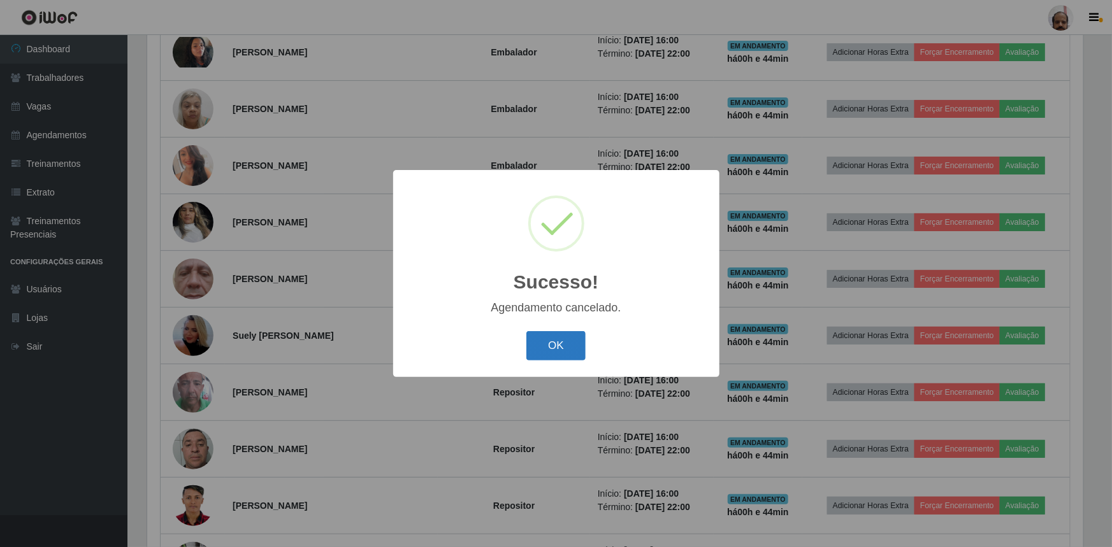
click at [567, 358] on button "OK" at bounding box center [555, 346] width 59 height 30
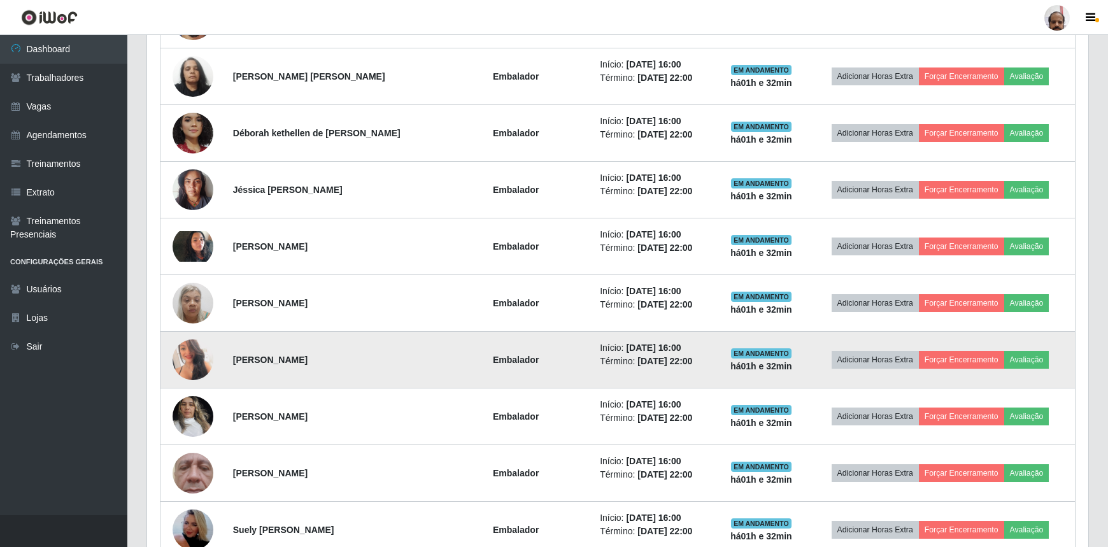
scroll to position [984, 0]
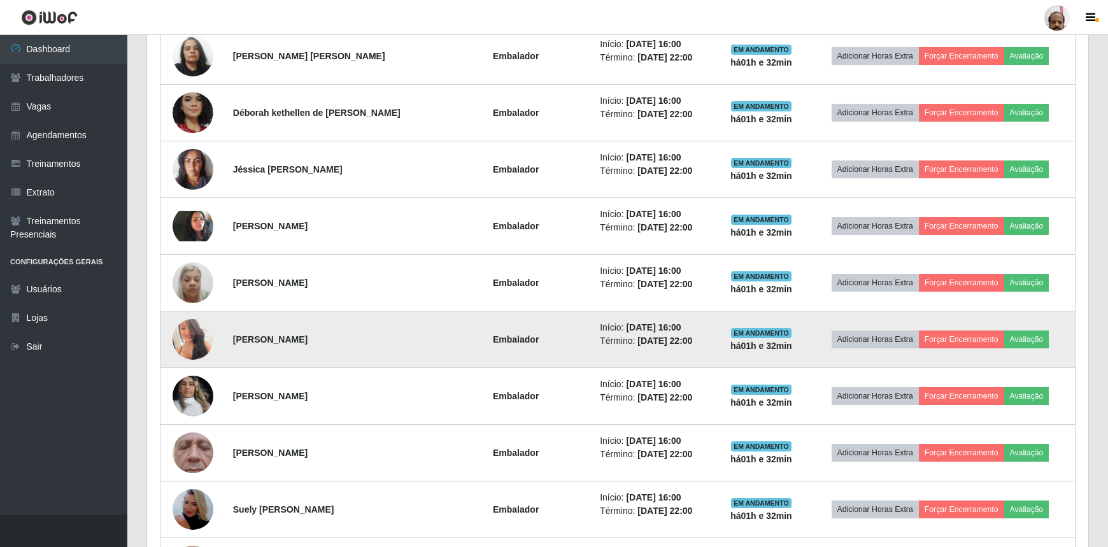
click at [188, 328] on img at bounding box center [193, 339] width 41 height 57
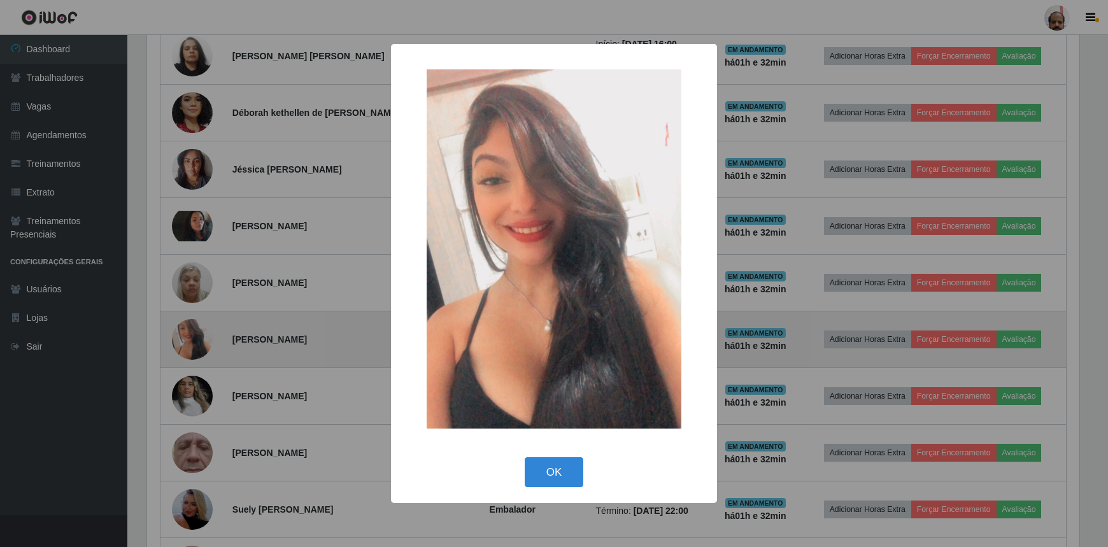
scroll to position [264, 936]
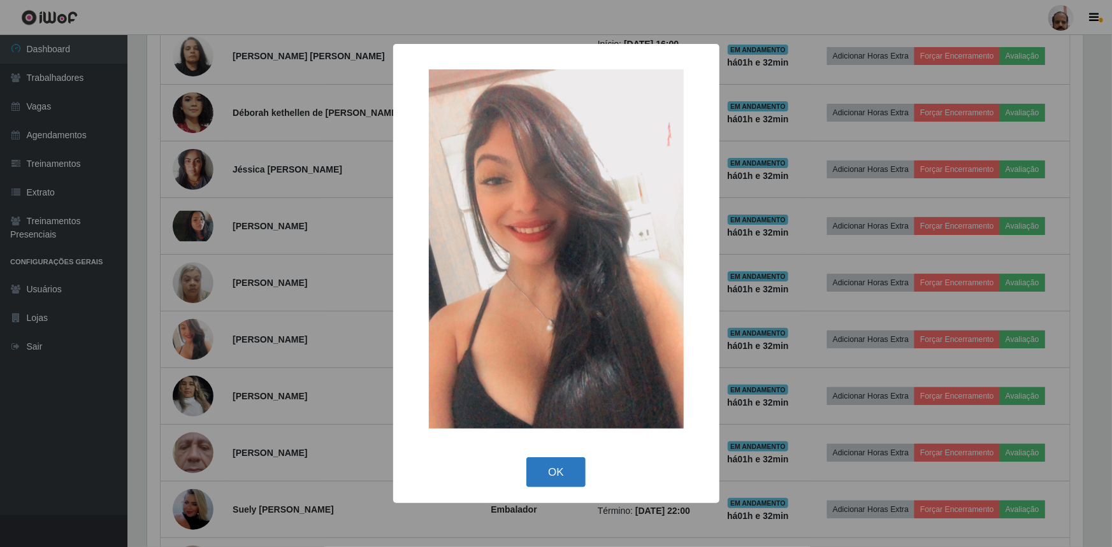
click at [557, 473] on button "OK" at bounding box center [555, 472] width 59 height 30
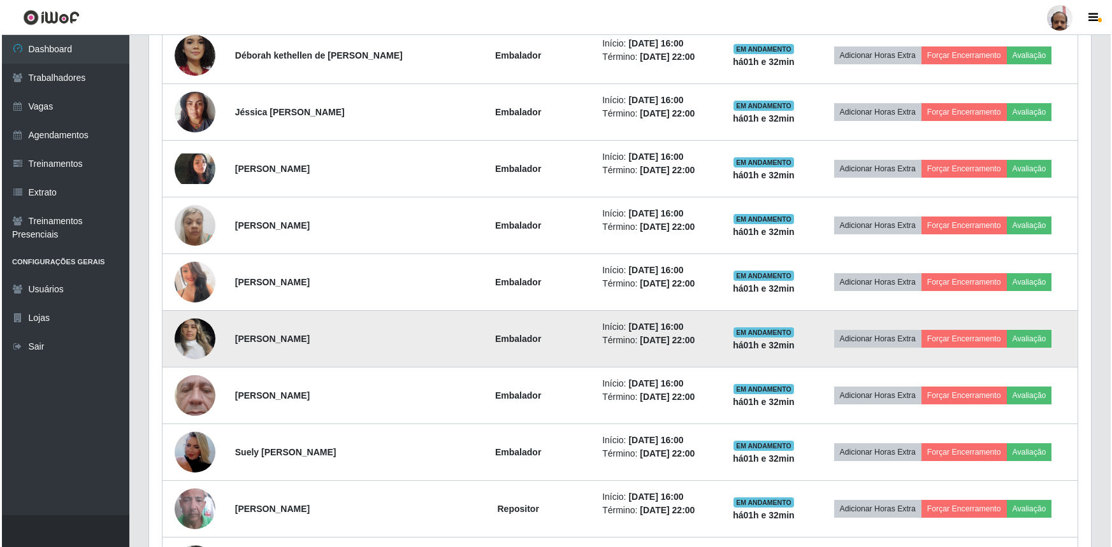
scroll to position [1042, 0]
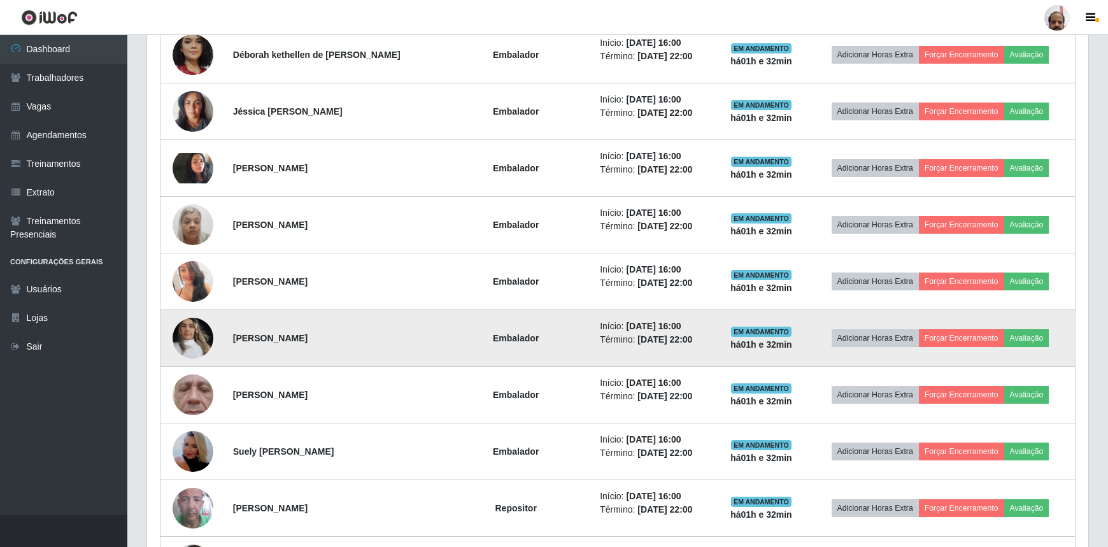
click at [198, 331] on img at bounding box center [193, 338] width 41 height 54
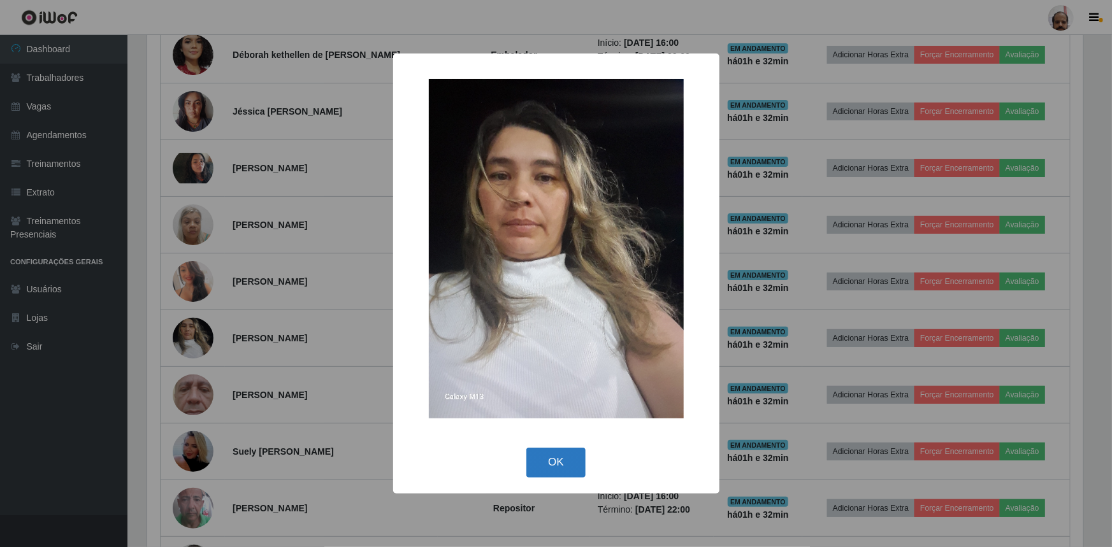
click at [554, 465] on button "OK" at bounding box center [555, 463] width 59 height 30
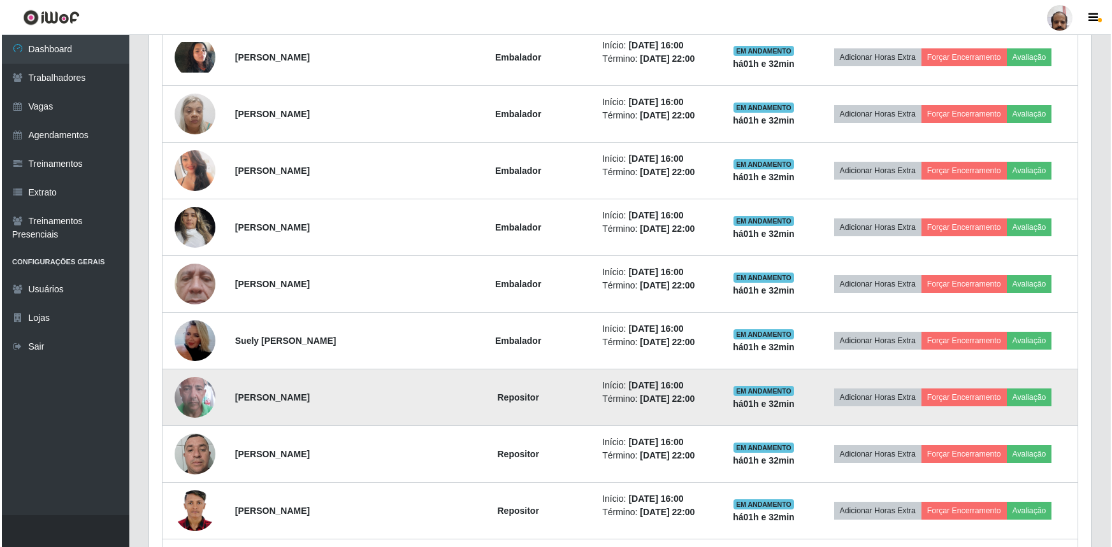
scroll to position [1158, 0]
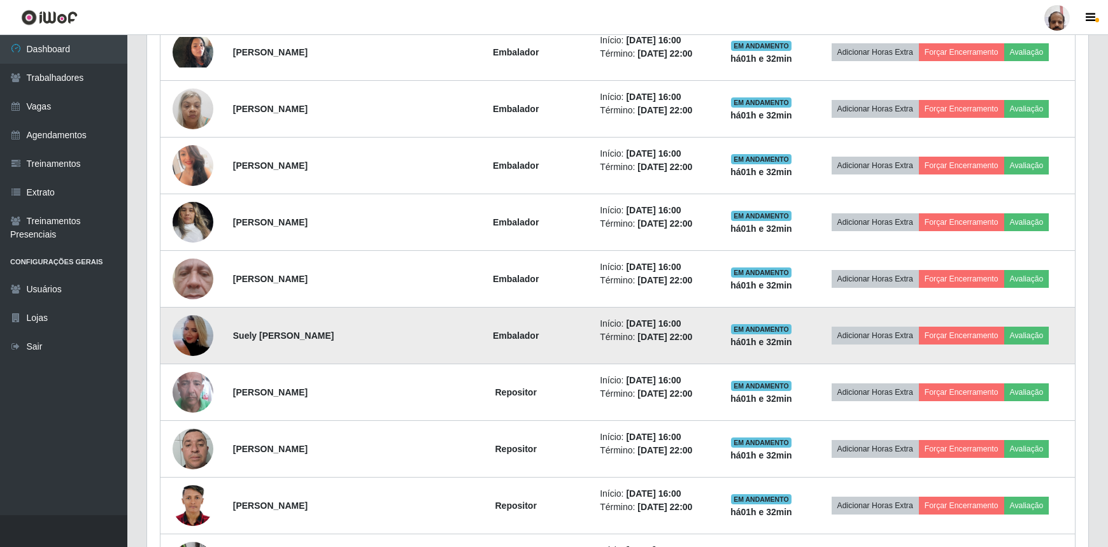
click at [196, 329] on img at bounding box center [193, 335] width 41 height 73
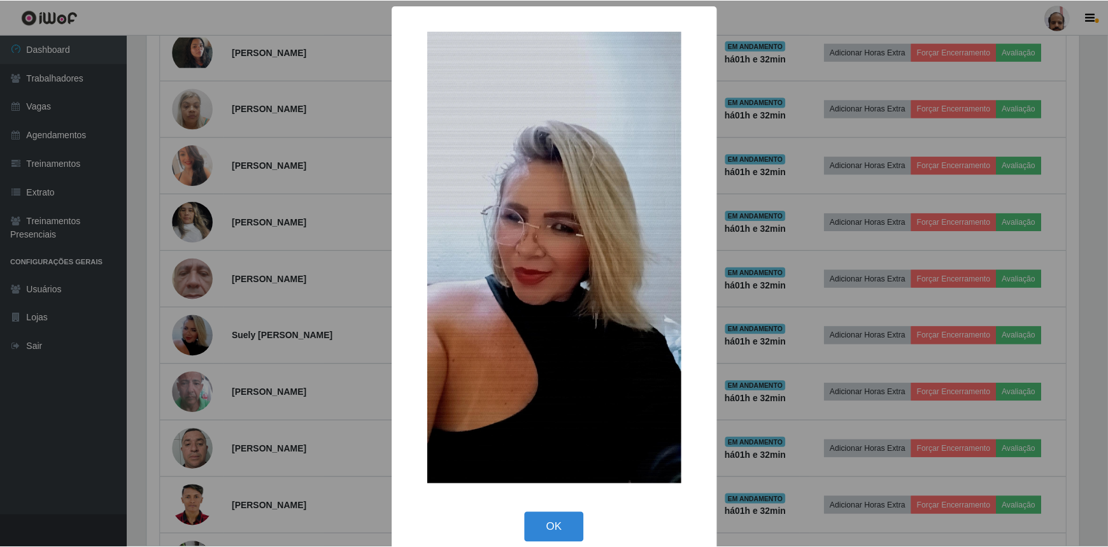
scroll to position [17, 0]
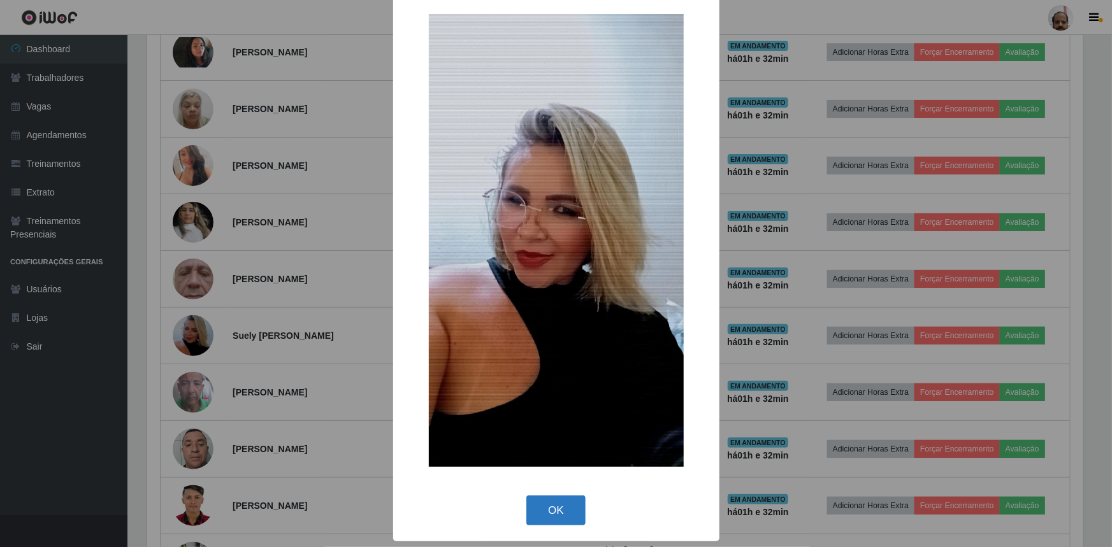
click at [533, 506] on button "OK" at bounding box center [555, 511] width 59 height 30
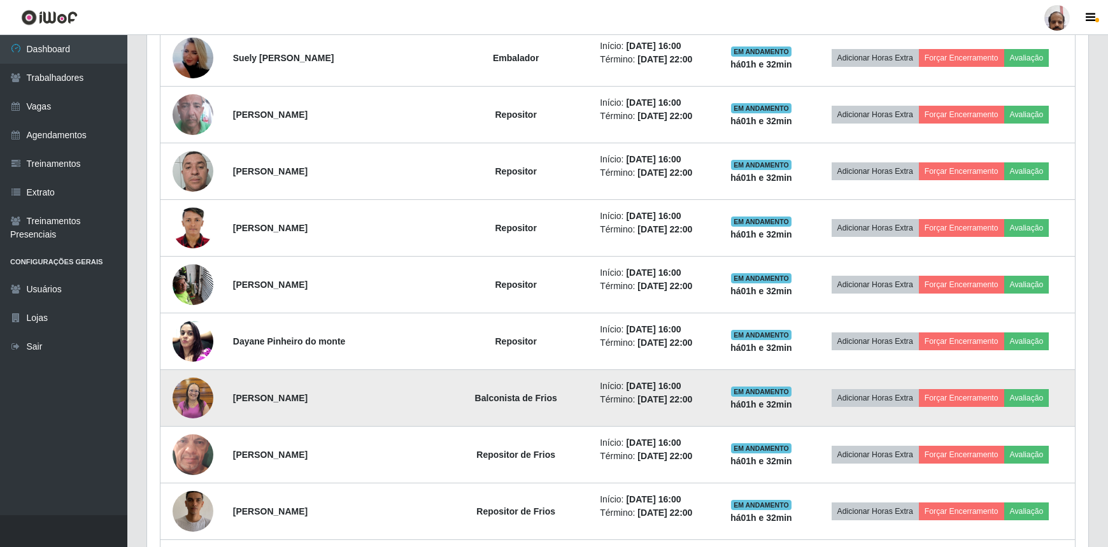
scroll to position [1447, 0]
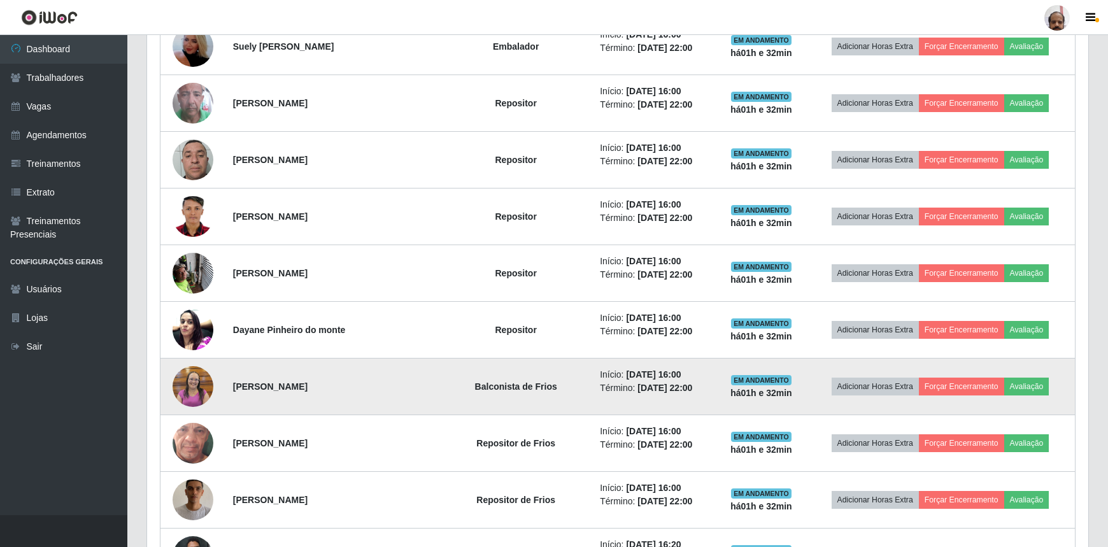
click at [196, 378] on img at bounding box center [193, 386] width 41 height 45
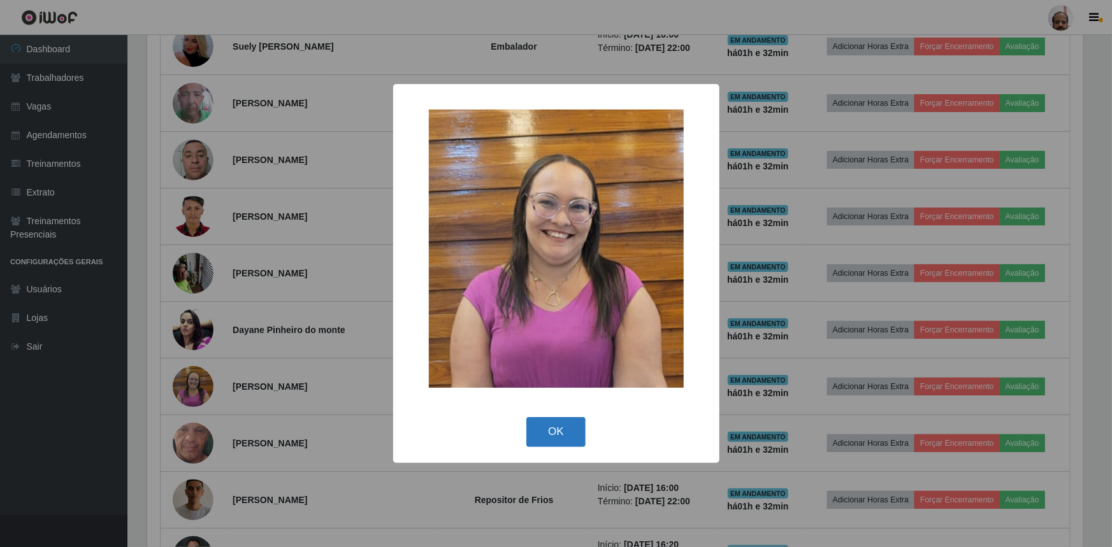
click at [547, 436] on button "OK" at bounding box center [555, 432] width 59 height 30
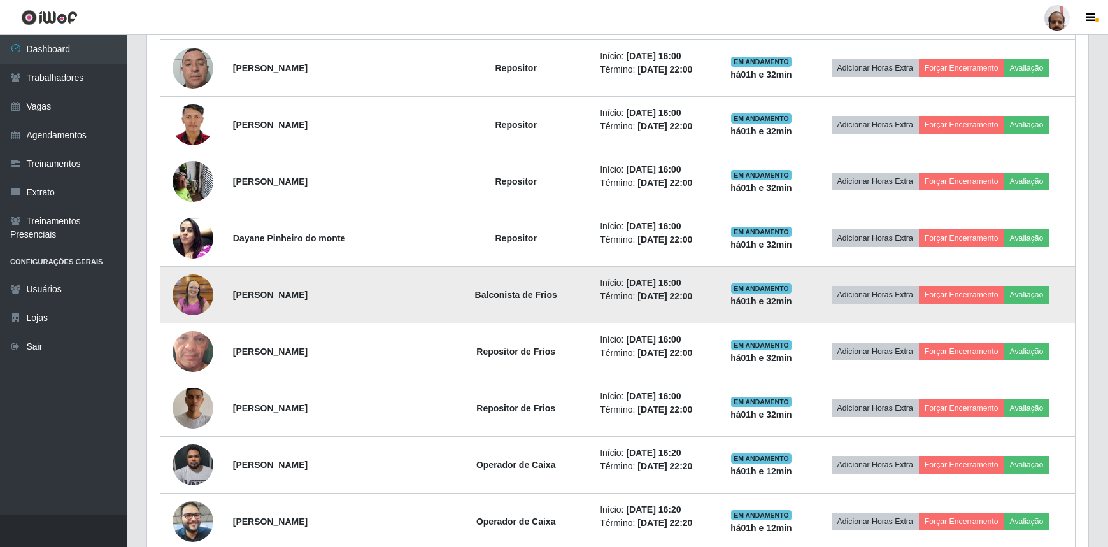
scroll to position [0, 0]
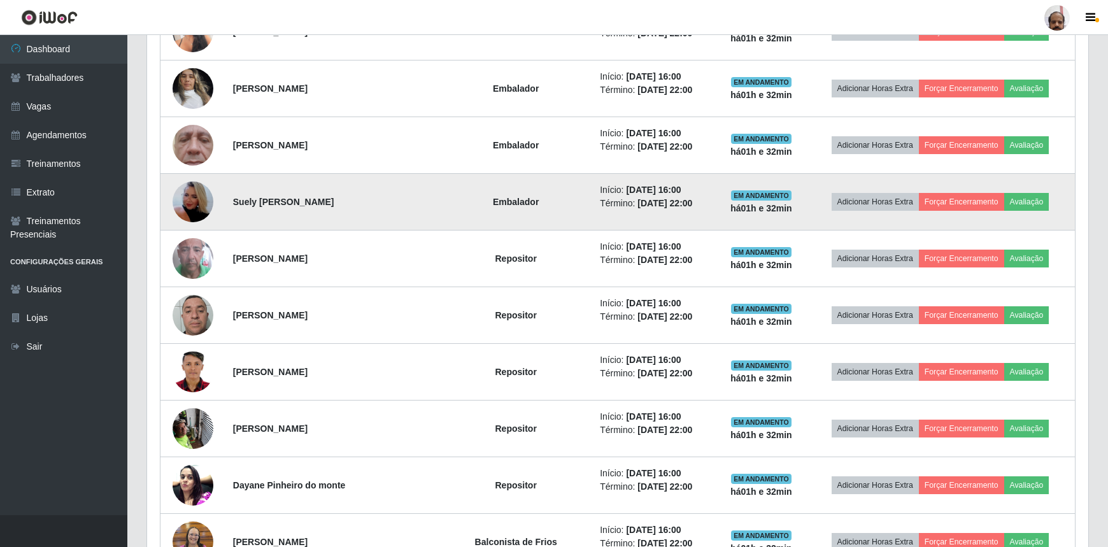
click at [188, 198] on img at bounding box center [193, 202] width 41 height 73
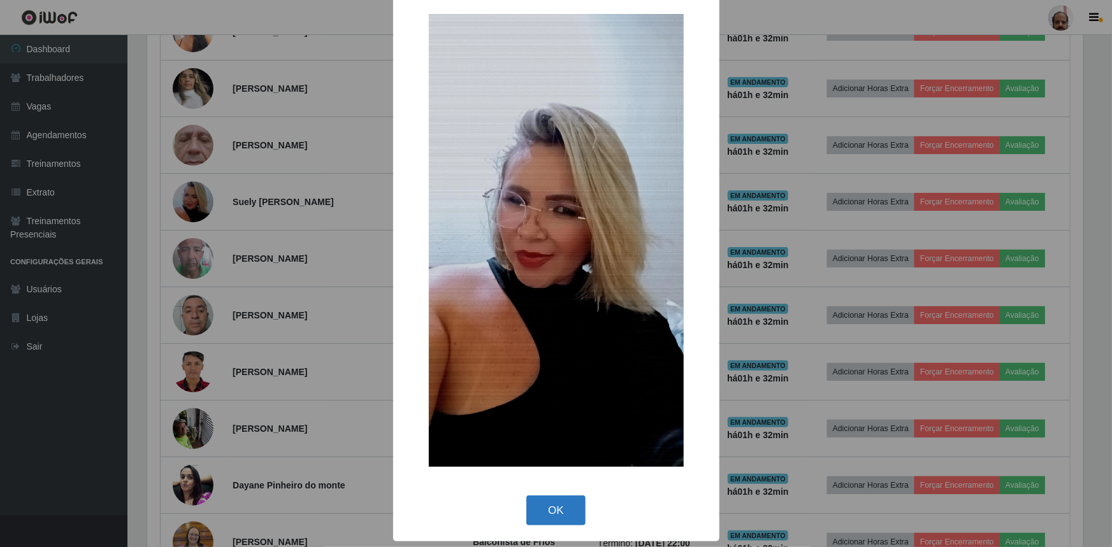
click at [552, 505] on button "OK" at bounding box center [555, 511] width 59 height 30
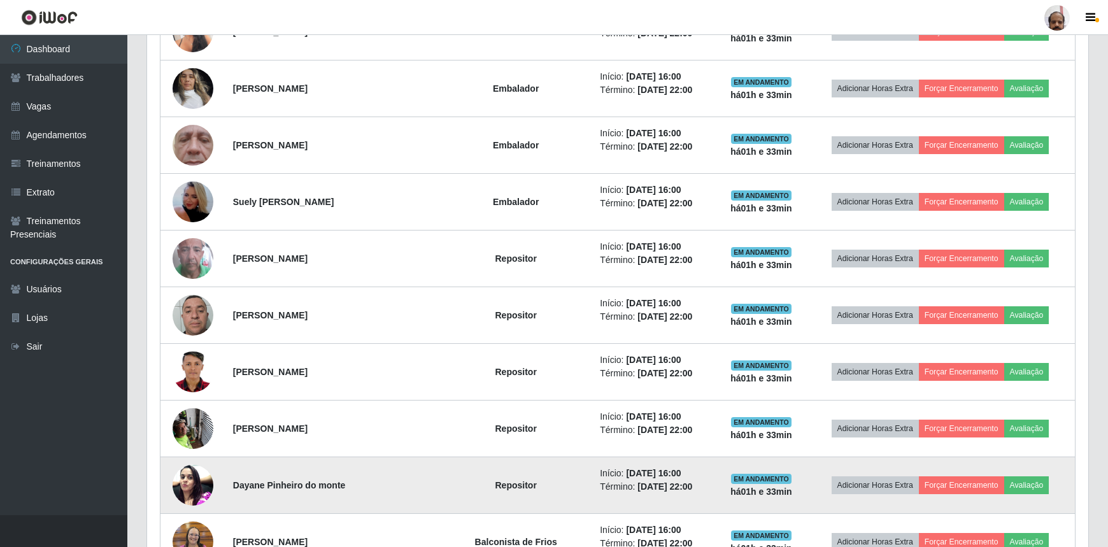
click at [188, 477] on img at bounding box center [193, 485] width 41 height 54
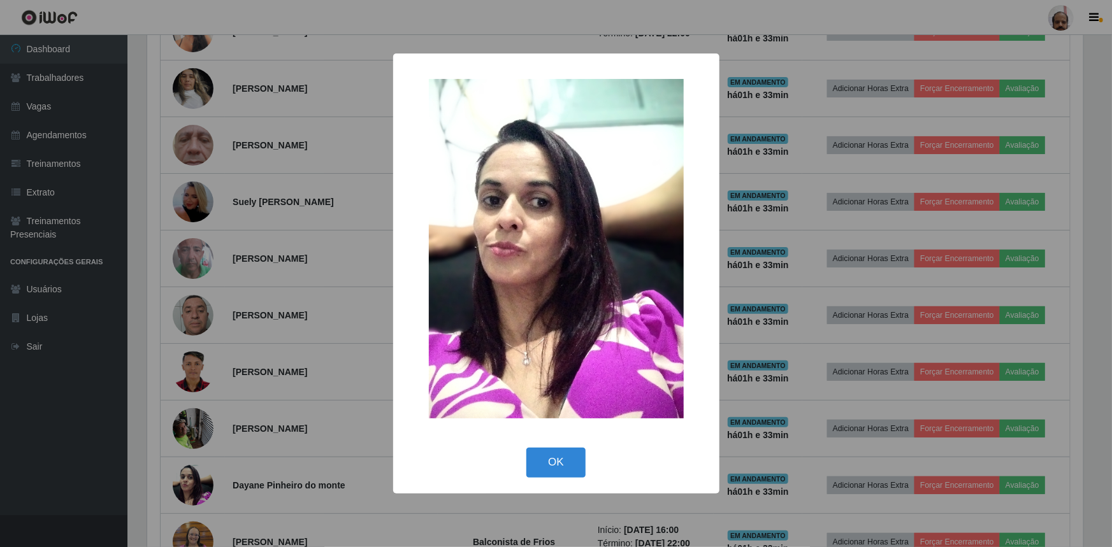
drag, startPoint x: 553, startPoint y: 458, endPoint x: 468, endPoint y: 417, distance: 94.6
click at [552, 458] on button "OK" at bounding box center [555, 463] width 59 height 30
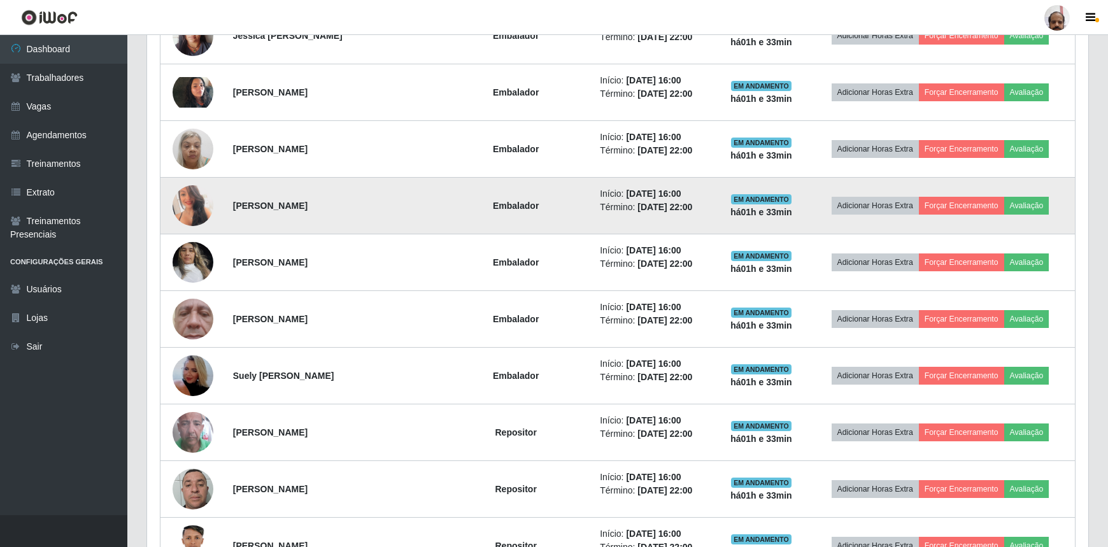
click at [191, 194] on img at bounding box center [193, 205] width 41 height 57
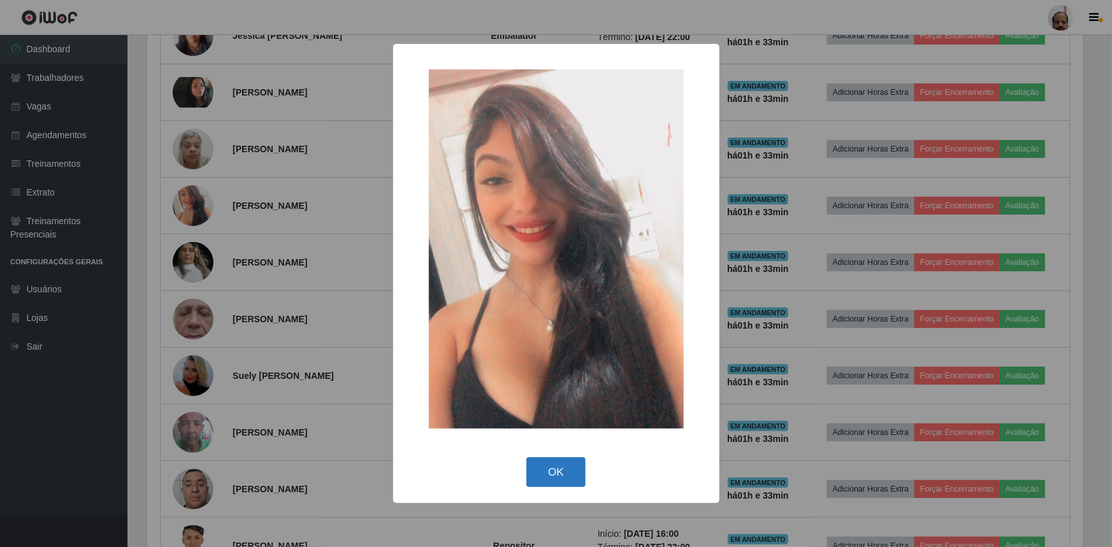
click at [554, 481] on button "OK" at bounding box center [555, 472] width 59 height 30
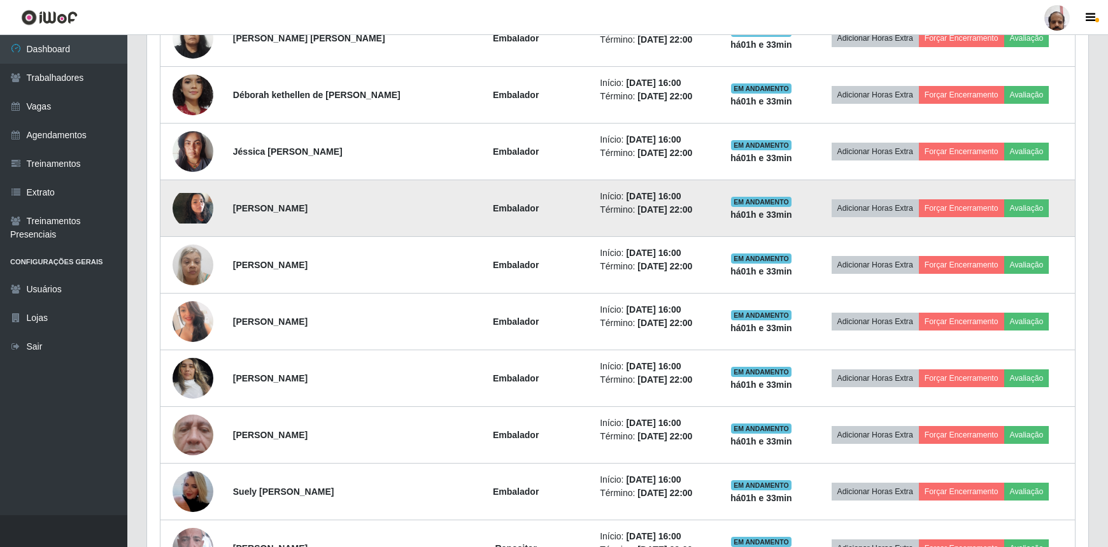
click at [199, 201] on img at bounding box center [193, 208] width 41 height 31
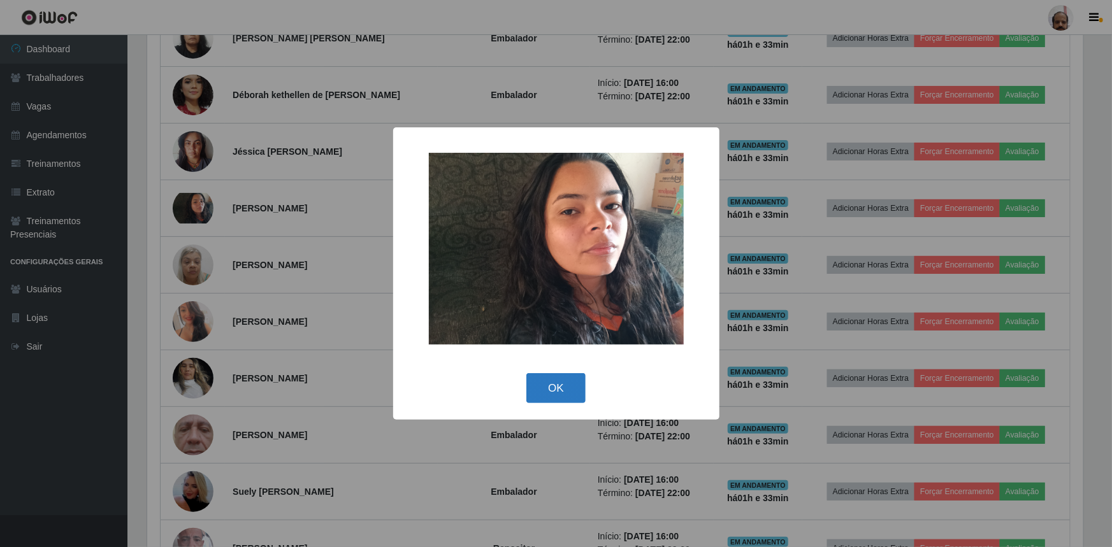
click at [545, 389] on button "OK" at bounding box center [555, 388] width 59 height 30
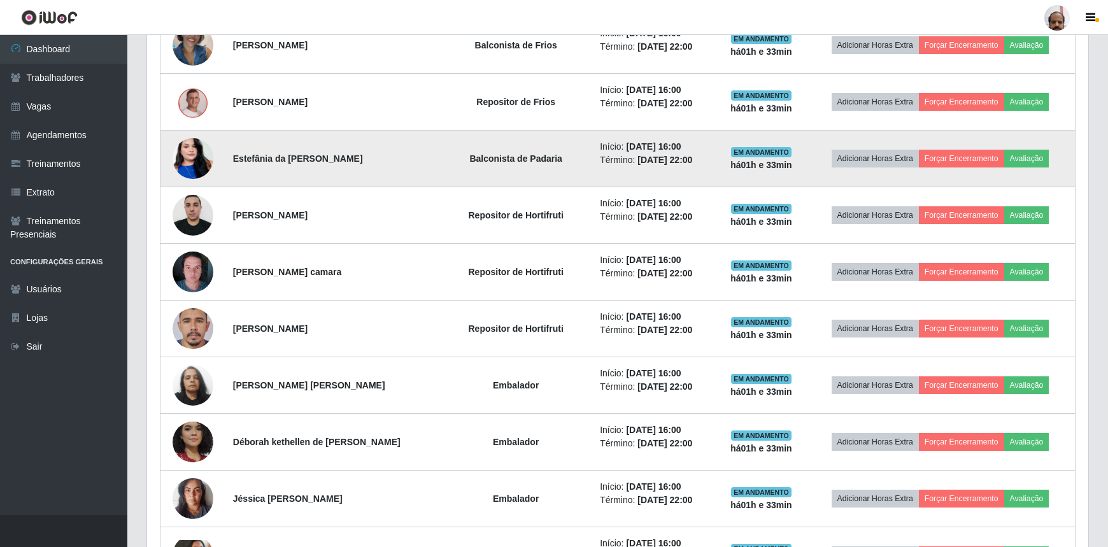
click at [190, 153] on img at bounding box center [193, 158] width 41 height 73
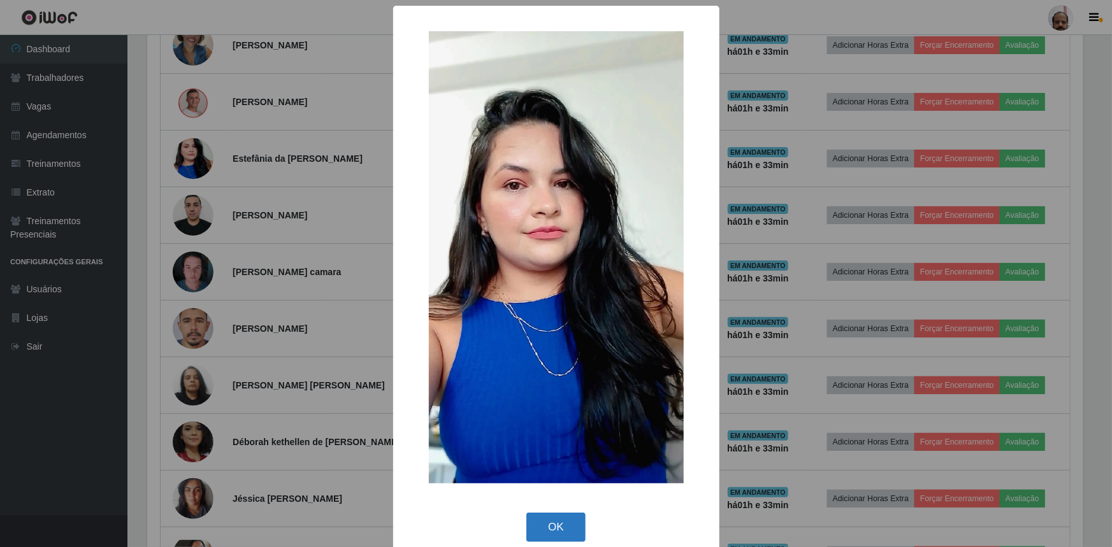
click at [543, 529] on button "OK" at bounding box center [555, 528] width 59 height 30
